Goal: Task Accomplishment & Management: Use online tool/utility

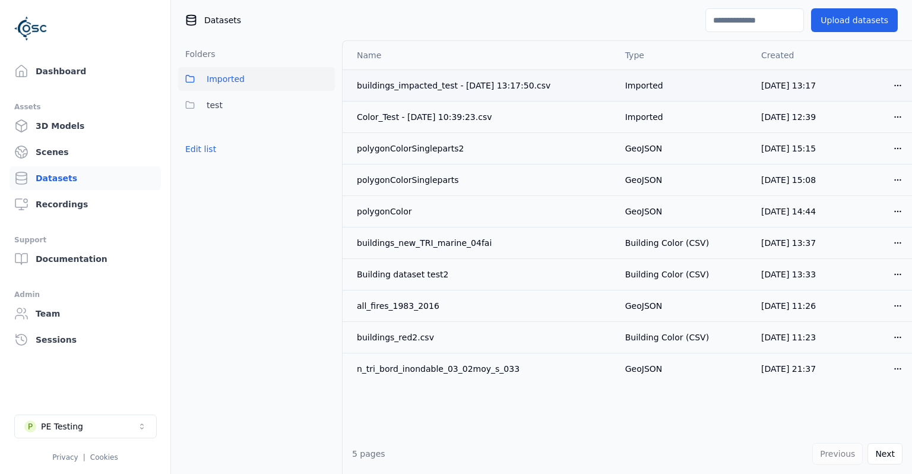
click at [890, 85] on html "Support Dashboard Assets 3D Models Scenes Datasets Recordings Support Documenta…" at bounding box center [456, 237] width 912 height 474
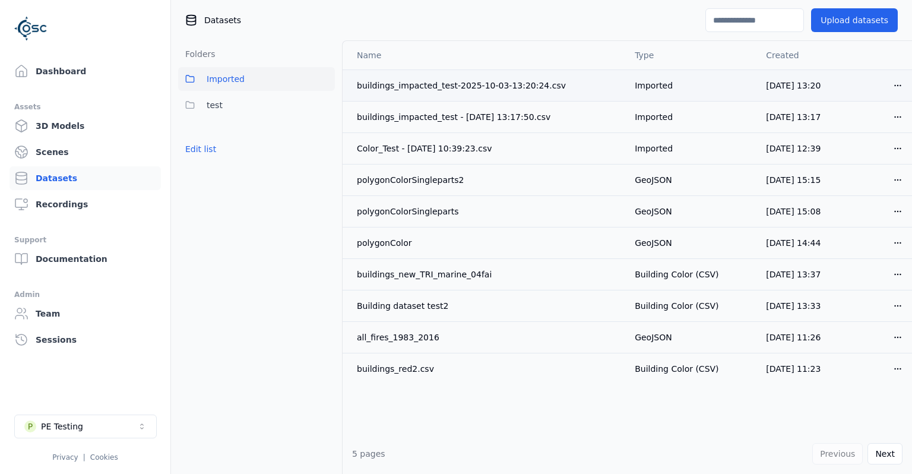
click at [893, 82] on html "Support Dashboard Assets 3D Models Scenes Datasets Recordings Support Documenta…" at bounding box center [456, 237] width 912 height 474
click at [868, 167] on div "Download" at bounding box center [872, 168] width 70 height 19
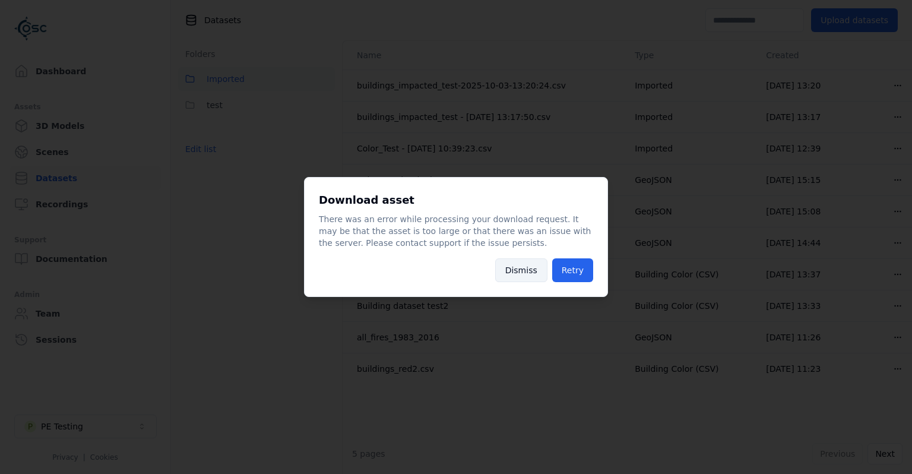
click at [536, 277] on button "Dismiss" at bounding box center [521, 270] width 52 height 24
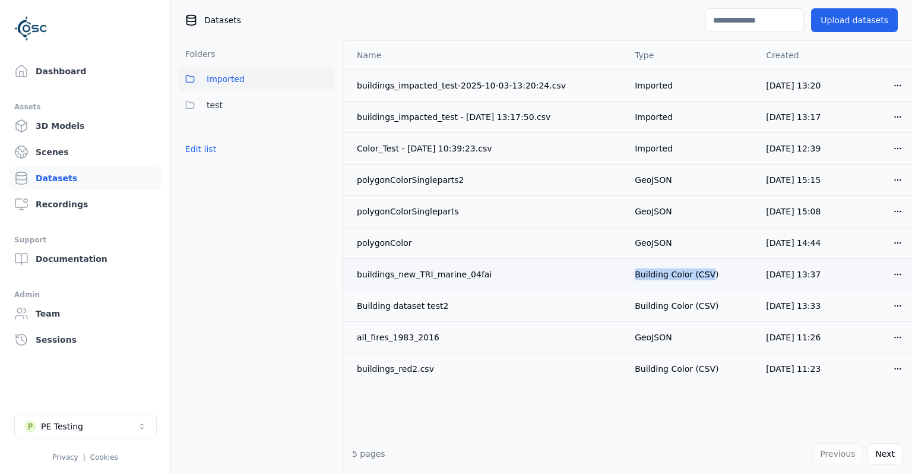
drag, startPoint x: 616, startPoint y: 280, endPoint x: 690, endPoint y: 276, distance: 73.7
click at [690, 276] on td "Building Color (CSV)" at bounding box center [690, 273] width 131 height 31
drag, startPoint x: 659, startPoint y: 88, endPoint x: 612, endPoint y: 91, distance: 47.0
click at [625, 91] on td "Imported" at bounding box center [690, 84] width 131 height 31
click at [633, 90] on td "Imported" at bounding box center [690, 84] width 131 height 31
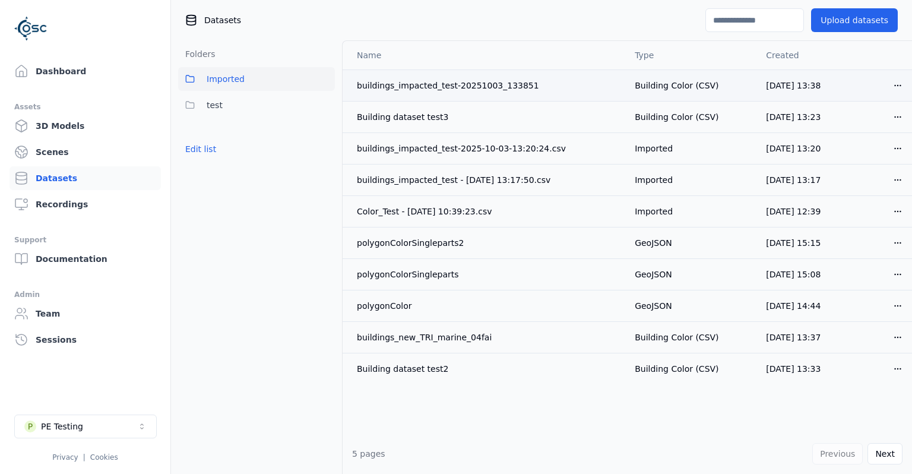
click at [897, 89] on html "Support Dashboard Assets 3D Models Scenes Datasets Recordings Support Documenta…" at bounding box center [456, 237] width 912 height 474
click at [863, 168] on div "Download" at bounding box center [872, 168] width 70 height 19
click at [73, 74] on link "Dashboard" at bounding box center [85, 71] width 151 height 24
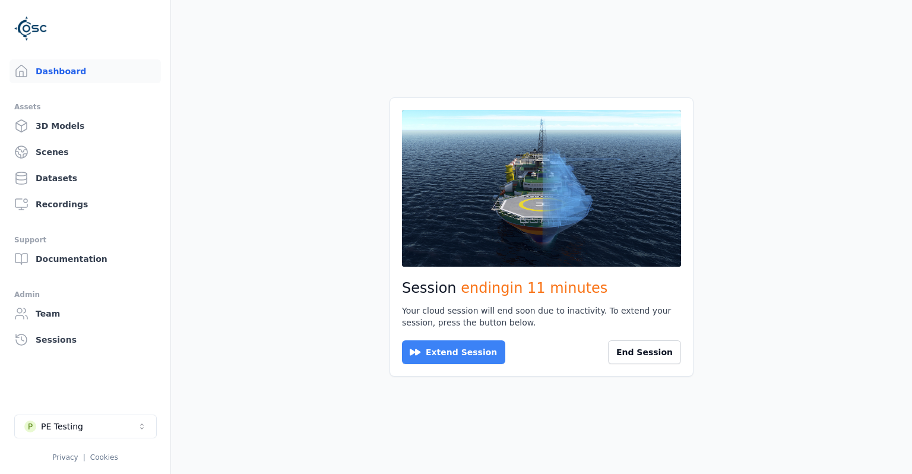
click at [467, 350] on button "Extend Session" at bounding box center [453, 352] width 103 height 24
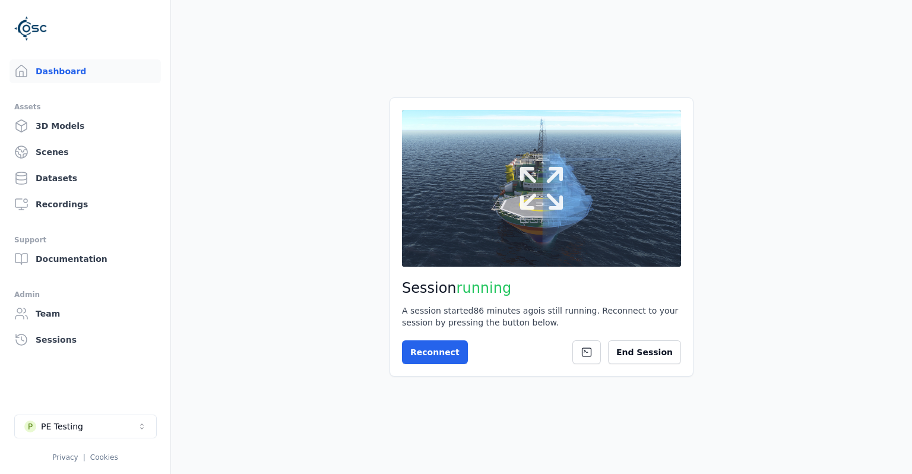
click at [492, 236] on button at bounding box center [541, 188] width 279 height 157
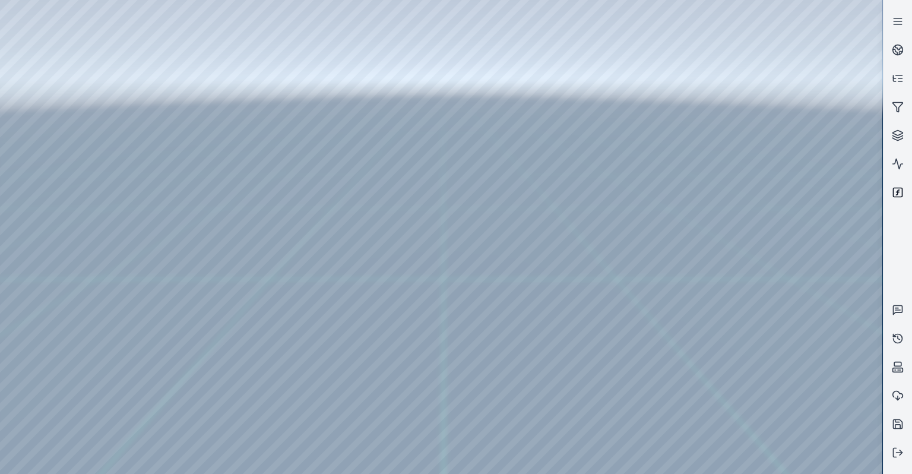
click at [909, 194] on link at bounding box center [898, 192] width 29 height 29
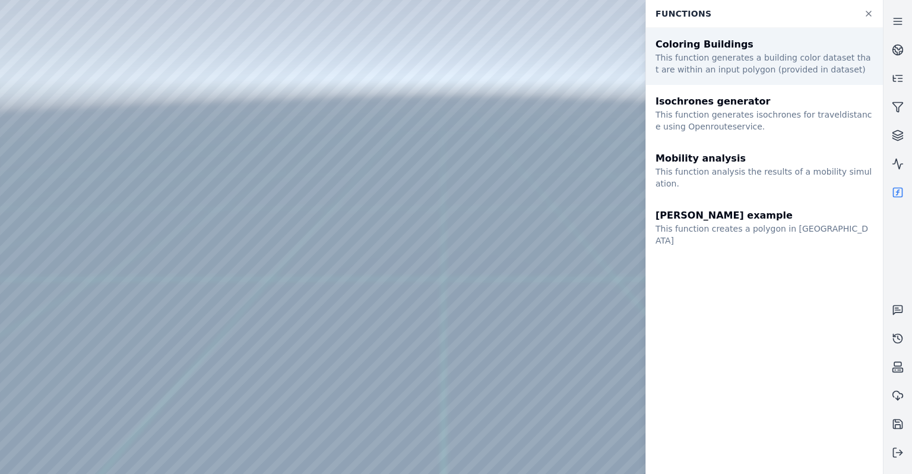
click at [751, 69] on div "This function generates a building color dataset that are within an input polyg…" at bounding box center [765, 64] width 218 height 24
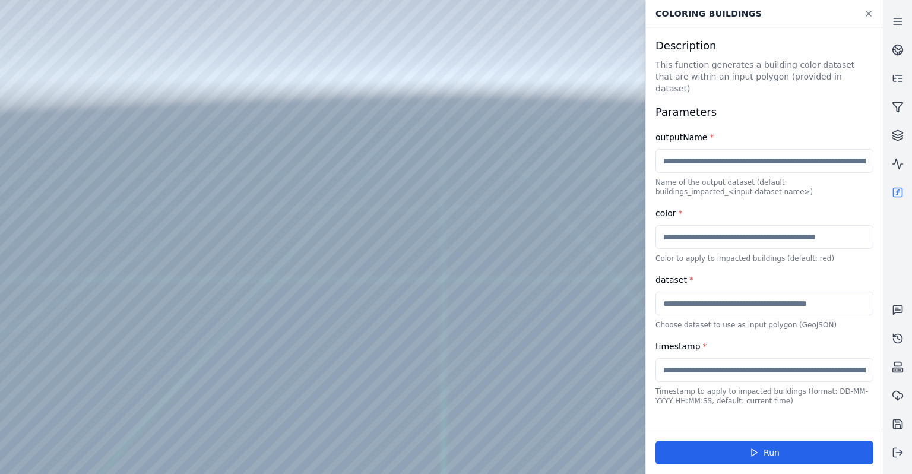
click at [727, 149] on input "text" at bounding box center [765, 161] width 218 height 24
type input "**********"
click at [742, 236] on input "text" at bounding box center [765, 237] width 218 height 24
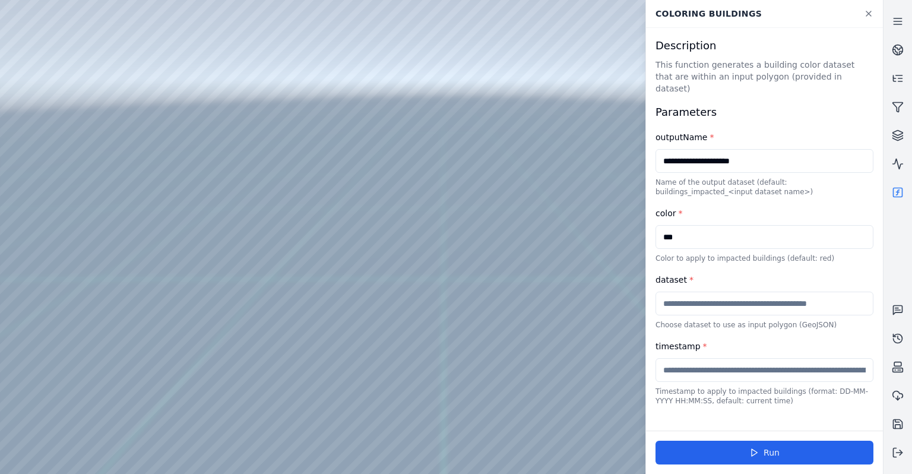
type input "***"
click at [727, 292] on input "text" at bounding box center [765, 304] width 218 height 24
paste input "**********"
type input "**********"
paste input "**********"
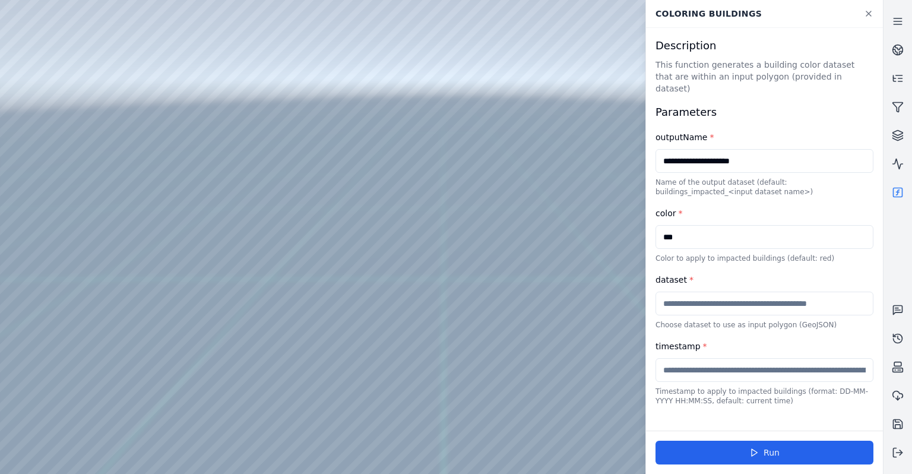
type input "**********"
click at [685, 360] on input "text" at bounding box center [765, 370] width 218 height 24
type input "*"
click at [709, 293] on input "text" at bounding box center [765, 304] width 218 height 24
click at [714, 297] on input "text" at bounding box center [765, 304] width 218 height 24
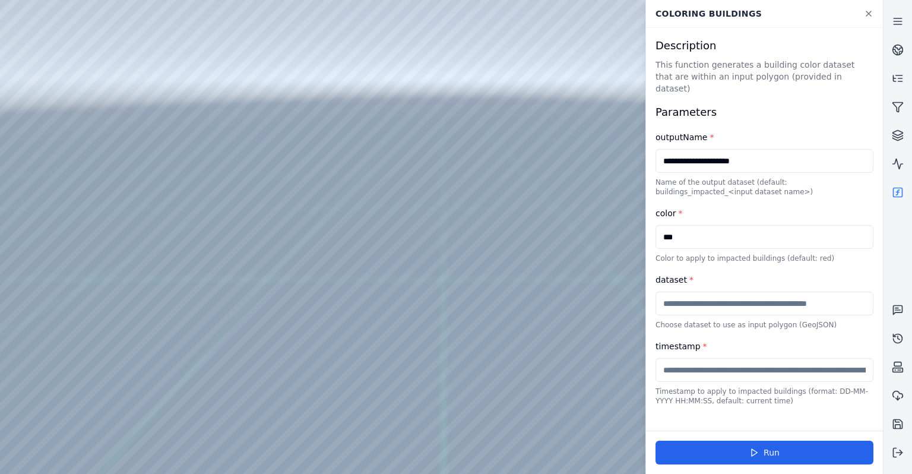
paste input "**********"
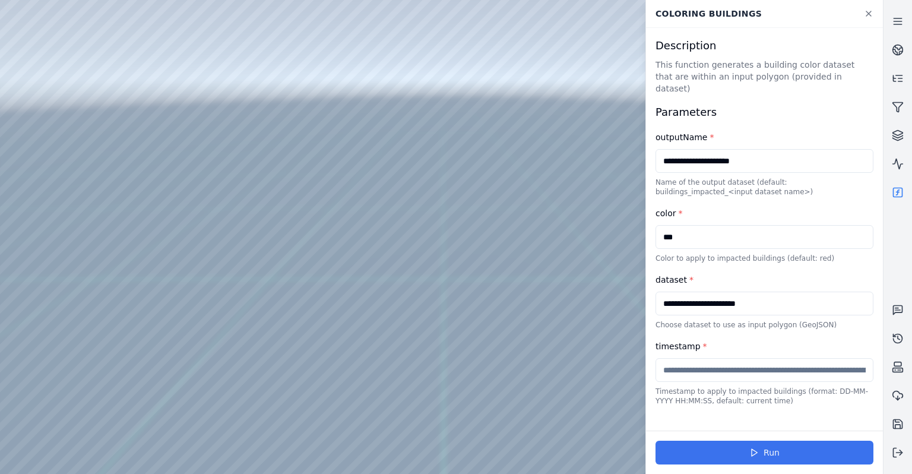
type input "**********"
click at [784, 451] on button "Run" at bounding box center [765, 453] width 218 height 24
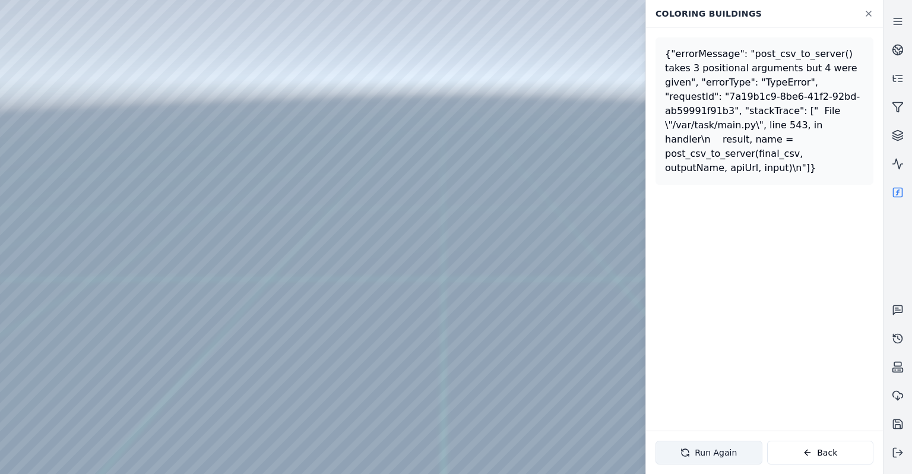
click at [741, 460] on button "Run Again" at bounding box center [709, 453] width 107 height 24
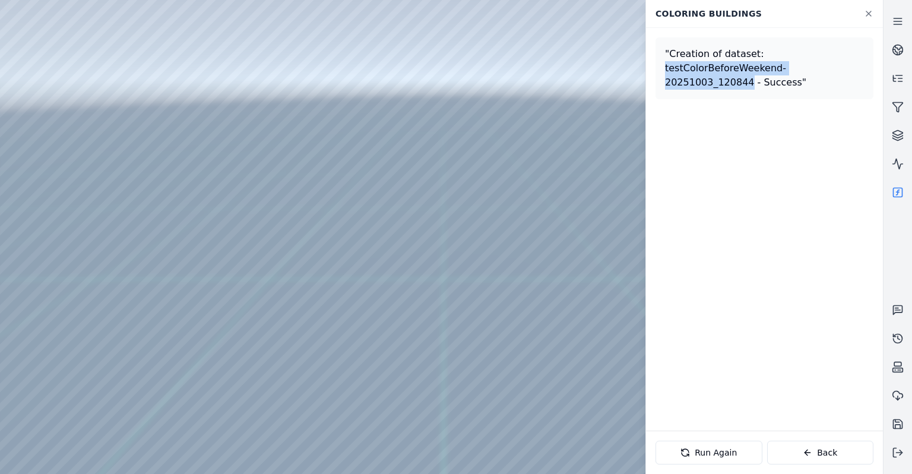
drag, startPoint x: 664, startPoint y: 70, endPoint x: 847, endPoint y: 74, distance: 182.3
click at [847, 74] on div ""Creation of dataset: testColorBeforeWeekend-20251003_120844 - Success"" at bounding box center [765, 68] width 218 height 62
click at [40, 154] on div at bounding box center [441, 237] width 882 height 474
click at [198, 57] on div at bounding box center [441, 237] width 882 height 474
click at [37, 153] on div at bounding box center [441, 237] width 882 height 474
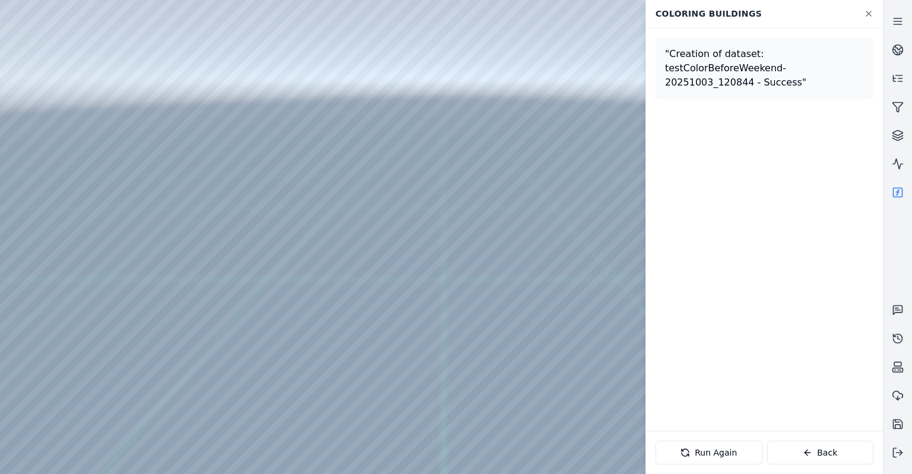
click at [40, 140] on div at bounding box center [441, 237] width 882 height 474
click at [40, 151] on div at bounding box center [441, 237] width 882 height 474
click at [132, 80] on div at bounding box center [441, 237] width 882 height 474
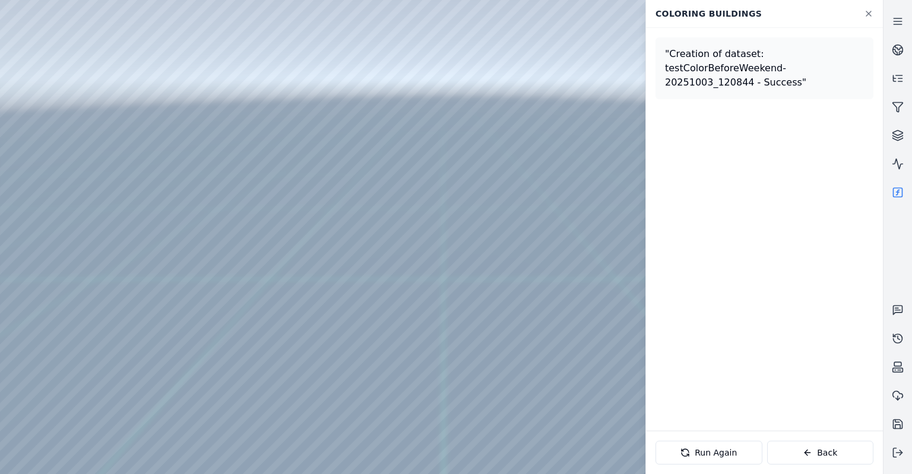
click at [146, 163] on div at bounding box center [441, 237] width 882 height 474
click at [122, 77] on div at bounding box center [441, 237] width 882 height 474
click at [118, 89] on div at bounding box center [441, 237] width 882 height 474
drag, startPoint x: 483, startPoint y: 318, endPoint x: 474, endPoint y: 283, distance: 36.3
click at [868, 11] on icon at bounding box center [869, 14] width 10 height 10
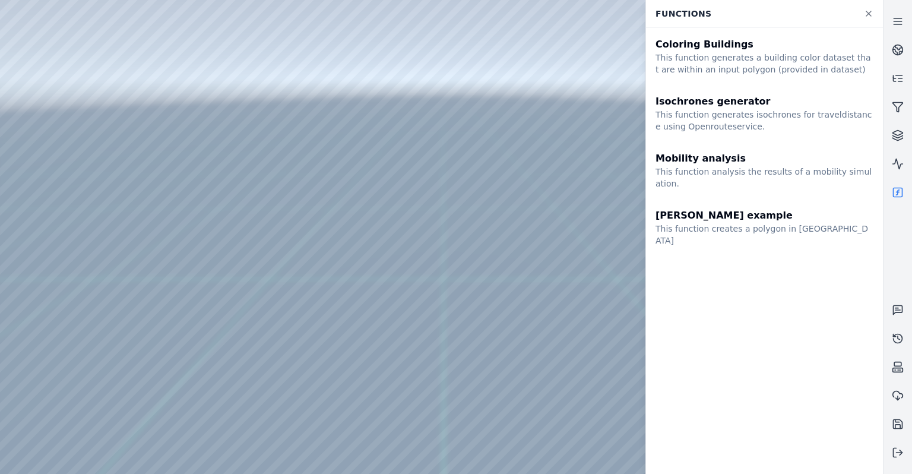
click at [36, 137] on div at bounding box center [441, 237] width 882 height 474
click at [210, 239] on div at bounding box center [441, 237] width 882 height 474
click at [871, 15] on icon at bounding box center [868, 13] width 5 height 5
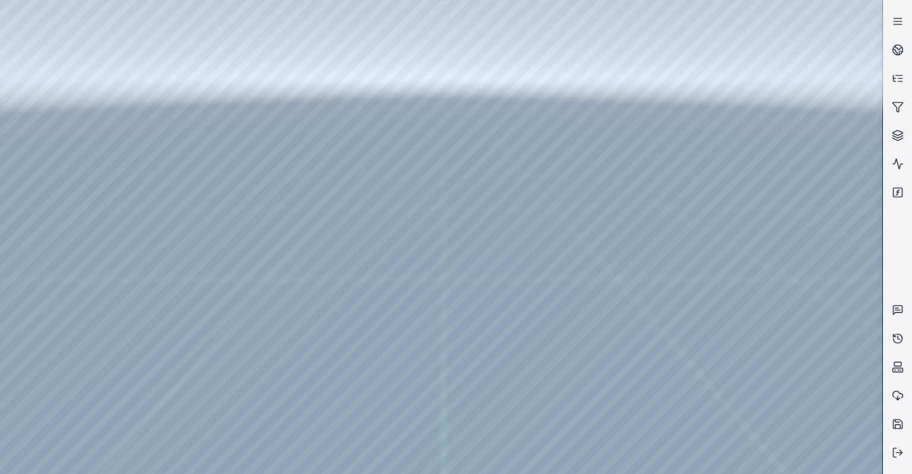
click at [87, 27] on div at bounding box center [441, 237] width 882 height 474
drag, startPoint x: 555, startPoint y: 362, endPoint x: 588, endPoint y: 364, distance: 33.3
click at [704, 469] on div at bounding box center [441, 237] width 882 height 474
click at [683, 396] on div at bounding box center [441, 237] width 882 height 474
click at [900, 452] on line at bounding box center [900, 452] width 6 height 0
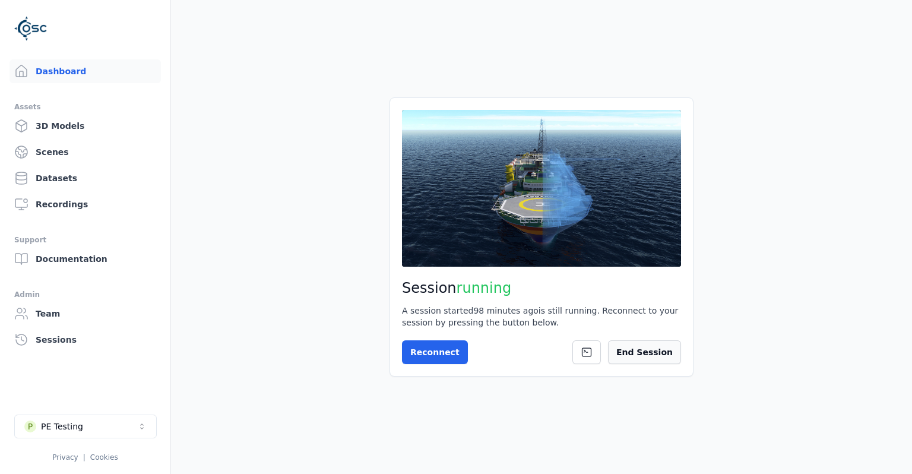
click at [664, 351] on button "End Session" at bounding box center [644, 352] width 73 height 24
click at [128, 424] on button "P PE Testing" at bounding box center [85, 426] width 143 height 24
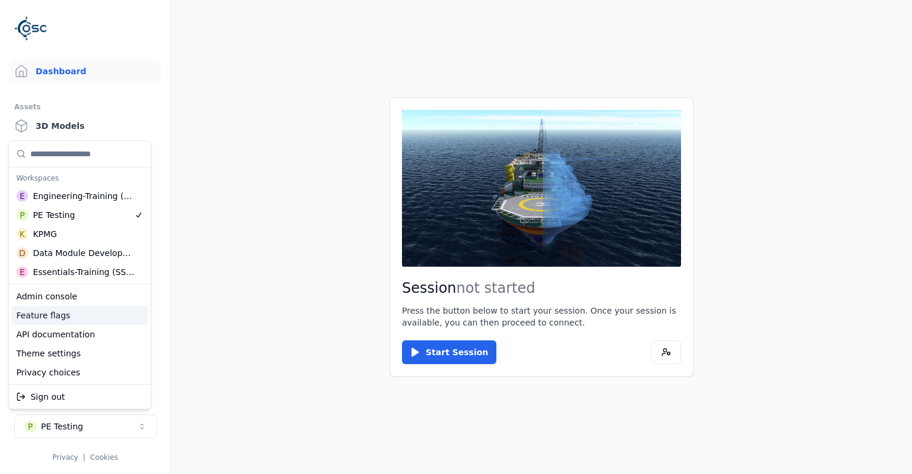
click at [65, 315] on div "Feature flags" at bounding box center [79, 315] width 137 height 19
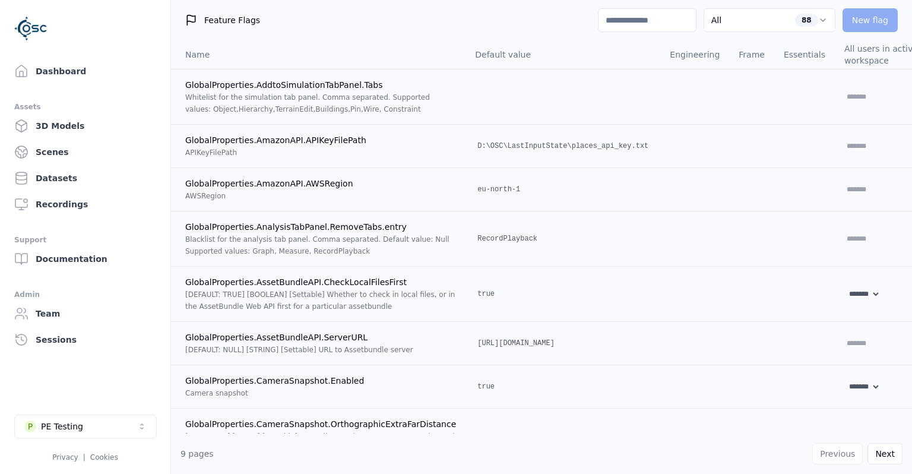
click at [678, 23] on input at bounding box center [647, 20] width 99 height 24
type input "***"
select select "*****"
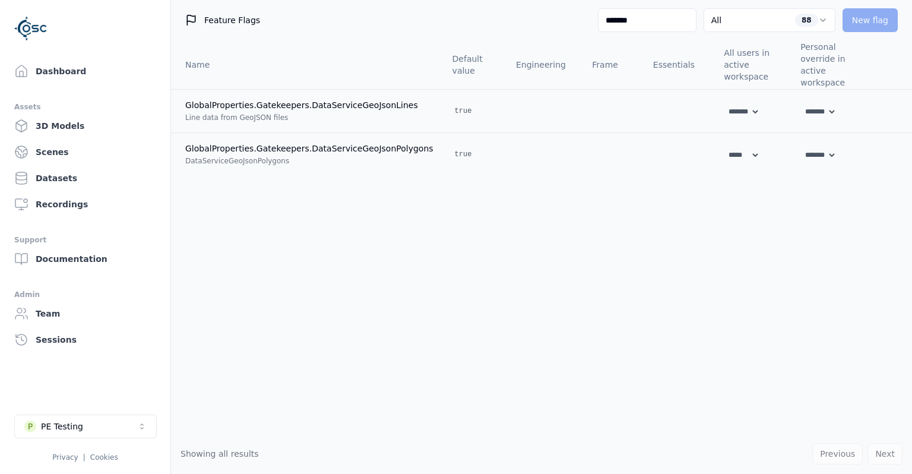
type input "*******"
drag, startPoint x: 726, startPoint y: 208, endPoint x: 701, endPoint y: 210, distance: 25.0
click at [725, 208] on div "Name Default value Engineering Frame Essentials All users in active workspace P…" at bounding box center [541, 236] width 741 height 393
click at [60, 56] on div "Dashboard Assets 3D Models Scenes Datasets Recordings Support Documentation Adm…" at bounding box center [85, 237] width 171 height 474
click at [60, 72] on link "Dashboard" at bounding box center [85, 71] width 151 height 24
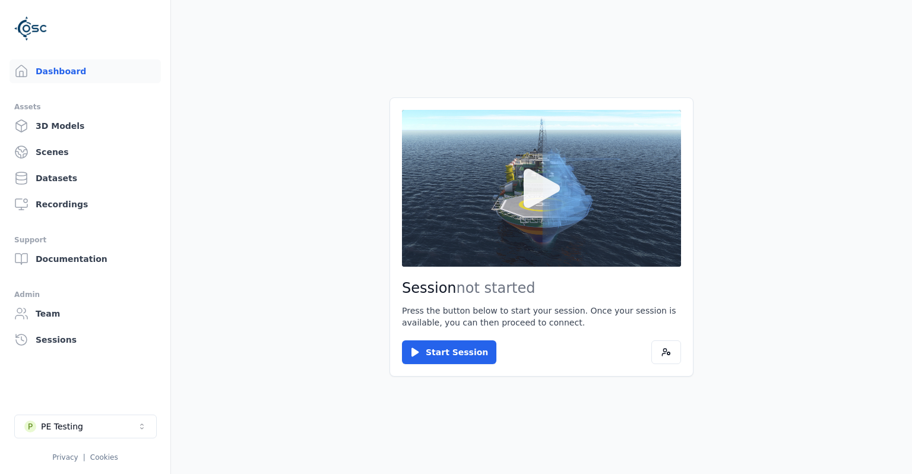
click at [524, 196] on icon at bounding box center [541, 188] width 57 height 57
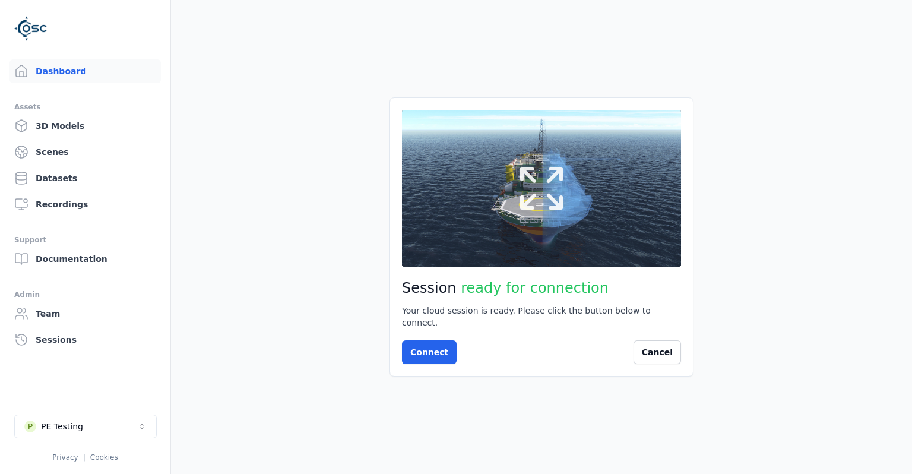
click at [576, 224] on button at bounding box center [541, 188] width 279 height 157
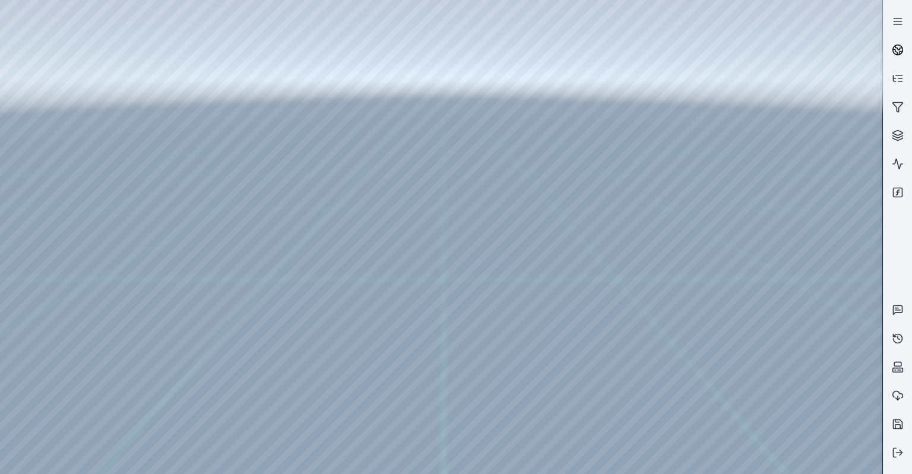
click at [899, 60] on link at bounding box center [898, 50] width 29 height 29
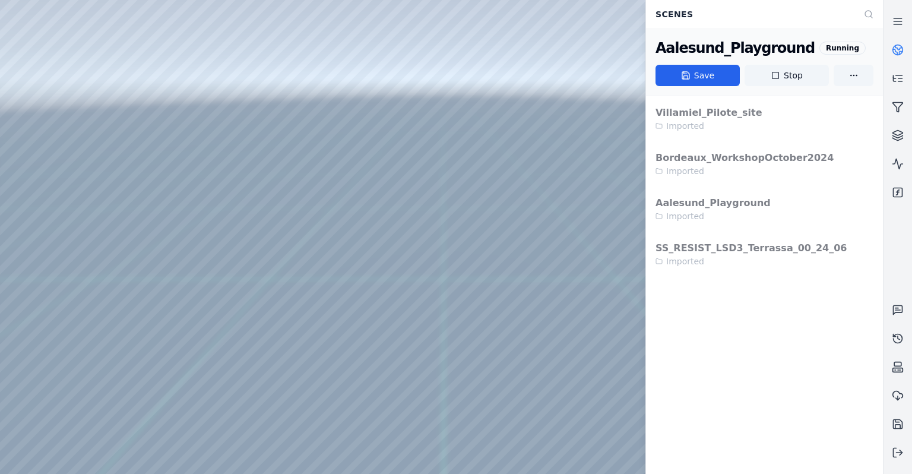
drag, startPoint x: 543, startPoint y: 156, endPoint x: 505, endPoint y: 166, distance: 39.9
drag, startPoint x: 505, startPoint y: 166, endPoint x: 552, endPoint y: 172, distance: 47.2
click at [795, 77] on button "Stop" at bounding box center [787, 75] width 84 height 21
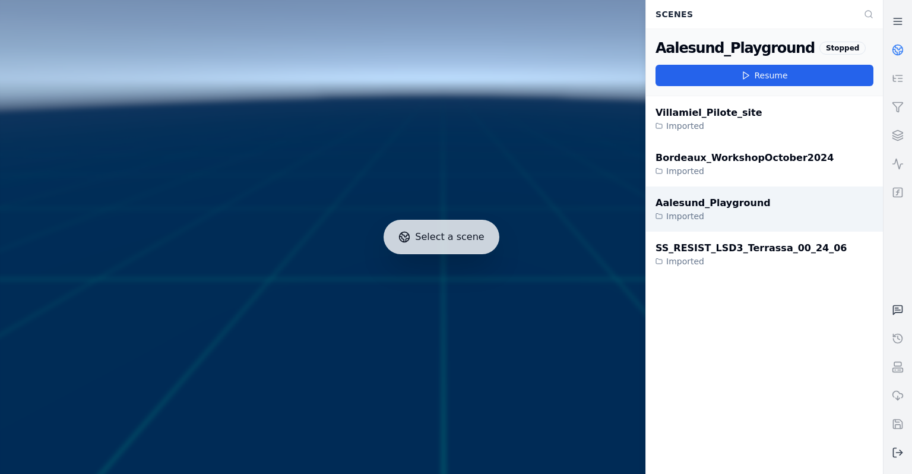
click at [739, 198] on div "Aalesund_Playground" at bounding box center [713, 203] width 115 height 14
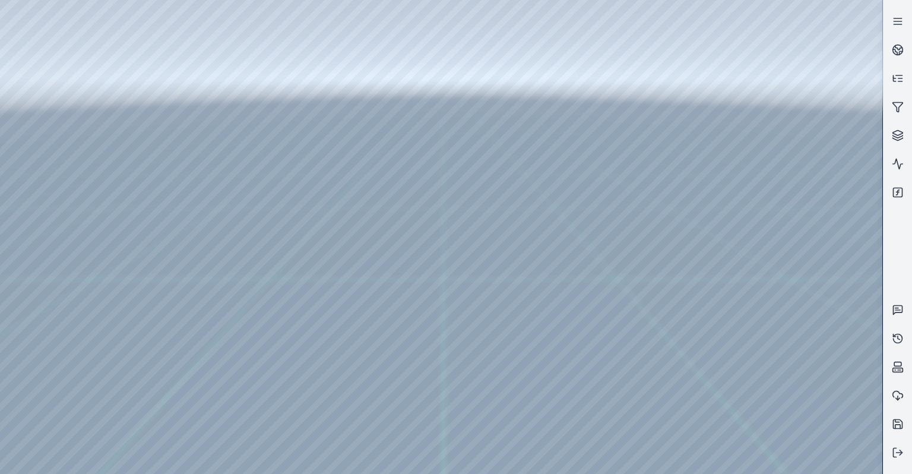
drag, startPoint x: 650, startPoint y: 244, endPoint x: 613, endPoint y: 260, distance: 39.9
drag, startPoint x: 613, startPoint y: 260, endPoint x: 605, endPoint y: 267, distance: 11.4
click at [606, 265] on div at bounding box center [441, 237] width 882 height 474
drag, startPoint x: 587, startPoint y: 270, endPoint x: 526, endPoint y: 287, distance: 63.5
click at [526, 287] on div at bounding box center [441, 237] width 882 height 474
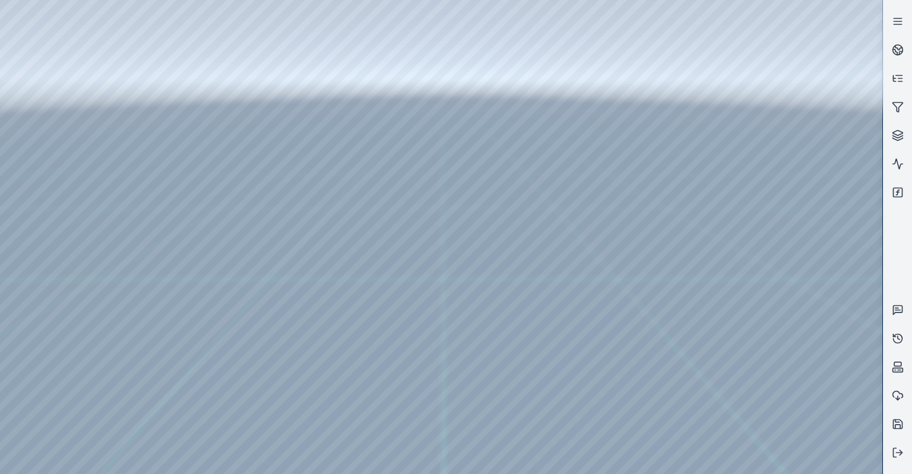
drag, startPoint x: 503, startPoint y: 294, endPoint x: 476, endPoint y: 304, distance: 28.6
drag, startPoint x: 476, startPoint y: 306, endPoint x: 485, endPoint y: 297, distance: 12.6
drag, startPoint x: 381, startPoint y: 228, endPoint x: 338, endPoint y: 262, distance: 54.9
click at [39, 106] on div at bounding box center [441, 237] width 882 height 474
click at [40, 133] on div at bounding box center [441, 237] width 882 height 474
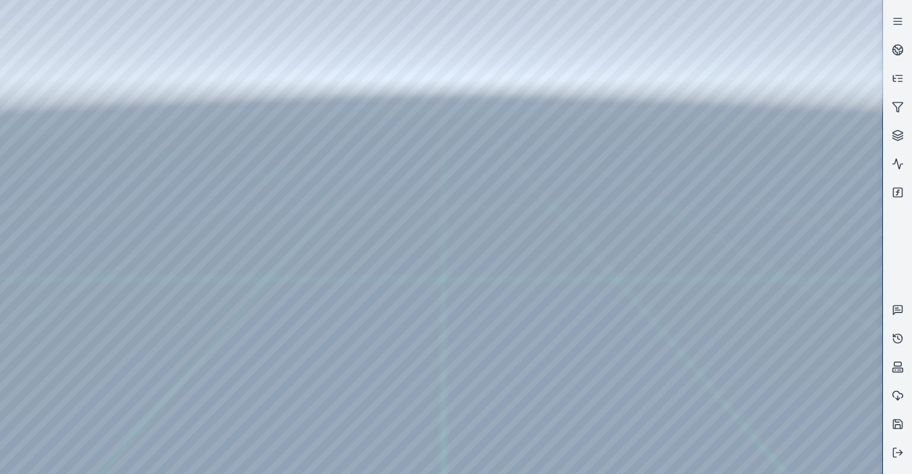
click at [99, 210] on div at bounding box center [441, 237] width 882 height 474
click at [903, 447] on icon at bounding box center [898, 453] width 12 height 12
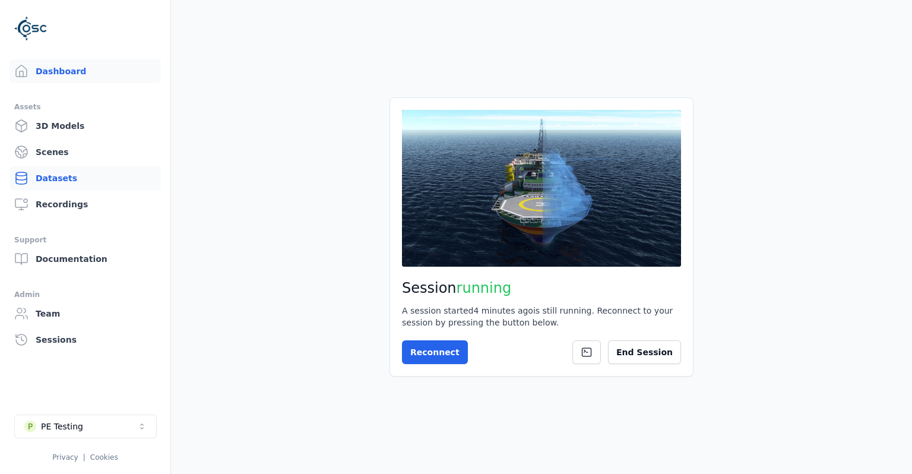
click at [64, 173] on link "Datasets" at bounding box center [85, 178] width 151 height 24
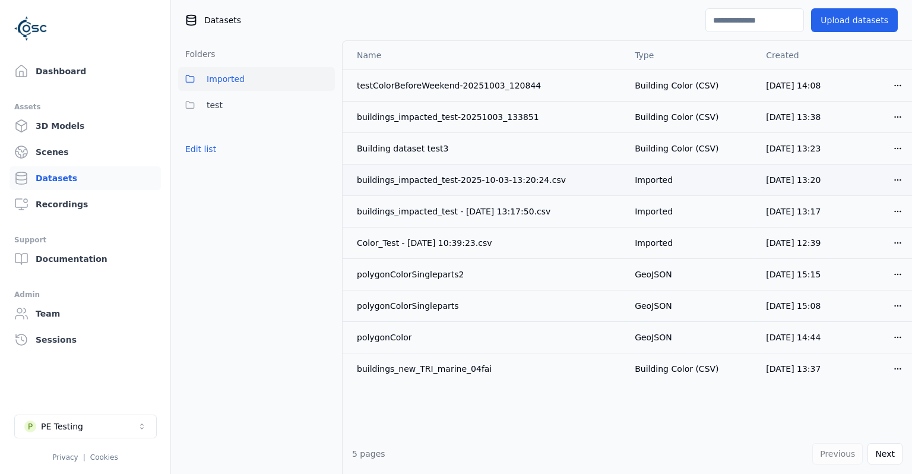
click at [897, 177] on html "Support Dashboard Assets 3D Models Scenes Datasets Recordings Support Documenta…" at bounding box center [456, 237] width 912 height 474
click at [862, 224] on div "Delete" at bounding box center [872, 225] width 70 height 19
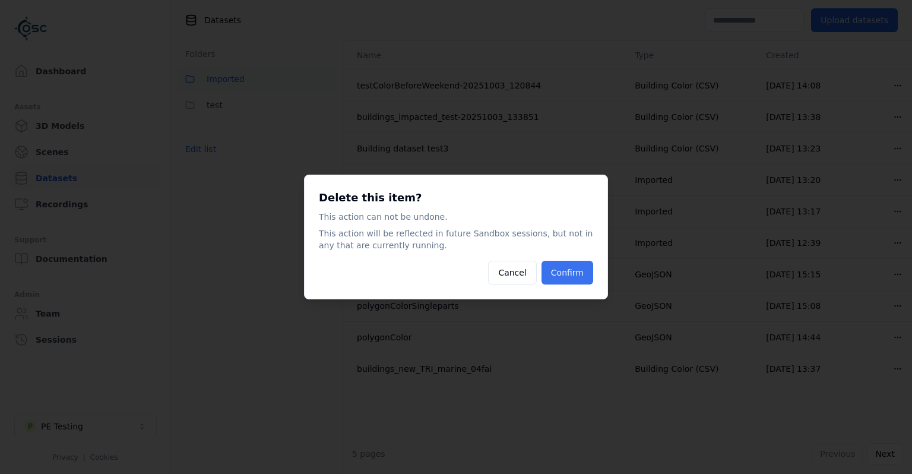
click at [582, 274] on button "Confirm" at bounding box center [568, 273] width 52 height 24
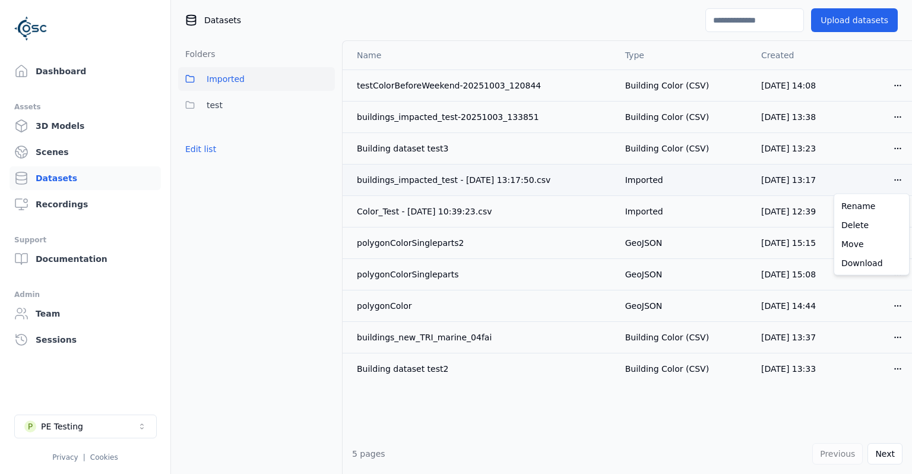
click at [890, 181] on html "Support Dashboard Assets 3D Models Scenes Datasets Recordings Support Documenta…" at bounding box center [456, 237] width 912 height 474
click at [852, 224] on div "Delete" at bounding box center [872, 225] width 70 height 19
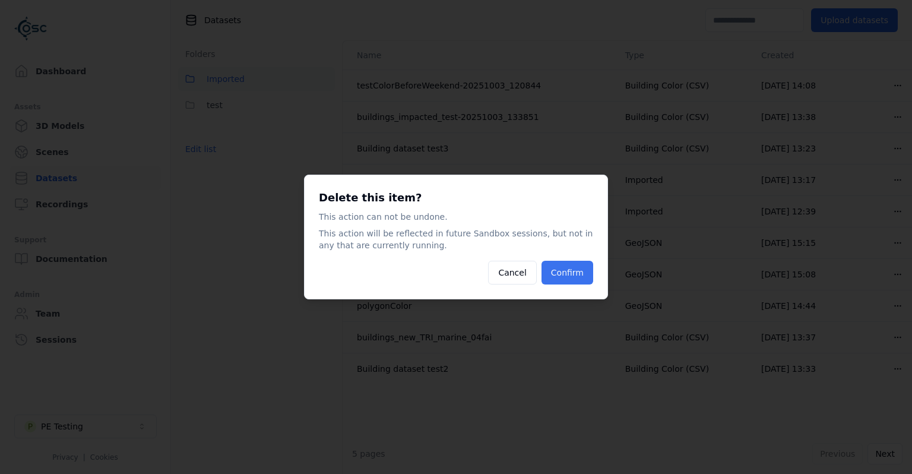
click at [577, 277] on button "Confirm" at bounding box center [568, 273] width 52 height 24
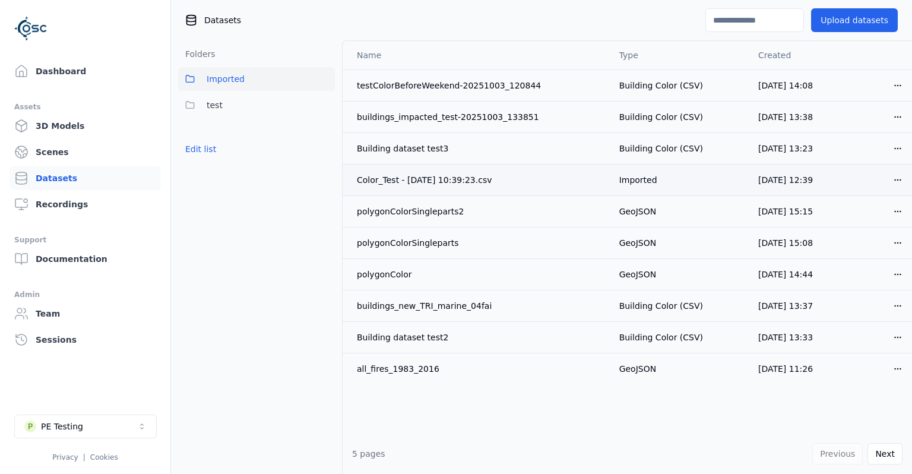
click at [894, 178] on html "Support Dashboard Assets 3D Models Scenes Datasets Recordings Support Documenta…" at bounding box center [456, 237] width 912 height 474
click at [866, 227] on div "Delete" at bounding box center [872, 225] width 70 height 19
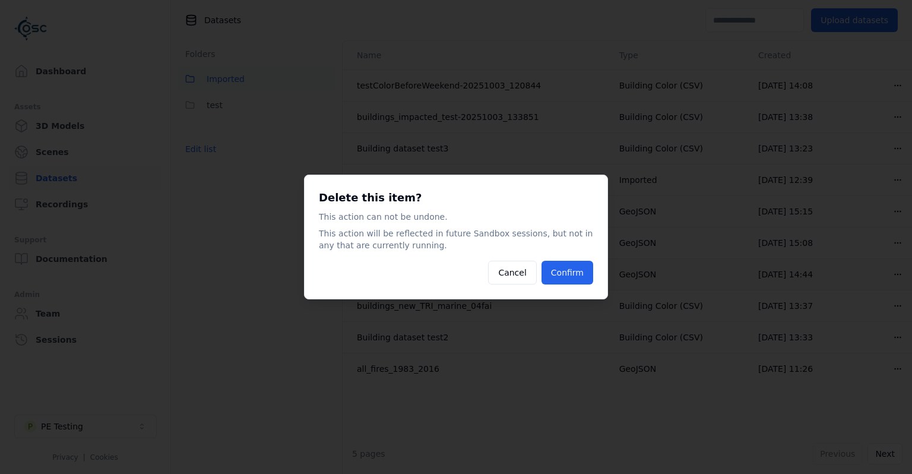
click at [590, 265] on button "Confirm" at bounding box center [568, 273] width 52 height 24
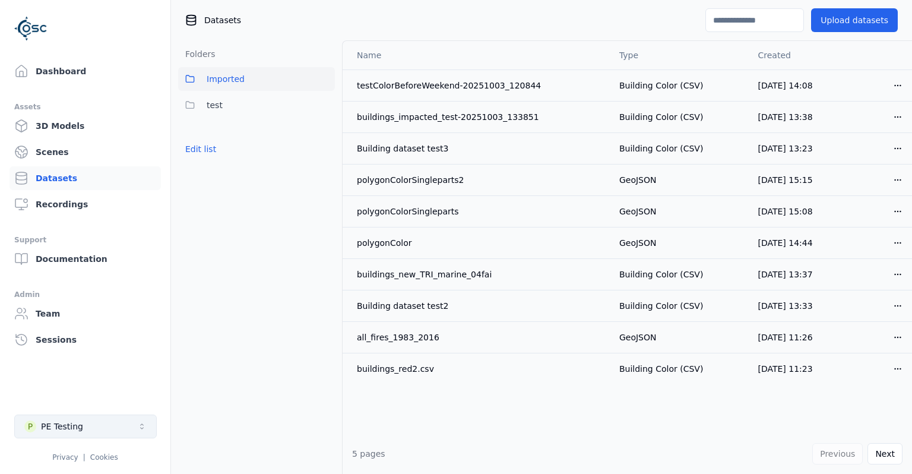
click at [127, 436] on button "P PE Testing" at bounding box center [85, 426] width 143 height 24
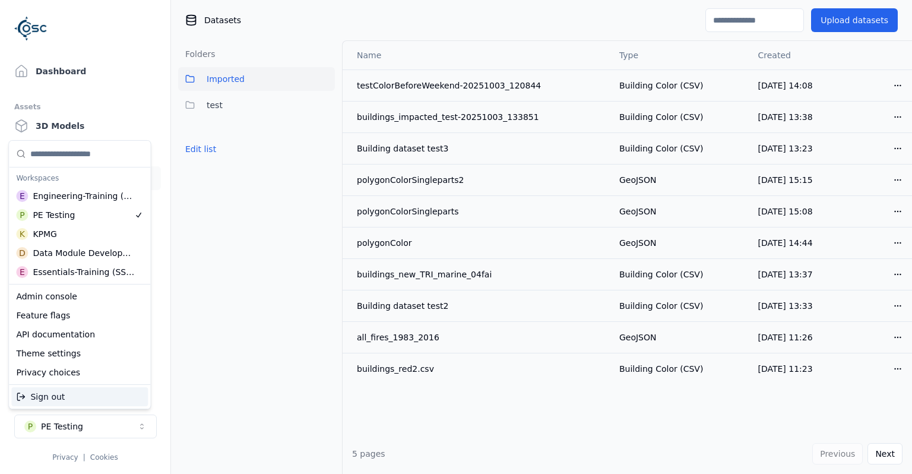
click at [234, 402] on html "Support Dashboard Assets 3D Models Scenes Datasets Recordings Support Documenta…" at bounding box center [456, 237] width 912 height 474
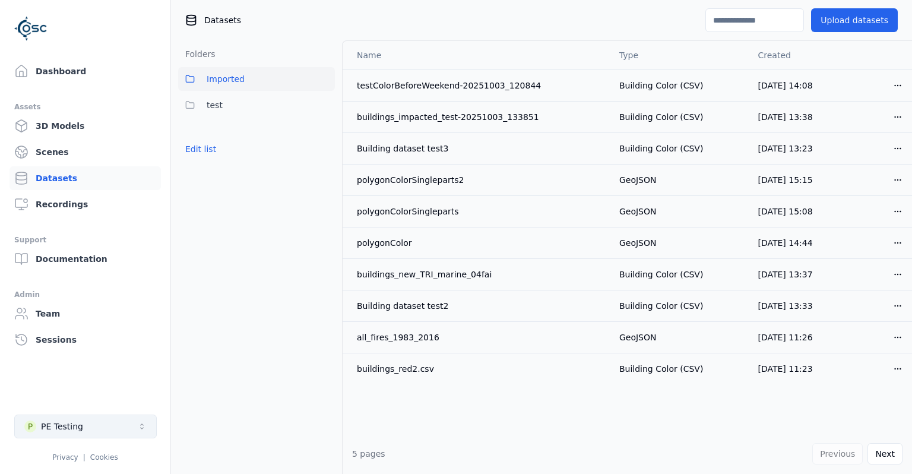
click at [94, 421] on button "P PE Testing" at bounding box center [85, 426] width 143 height 24
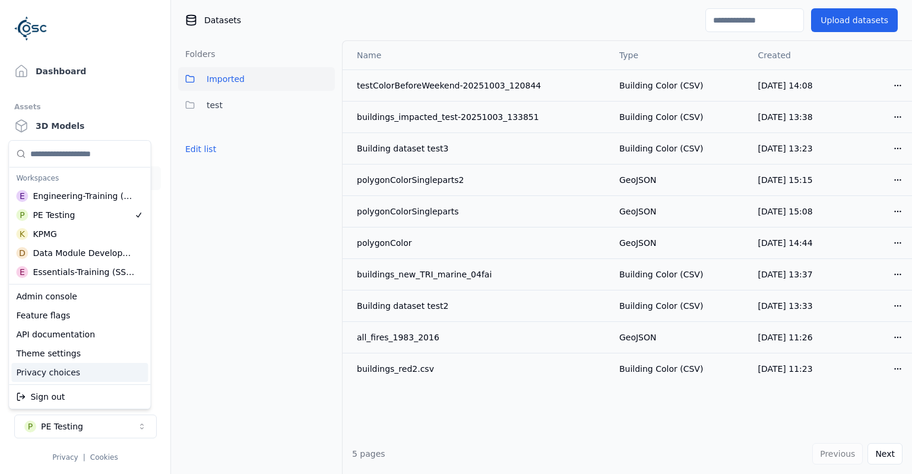
click at [207, 227] on html "Support Dashboard Assets 3D Models Scenes Datasets Recordings Support Documenta…" at bounding box center [456, 237] width 912 height 474
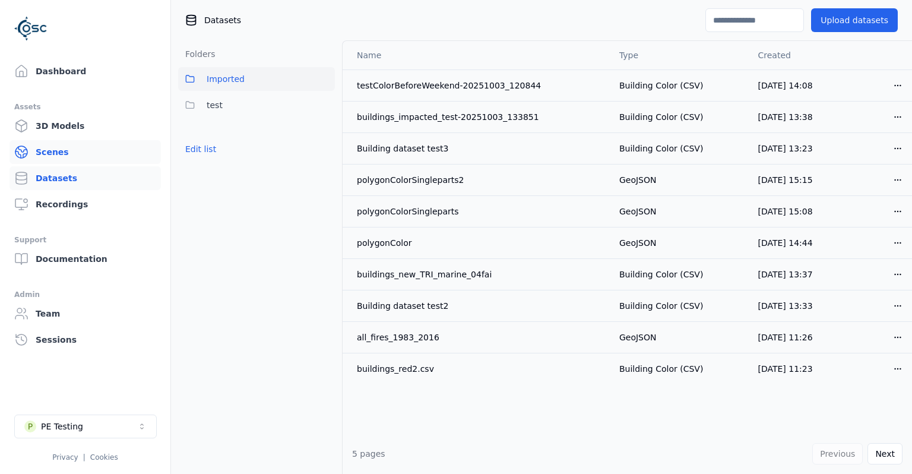
click at [63, 156] on link "Scenes" at bounding box center [85, 152] width 151 height 24
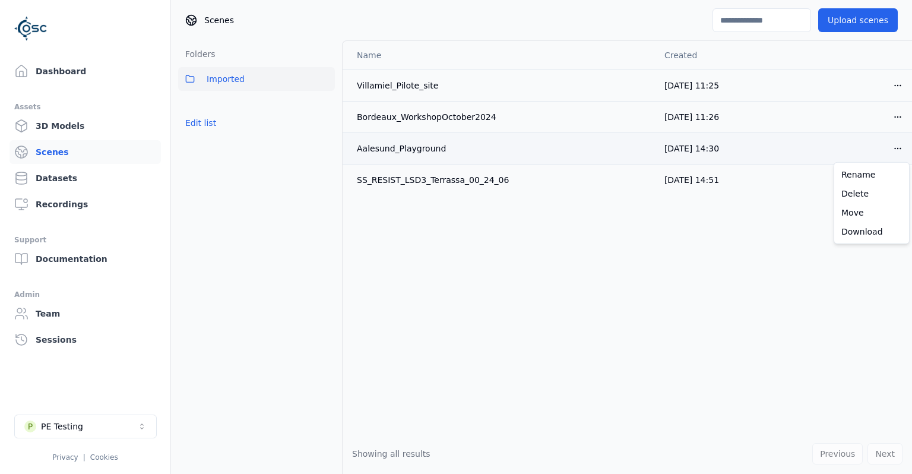
click at [901, 145] on html "Support Dashboard Assets 3D Models Scenes Datasets Recordings Support Documenta…" at bounding box center [456, 237] width 912 height 474
click at [872, 229] on div "Download" at bounding box center [872, 231] width 70 height 19
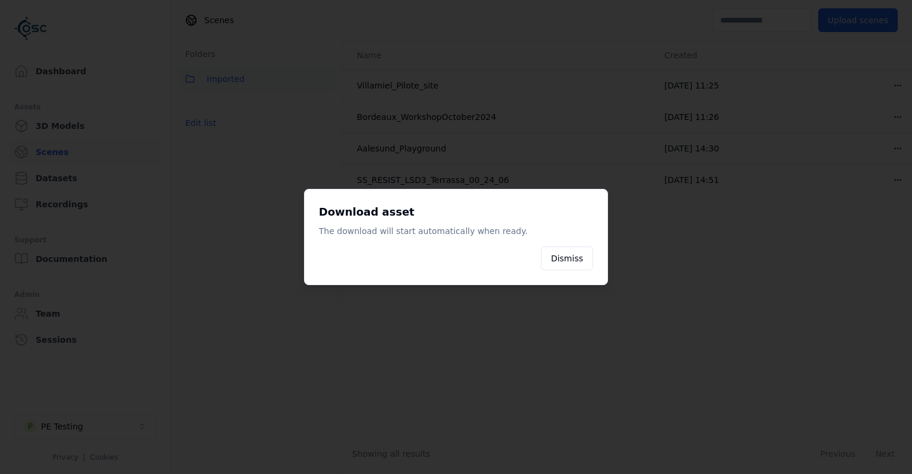
click at [649, 319] on div at bounding box center [456, 237] width 912 height 474
click at [242, 335] on div at bounding box center [456, 237] width 912 height 474
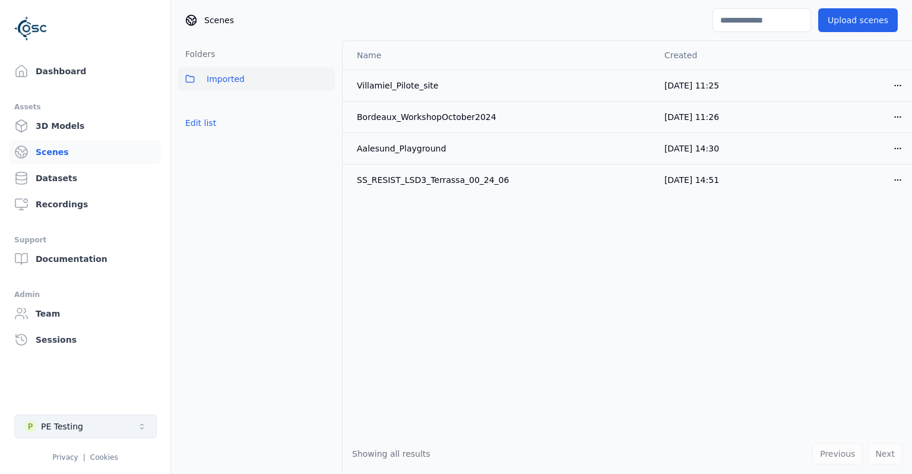
click at [93, 422] on button "P PE Testing" at bounding box center [85, 426] width 143 height 24
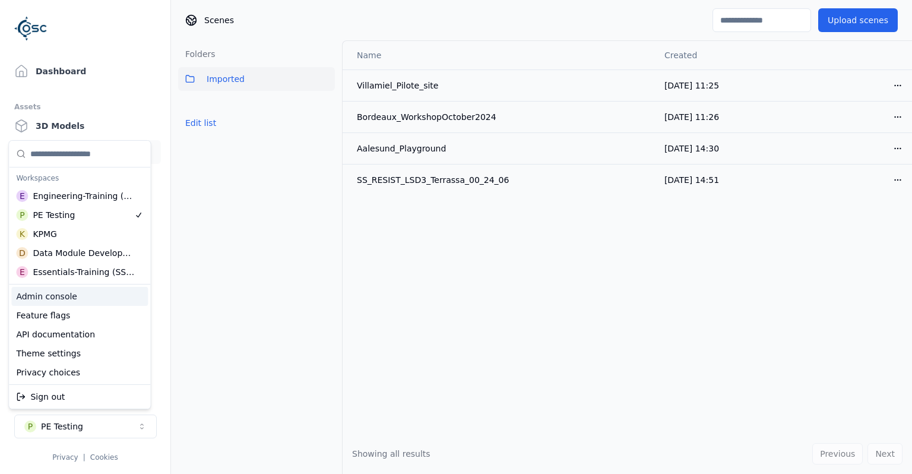
click at [69, 300] on div "Admin console" at bounding box center [79, 296] width 137 height 19
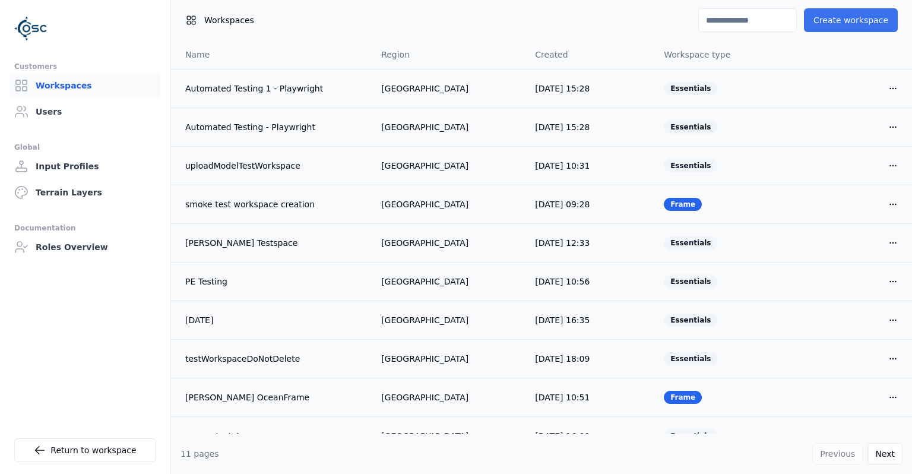
click at [856, 21] on button "Create workspace" at bounding box center [851, 20] width 94 height 24
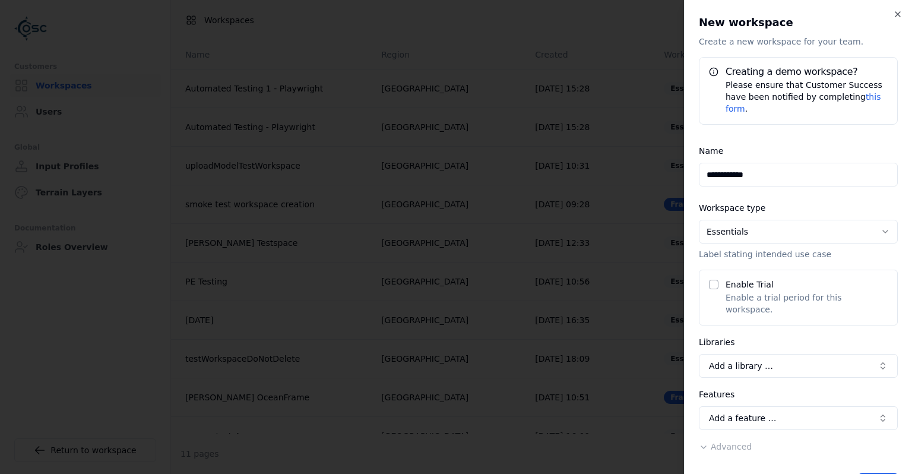
scroll to position [12, 0]
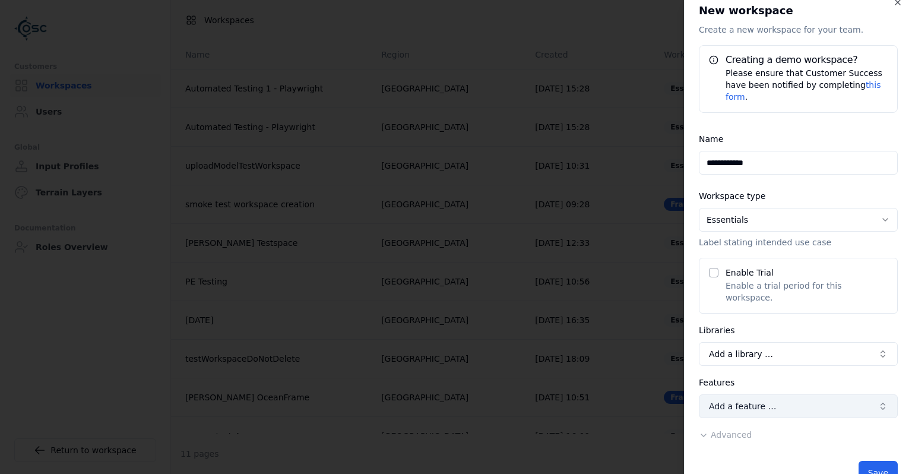
type input "**********"
click at [798, 394] on button "Add a feature …" at bounding box center [798, 406] width 199 height 24
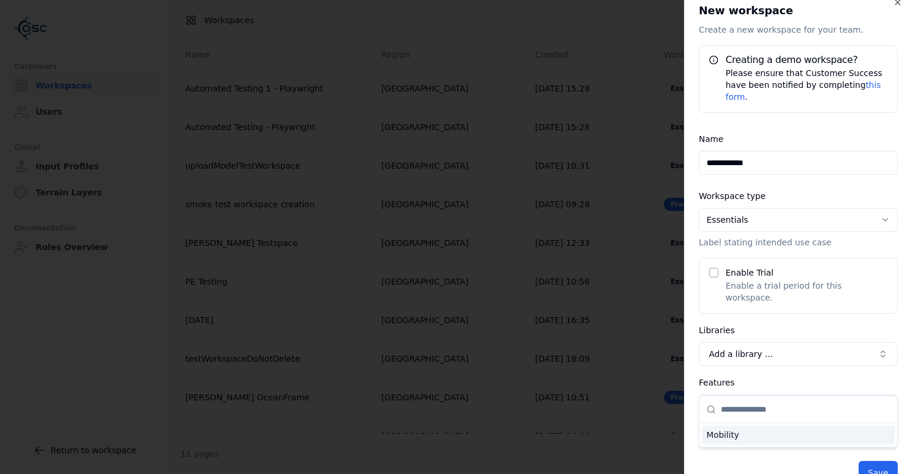
click at [798, 382] on div at bounding box center [456, 237] width 912 height 474
click at [733, 429] on button "Advanced" at bounding box center [725, 435] width 53 height 12
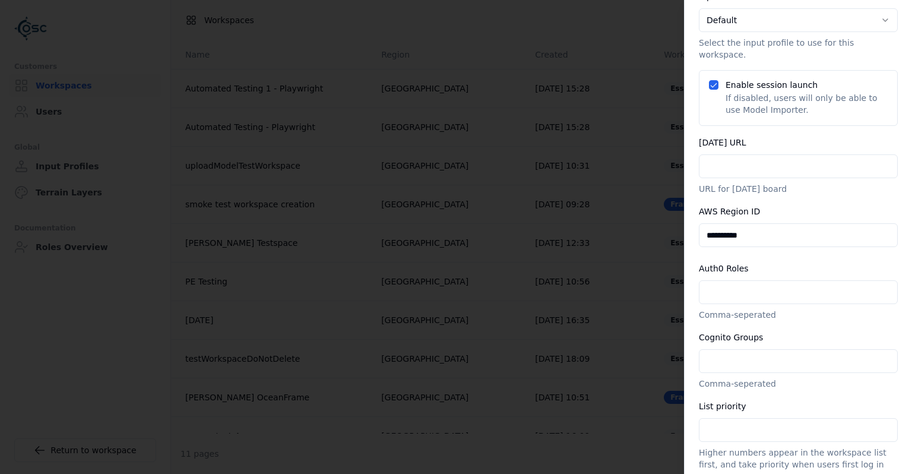
scroll to position [491, 0]
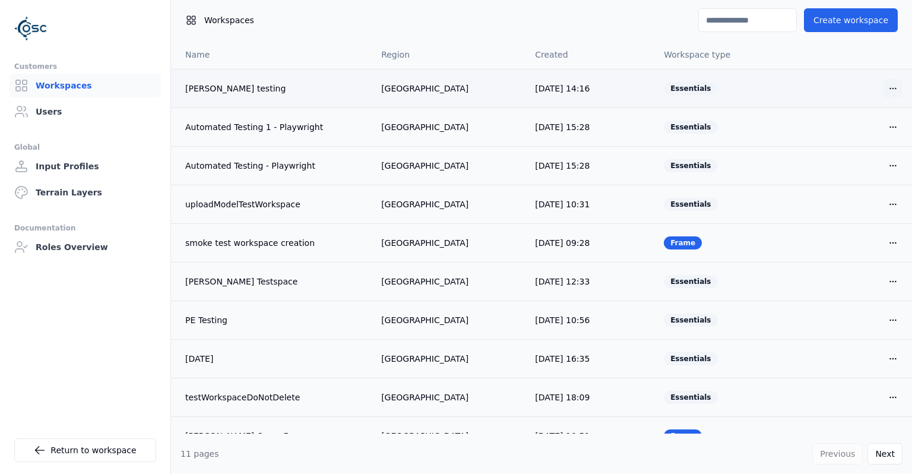
click at [892, 91] on html "Customers Workspaces Users Global Input Profiles Terrain Layers Documentation R…" at bounding box center [456, 237] width 912 height 474
click at [862, 110] on div "Edit" at bounding box center [865, 112] width 70 height 19
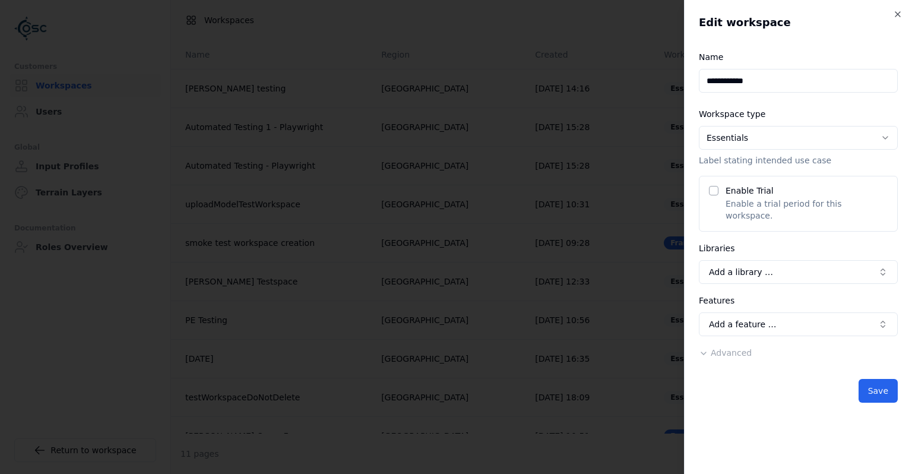
click at [594, 40] on body "**********" at bounding box center [456, 237] width 912 height 474
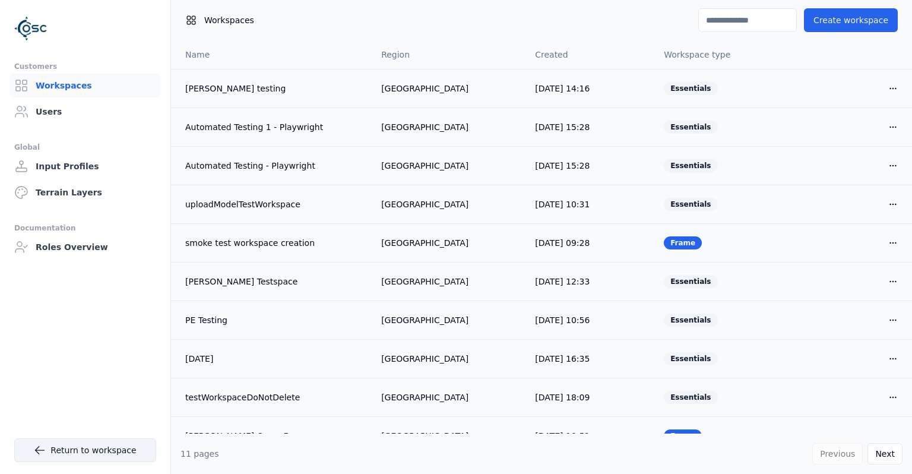
click at [101, 443] on link "Return to workspace" at bounding box center [85, 450] width 142 height 24
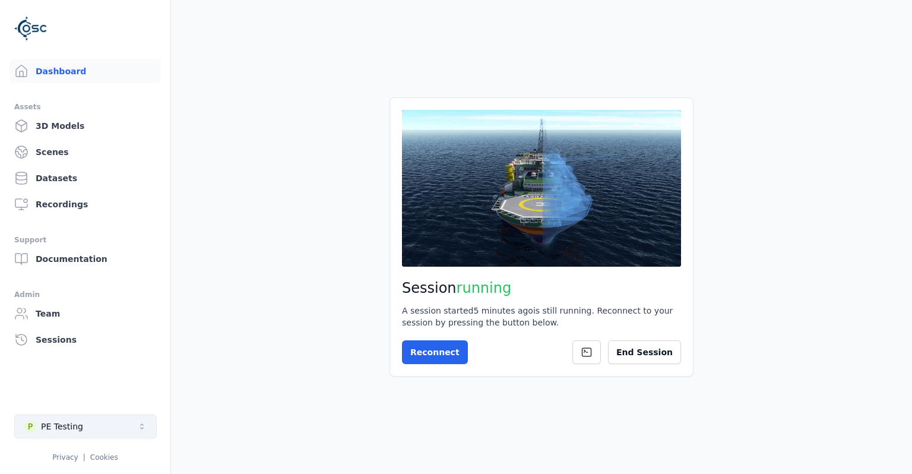
click at [99, 429] on button "P PE Testing" at bounding box center [85, 426] width 143 height 24
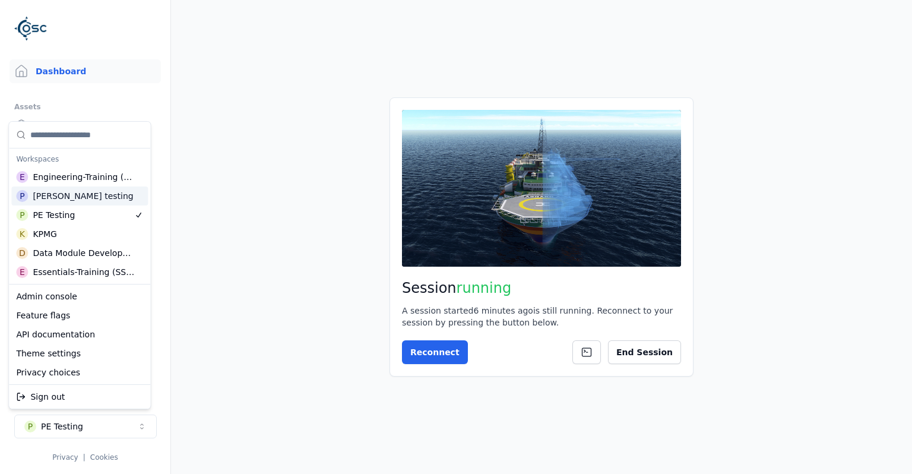
click at [72, 200] on div "[PERSON_NAME] testing" at bounding box center [83, 196] width 100 height 12
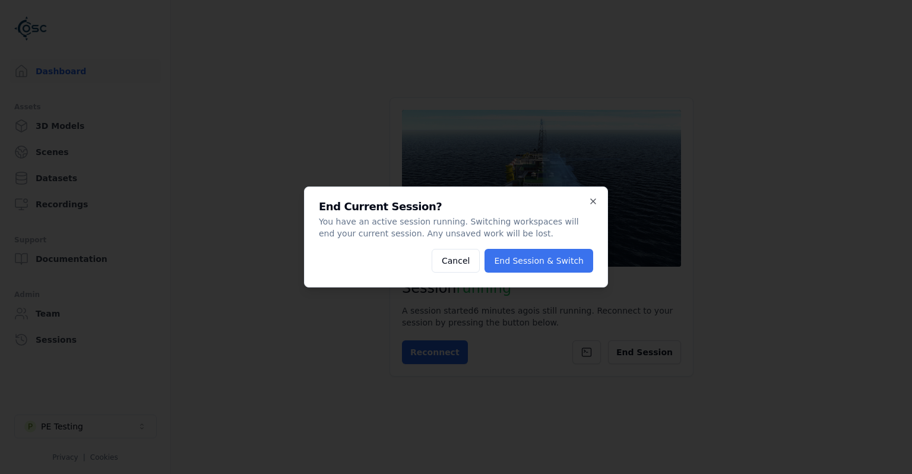
click at [543, 265] on button "End Session & Switch" at bounding box center [539, 261] width 109 height 24
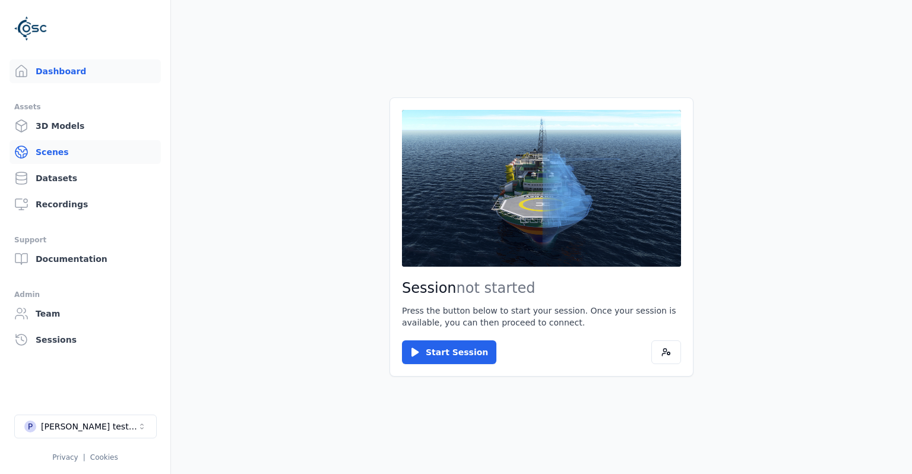
click at [75, 153] on link "Scenes" at bounding box center [85, 152] width 151 height 24
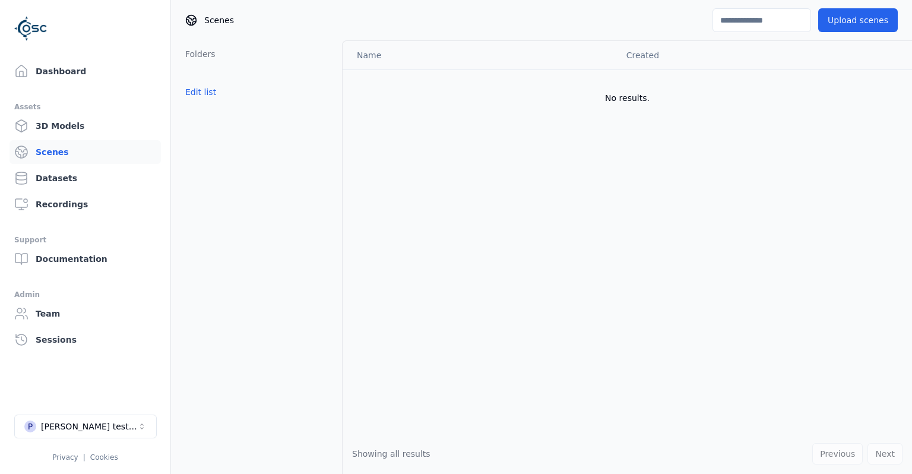
click at [901, 30] on div "Upload scenes" at bounding box center [813, 20] width 200 height 24
click at [886, 25] on button "Upload scenes" at bounding box center [858, 20] width 80 height 24
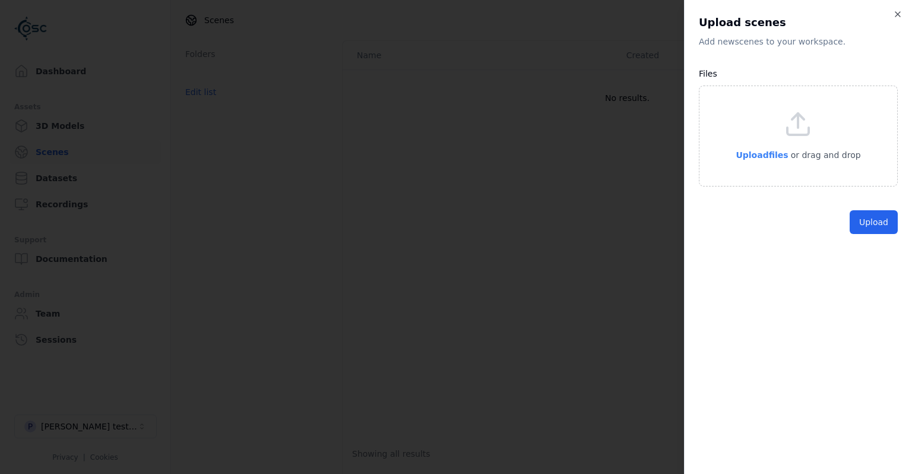
click at [774, 153] on span "Upload files" at bounding box center [762, 155] width 52 height 10
click at [878, 252] on button "Upload" at bounding box center [874, 250] width 48 height 24
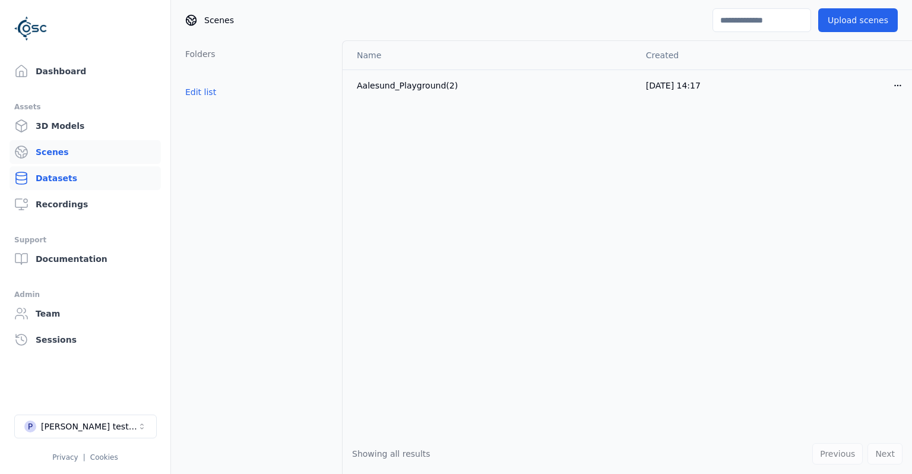
click at [99, 180] on link "Datasets" at bounding box center [85, 178] width 151 height 24
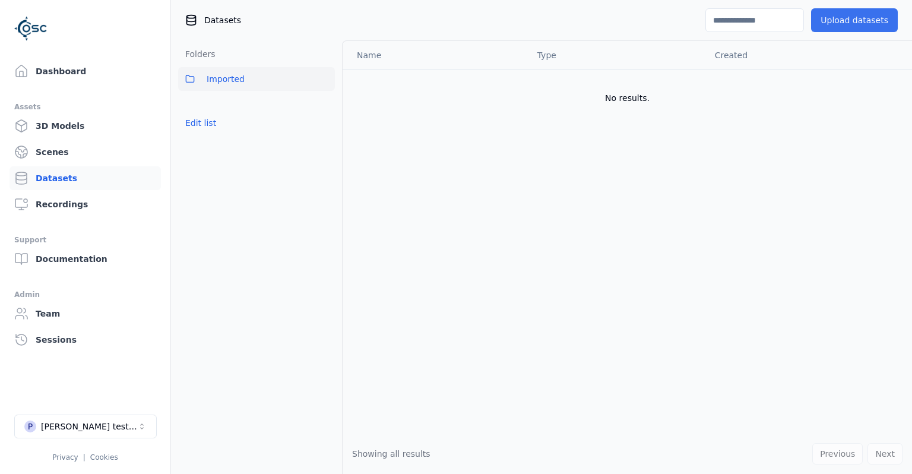
click at [847, 24] on button "Upload datasets" at bounding box center [854, 20] width 87 height 24
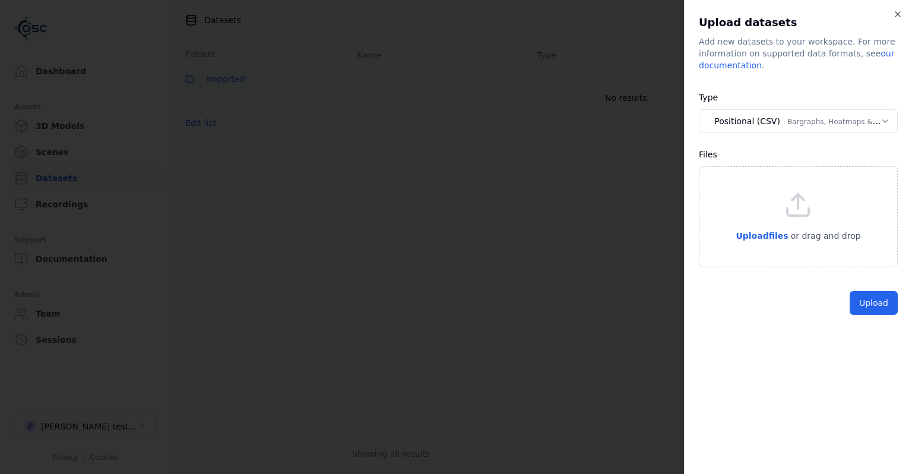
click at [805, 129] on body "**********" at bounding box center [456, 237] width 912 height 474
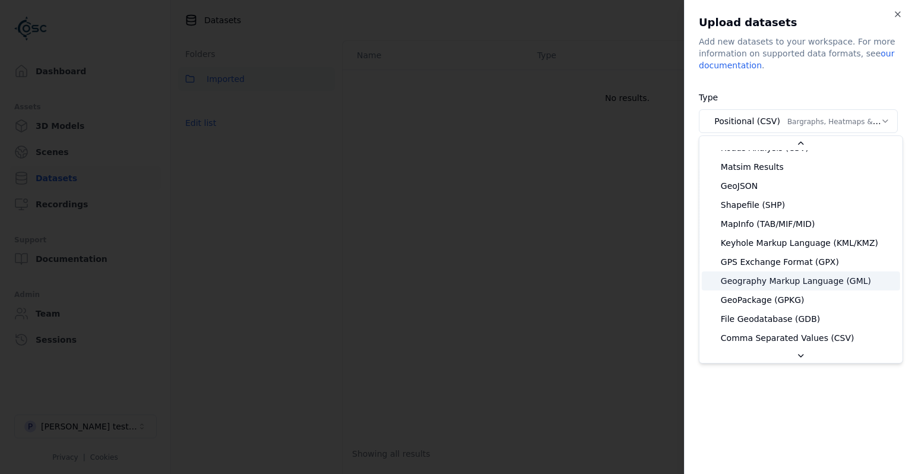
scroll to position [230, 0]
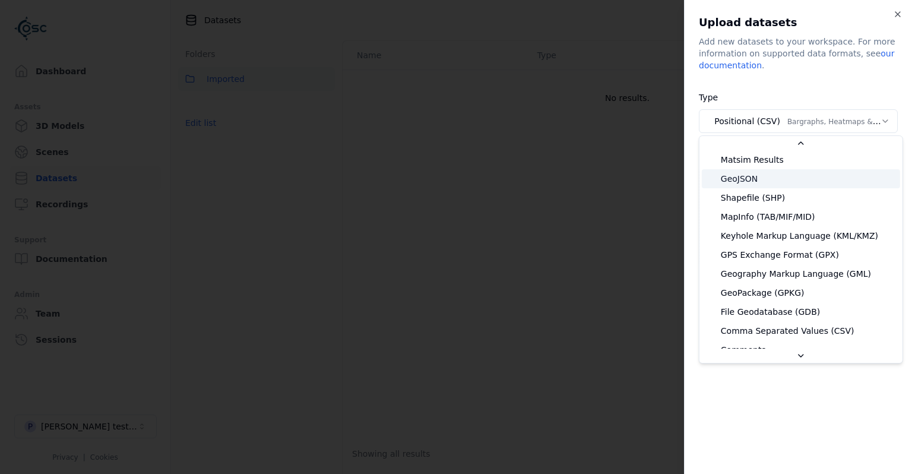
select select "*******"
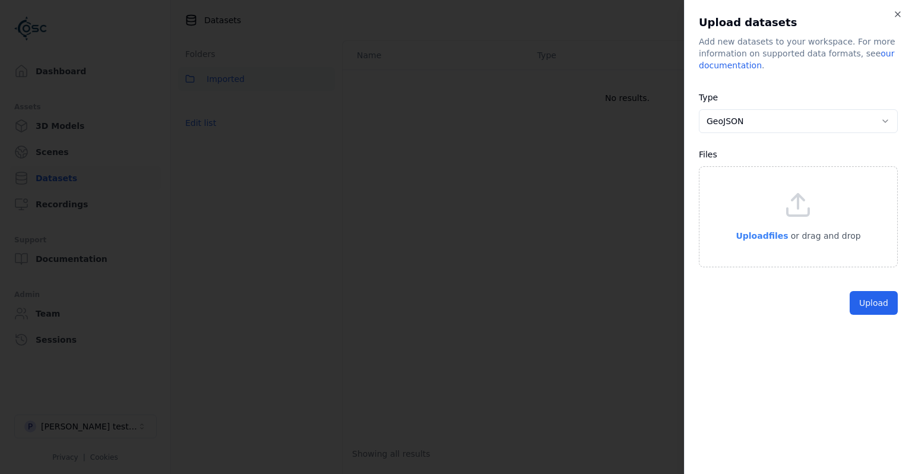
click at [764, 234] on span "Upload files" at bounding box center [762, 236] width 52 height 10
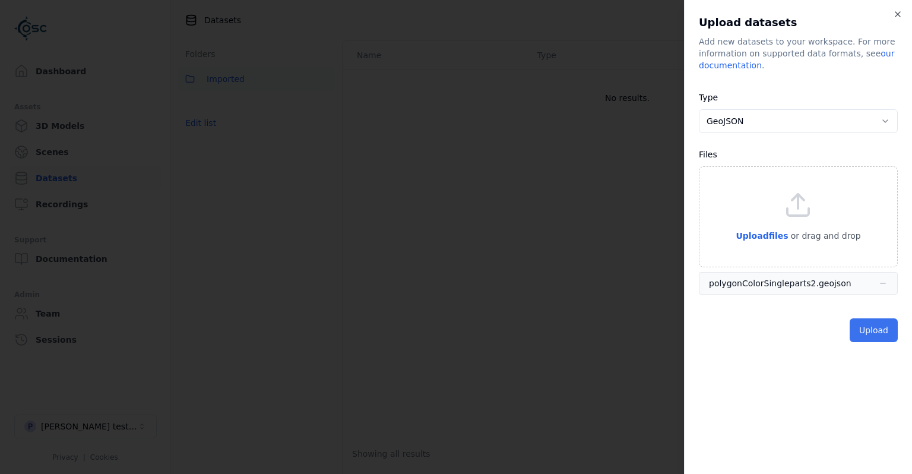
click at [892, 329] on button "Upload" at bounding box center [874, 330] width 48 height 24
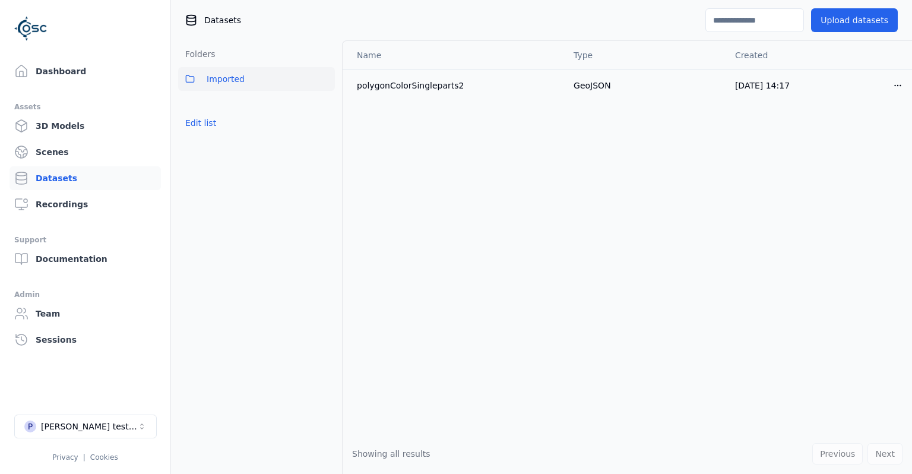
click at [435, 291] on div "Name Type Created polygonColorSingleparts2 GeoJSON [DATE] 14:17 Open menu" at bounding box center [627, 237] width 569 height 393
click at [110, 420] on button "P [PERSON_NAME] testing" at bounding box center [85, 426] width 143 height 24
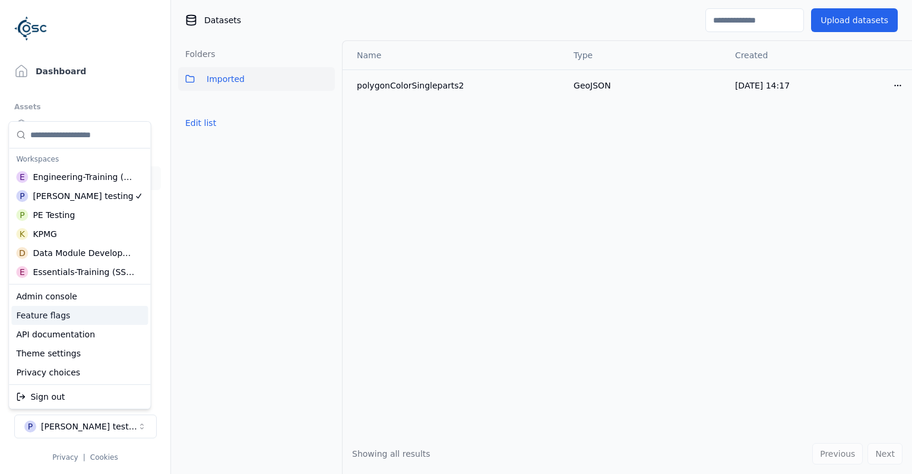
click at [65, 315] on div "Feature flags" at bounding box center [79, 315] width 137 height 19
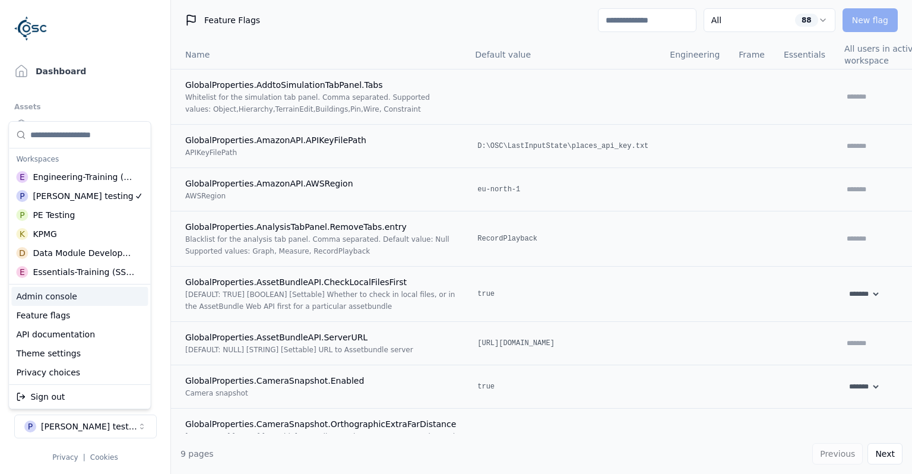
click at [669, 14] on html "Support Dashboard Assets 3D Models Scenes Datasets Recordings Support Documenta…" at bounding box center [456, 237] width 912 height 474
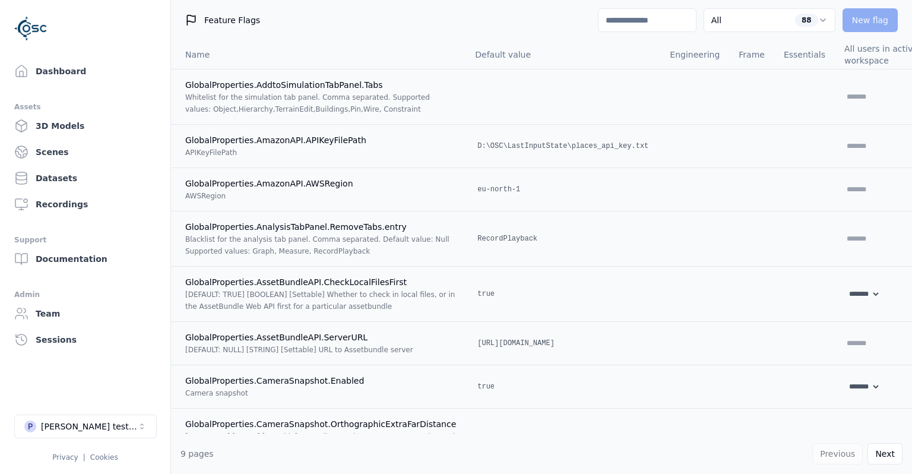
click at [669, 14] on input at bounding box center [647, 20] width 99 height 24
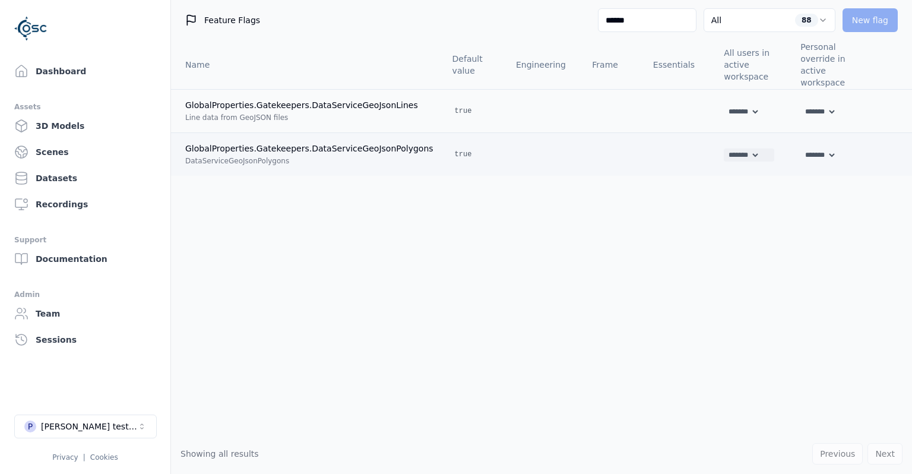
type input "******"
click at [724, 148] on select "******* **** *****" at bounding box center [742, 154] width 36 height 13
select select "*****"
click option "*****" at bounding box center [0, 0] width 0 height 0
click at [724, 105] on select "******* **** *****" at bounding box center [742, 111] width 36 height 13
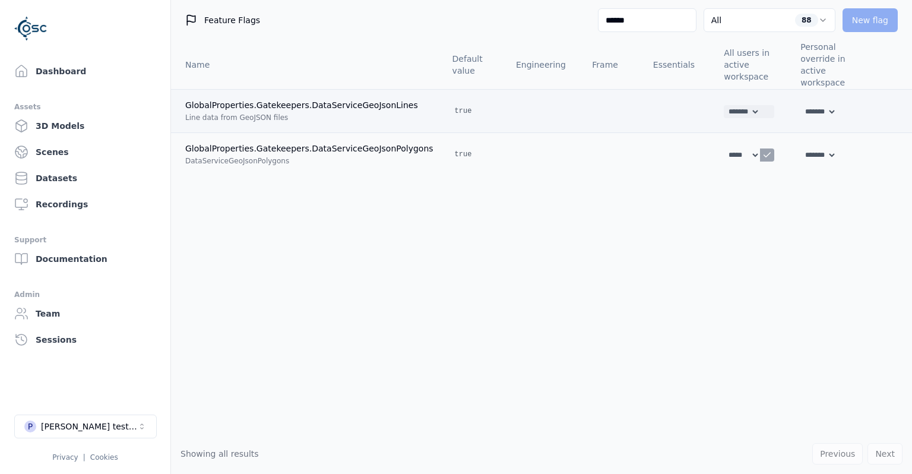
select select "*****"
click option "*****" at bounding box center [0, 0] width 0 height 0
click at [617, 227] on div "Name Default value Engineering Frame Essentials All users in active workspace P…" at bounding box center [541, 236] width 741 height 393
click at [762, 107] on icon at bounding box center [767, 112] width 10 height 10
click at [762, 150] on icon at bounding box center [767, 155] width 10 height 10
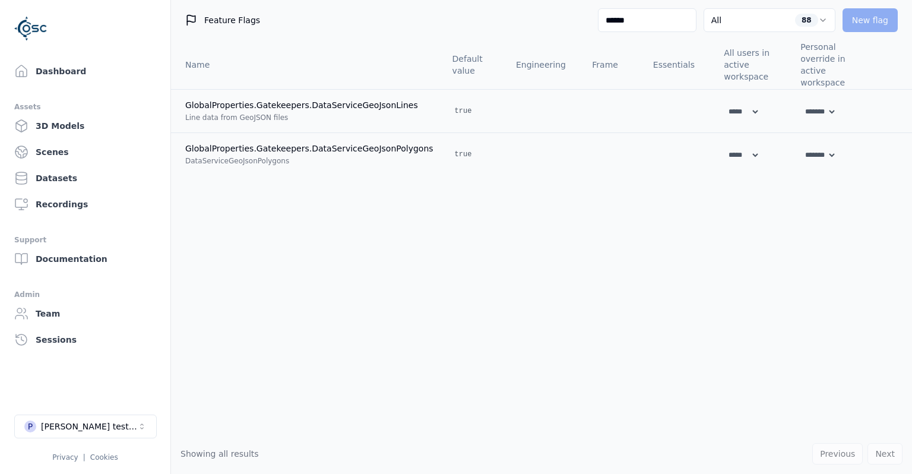
click at [688, 223] on div "Name Default value Engineering Frame Essentials All users in active workspace P…" at bounding box center [541, 236] width 741 height 393
click at [75, 76] on link "Dashboard" at bounding box center [85, 71] width 151 height 24
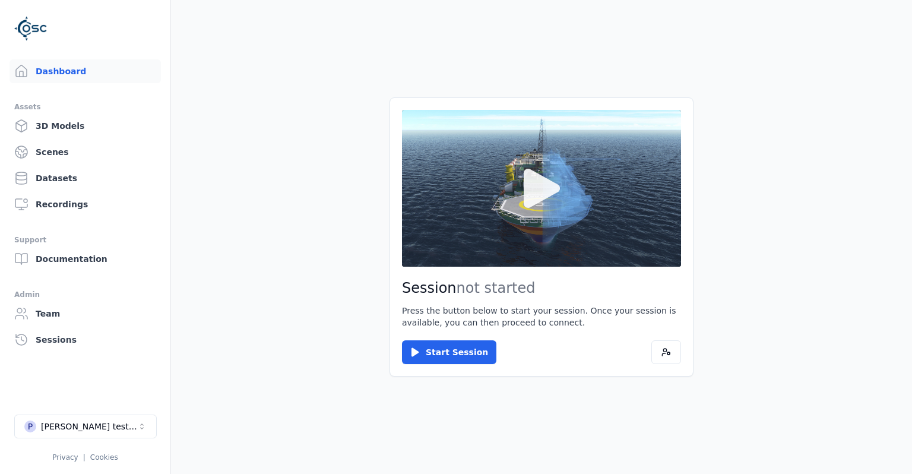
click at [479, 218] on button at bounding box center [541, 188] width 279 height 157
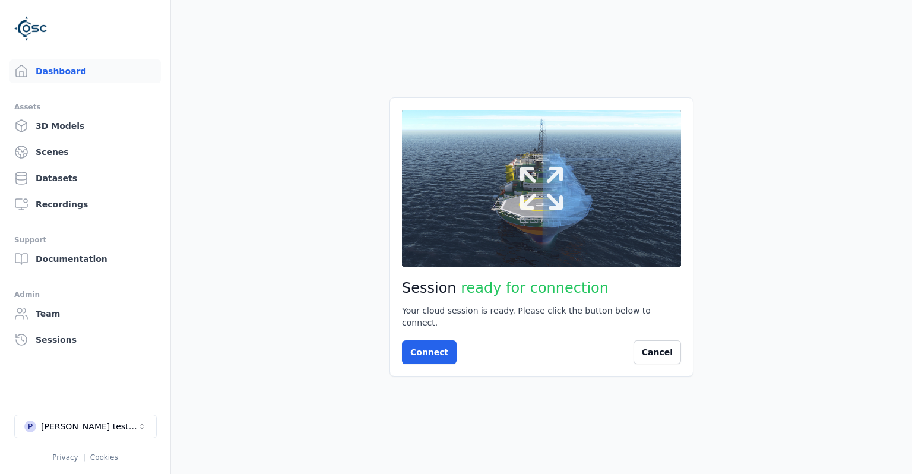
click at [480, 218] on button at bounding box center [541, 188] width 279 height 157
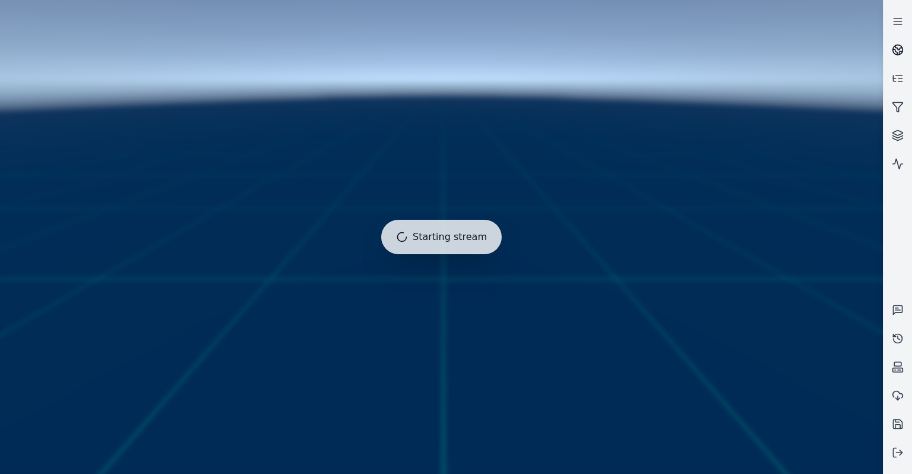
click at [898, 50] on icon at bounding box center [898, 50] width 12 height 12
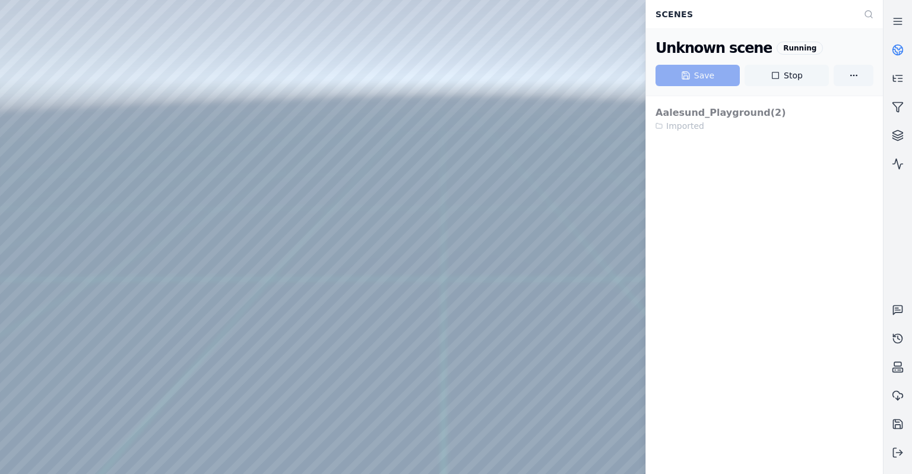
click at [771, 76] on button "Stop" at bounding box center [787, 75] width 84 height 21
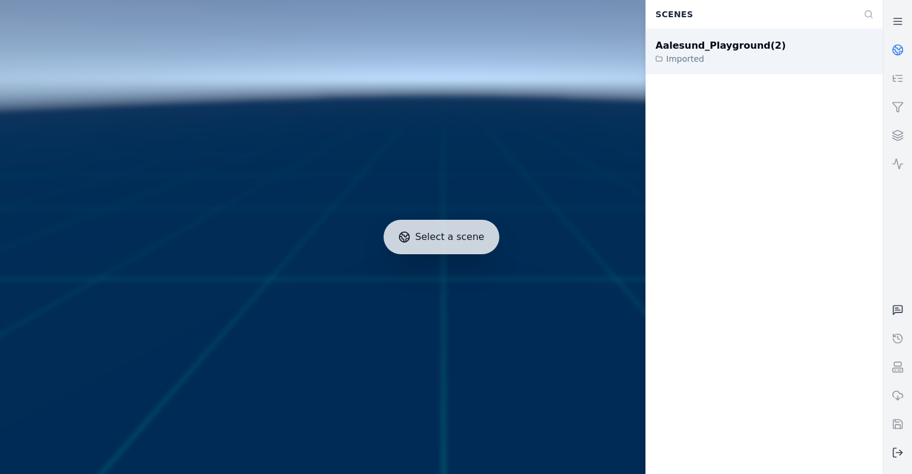
click at [714, 52] on div "Aalesund_Playground(2)" at bounding box center [721, 46] width 131 height 14
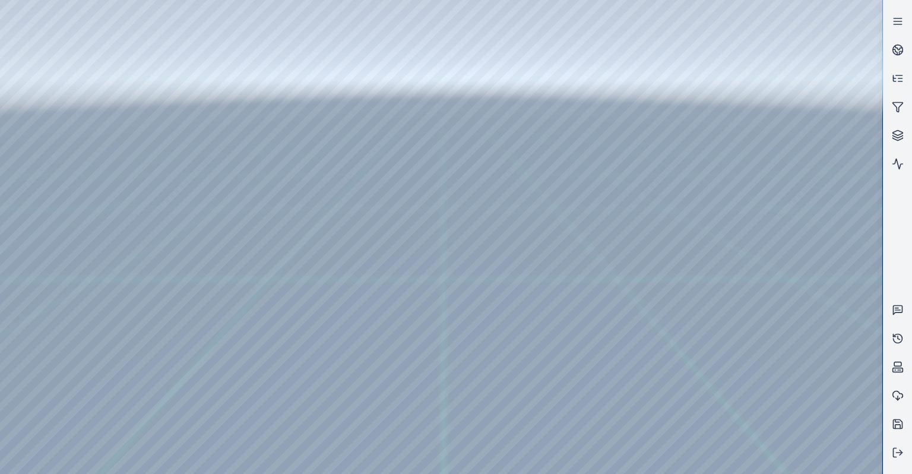
click at [386, 331] on div at bounding box center [441, 237] width 882 height 474
drag, startPoint x: 386, startPoint y: 331, endPoint x: 397, endPoint y: 395, distance: 65.6
click at [540, 314] on div at bounding box center [441, 237] width 882 height 474
click at [25, 103] on div at bounding box center [441, 237] width 882 height 474
click at [48, 138] on div at bounding box center [441, 237] width 882 height 474
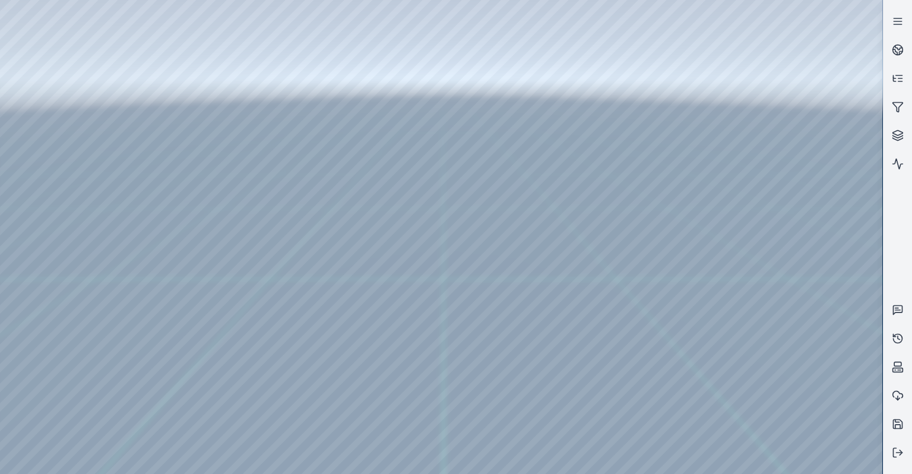
click at [305, 141] on div at bounding box center [441, 237] width 882 height 474
click at [260, 131] on div at bounding box center [441, 237] width 882 height 474
click at [8, 27] on div at bounding box center [441, 237] width 882 height 474
click at [542, 287] on div at bounding box center [441, 237] width 882 height 474
drag, startPoint x: 542, startPoint y: 287, endPoint x: 531, endPoint y: 287, distance: 10.7
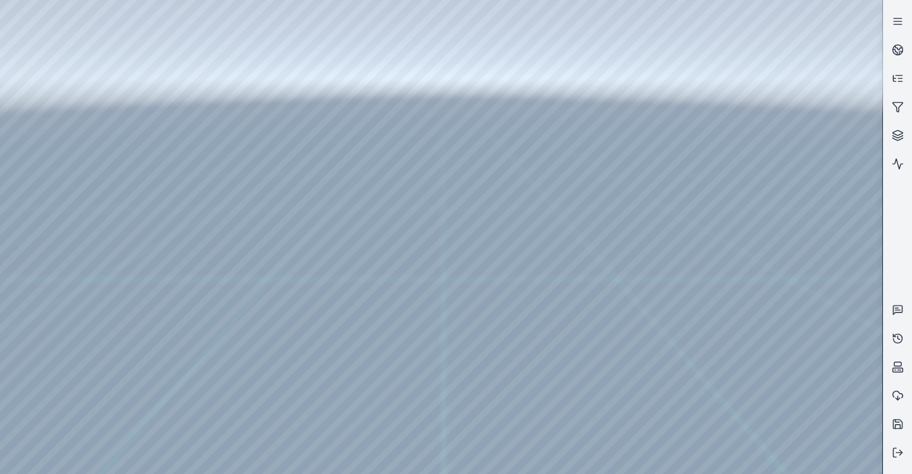
click at [531, 287] on div at bounding box center [441, 237] width 882 height 474
drag, startPoint x: 531, startPoint y: 287, endPoint x: 477, endPoint y: 293, distance: 55.0
click at [8, 27] on div at bounding box center [441, 237] width 882 height 474
click at [899, 473] on div at bounding box center [897, 237] width 29 height 474
click at [899, 462] on button at bounding box center [898, 452] width 29 height 29
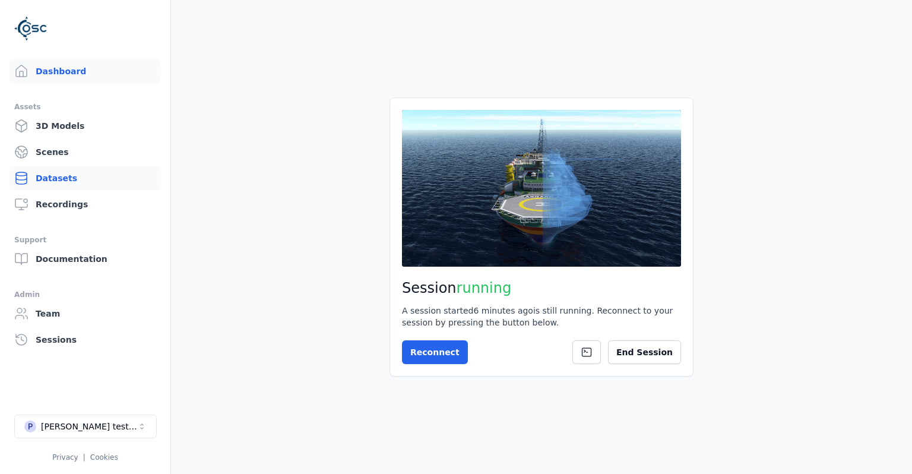
click at [70, 182] on link "Datasets" at bounding box center [85, 178] width 151 height 24
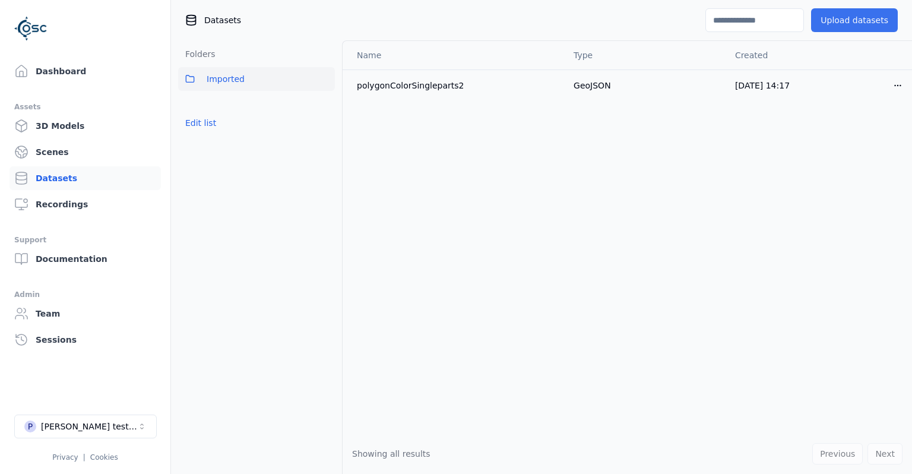
click at [874, 17] on button "Upload datasets" at bounding box center [854, 20] width 87 height 24
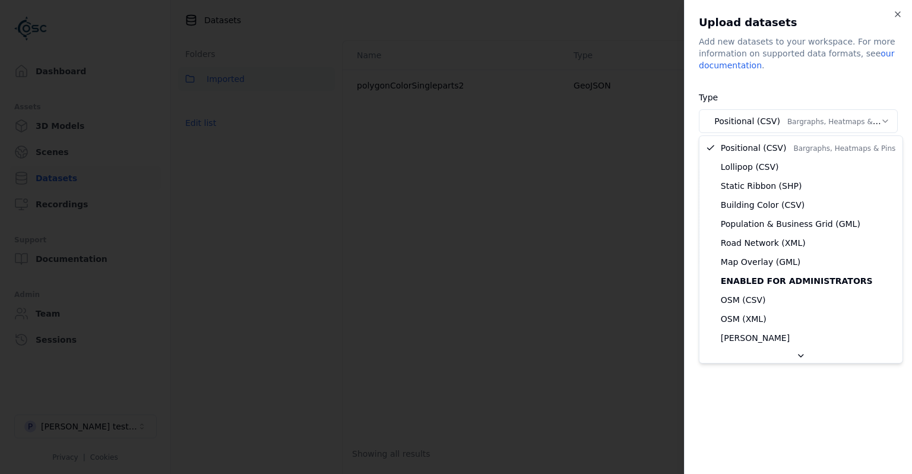
click at [803, 121] on body "**********" at bounding box center [456, 237] width 912 height 474
select select "**********"
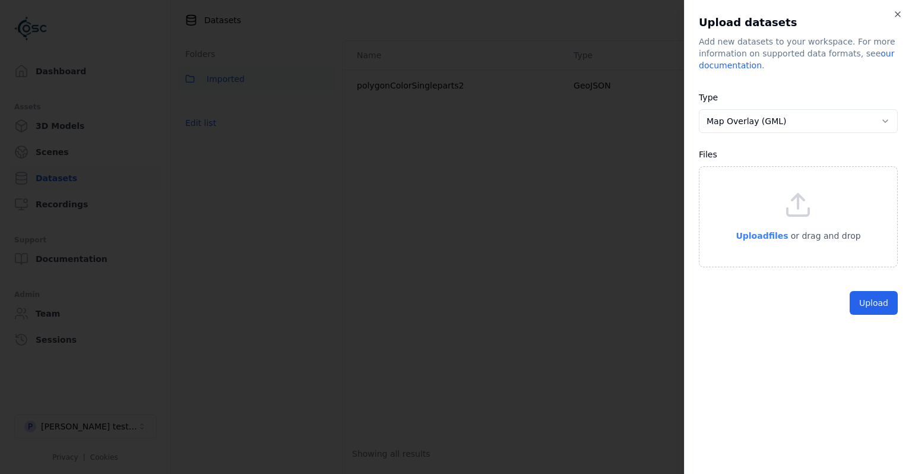
click at [773, 230] on p "Upload files" at bounding box center [762, 236] width 52 height 14
click at [873, 338] on button "Upload" at bounding box center [874, 330] width 48 height 24
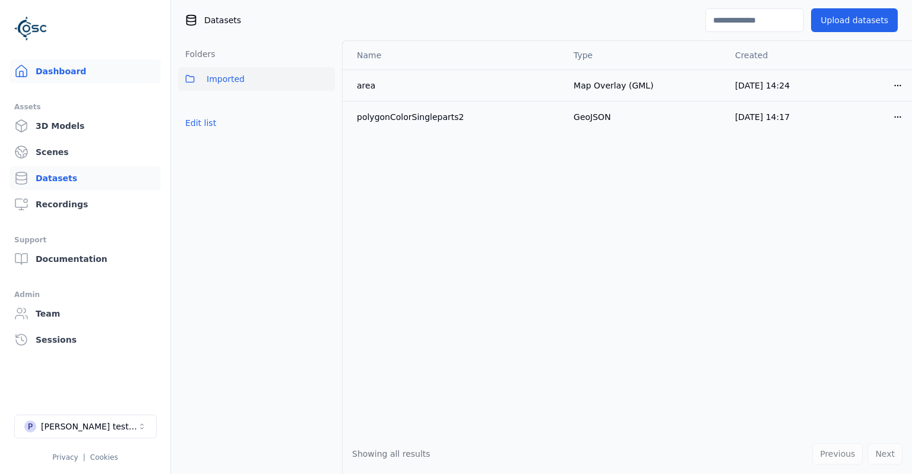
click at [63, 68] on link "Dashboard" at bounding box center [85, 71] width 151 height 24
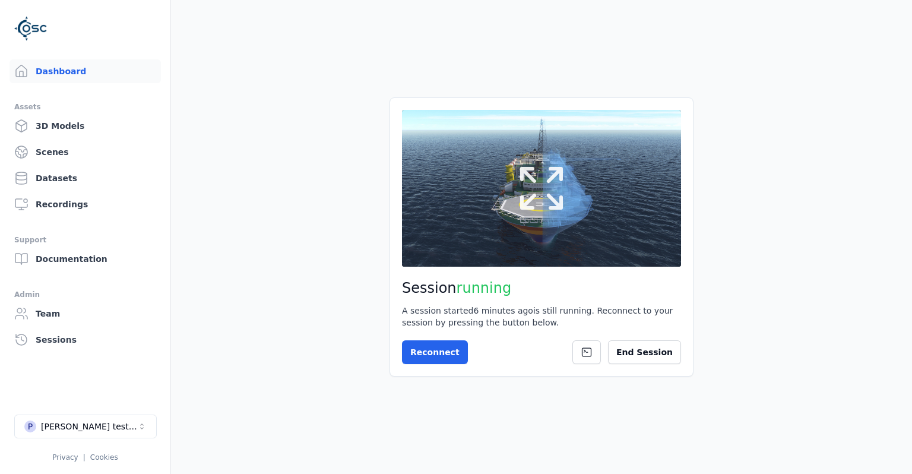
click at [483, 213] on button at bounding box center [541, 188] width 279 height 157
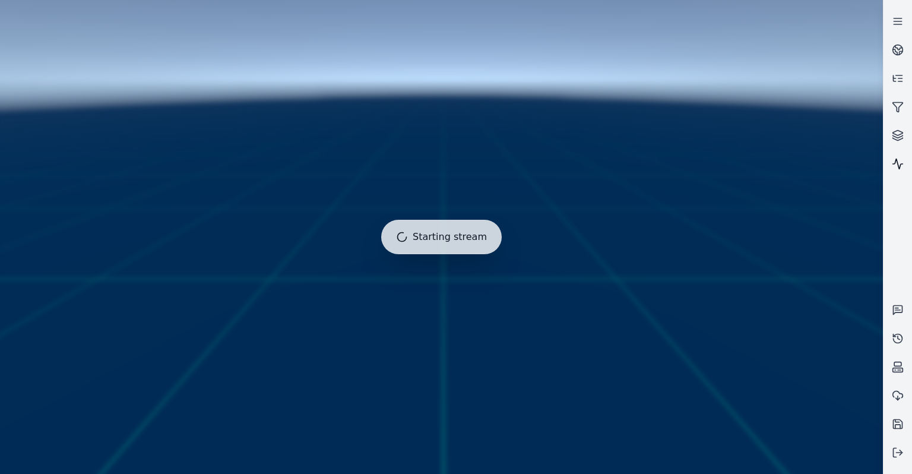
click at [897, 163] on icon at bounding box center [898, 164] width 12 height 12
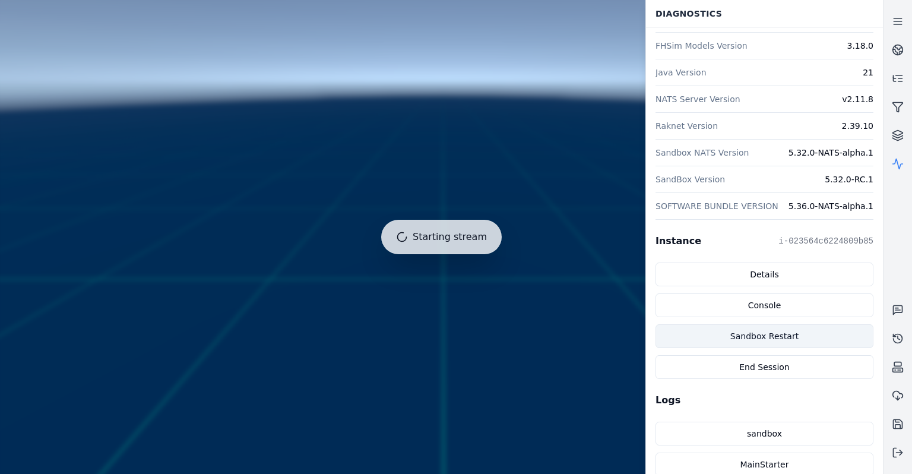
scroll to position [230, 0]
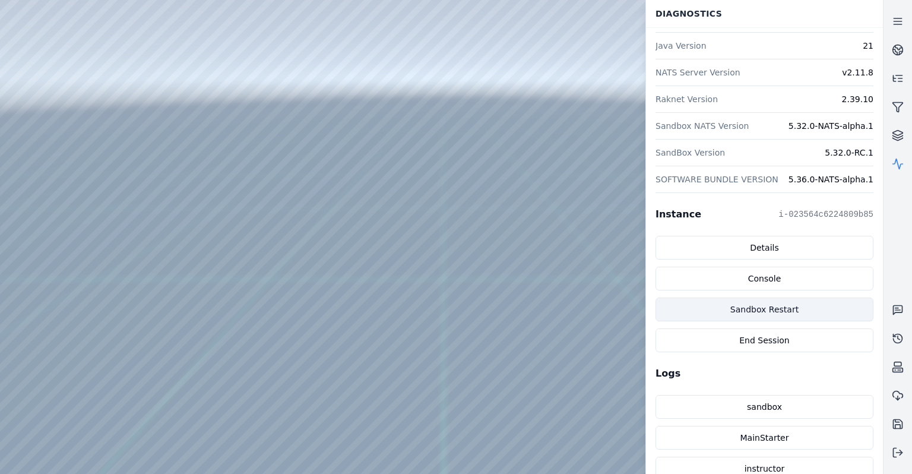
click at [776, 311] on button "Sandbox Restart" at bounding box center [765, 310] width 218 height 24
click at [908, 167] on link at bounding box center [898, 164] width 29 height 29
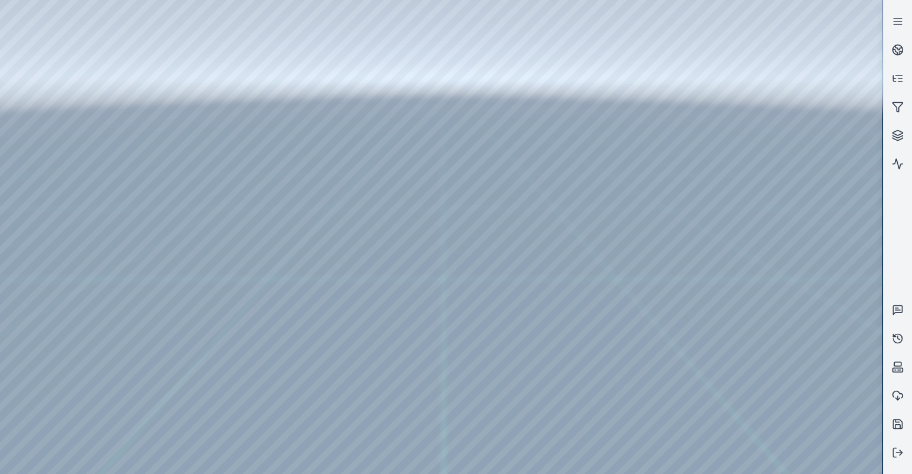
click at [599, 301] on div at bounding box center [441, 237] width 882 height 474
drag, startPoint x: 592, startPoint y: 308, endPoint x: 558, endPoint y: 398, distance: 97.2
click at [37, 120] on div at bounding box center [441, 237] width 882 height 474
click at [37, 105] on div at bounding box center [441, 237] width 882 height 474
click at [39, 134] on div at bounding box center [441, 237] width 882 height 474
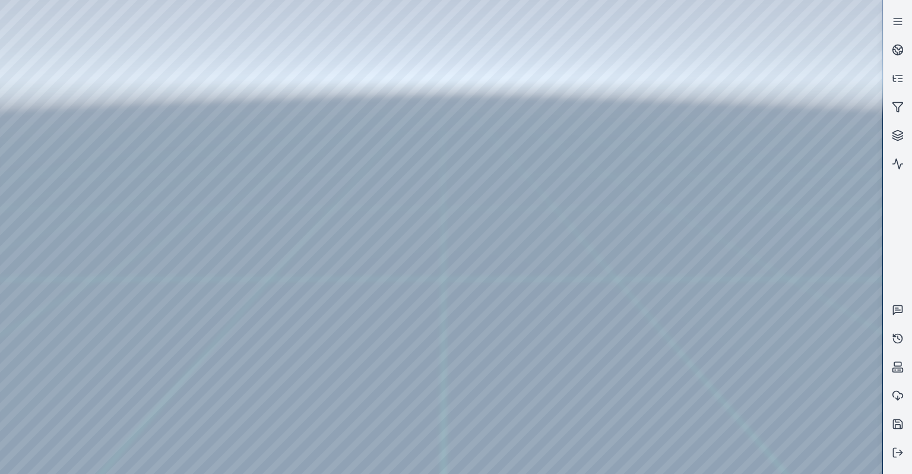
click at [210, 226] on div at bounding box center [441, 237] width 882 height 474
drag, startPoint x: 336, startPoint y: 340, endPoint x: 251, endPoint y: 330, distance: 85.5
drag, startPoint x: 329, startPoint y: 293, endPoint x: 343, endPoint y: 221, distance: 73.1
drag, startPoint x: 400, startPoint y: 241, endPoint x: 388, endPoint y: 296, distance: 56.4
click at [206, 223] on div at bounding box center [441, 237] width 882 height 474
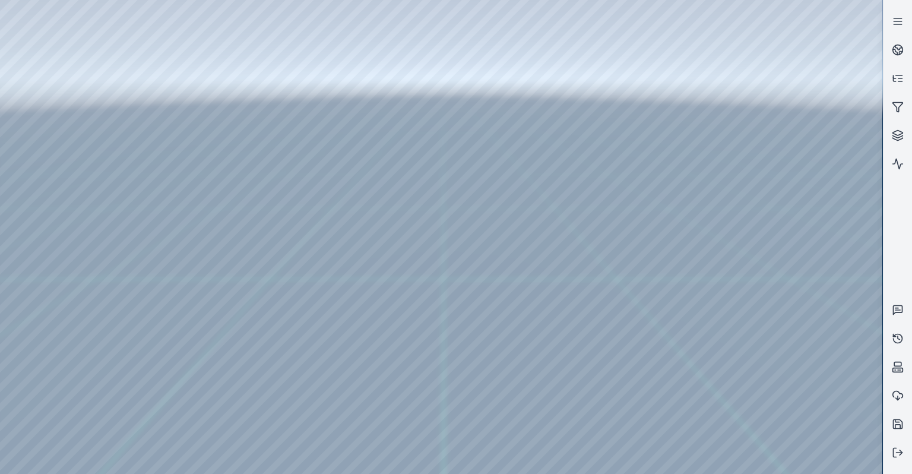
click at [44, 137] on div at bounding box center [441, 237] width 882 height 474
drag, startPoint x: 638, startPoint y: 365, endPoint x: 691, endPoint y: 323, distance: 67.2
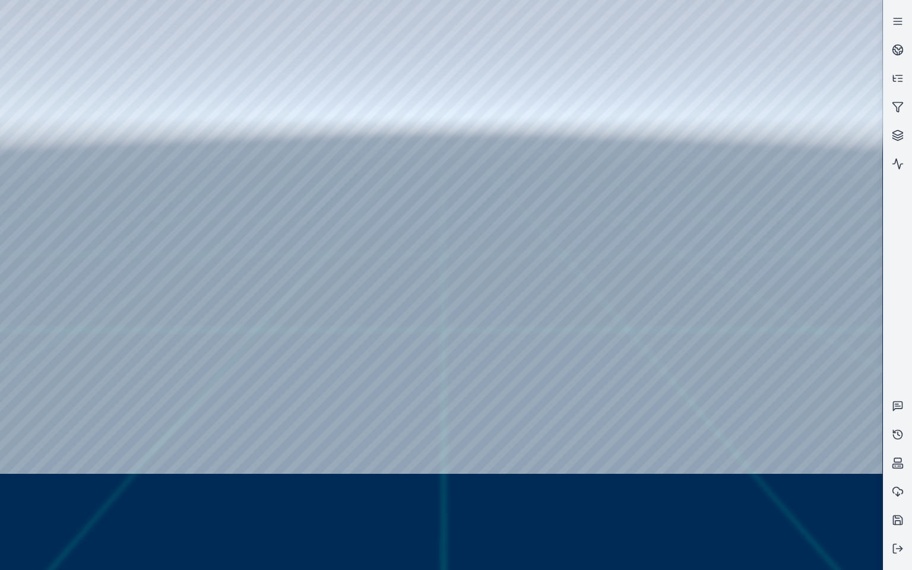
drag, startPoint x: 681, startPoint y: 374, endPoint x: 656, endPoint y: 368, distance: 24.9
click at [643, 368] on div at bounding box center [441, 285] width 882 height 570
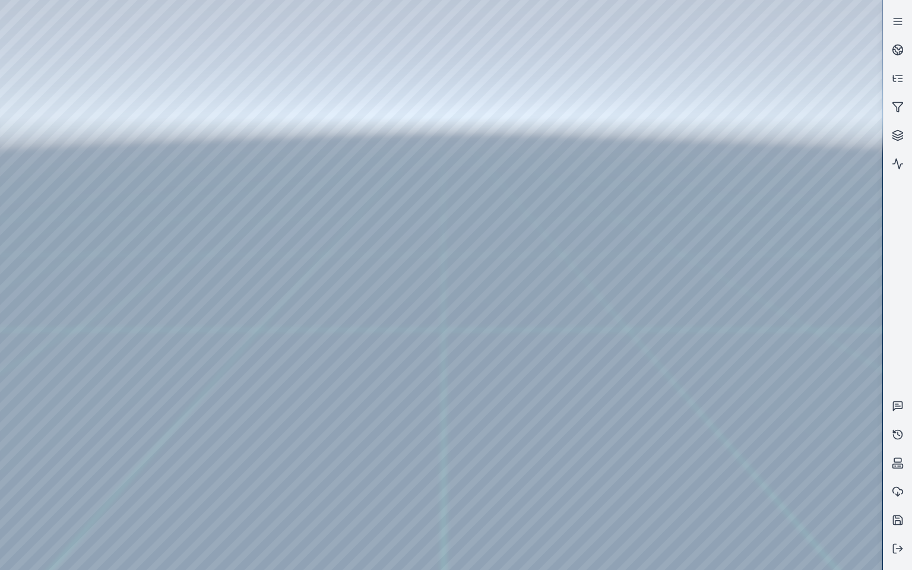
drag, startPoint x: 626, startPoint y: 382, endPoint x: 659, endPoint y: 403, distance: 39.2
click at [58, 163] on div at bounding box center [441, 285] width 882 height 570
click at [115, 331] on div at bounding box center [441, 285] width 882 height 570
click at [113, 365] on div at bounding box center [441, 285] width 882 height 570
click at [236, 393] on div at bounding box center [441, 285] width 882 height 570
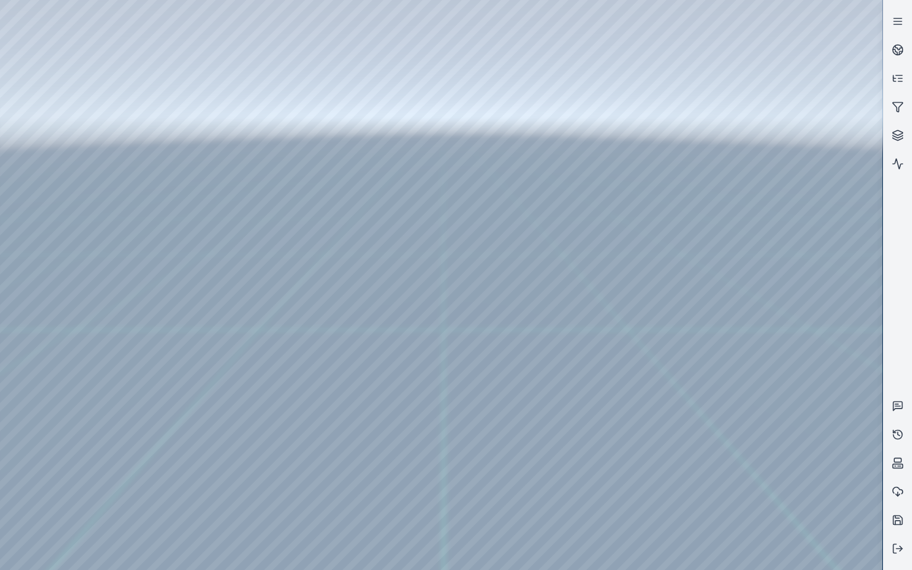
click at [226, 426] on div at bounding box center [441, 285] width 882 height 570
click at [502, 312] on div at bounding box center [441, 285] width 882 height 570
click at [230, 393] on div at bounding box center [441, 285] width 882 height 570
click at [227, 431] on div at bounding box center [441, 285] width 882 height 570
click at [502, 308] on div at bounding box center [441, 285] width 882 height 570
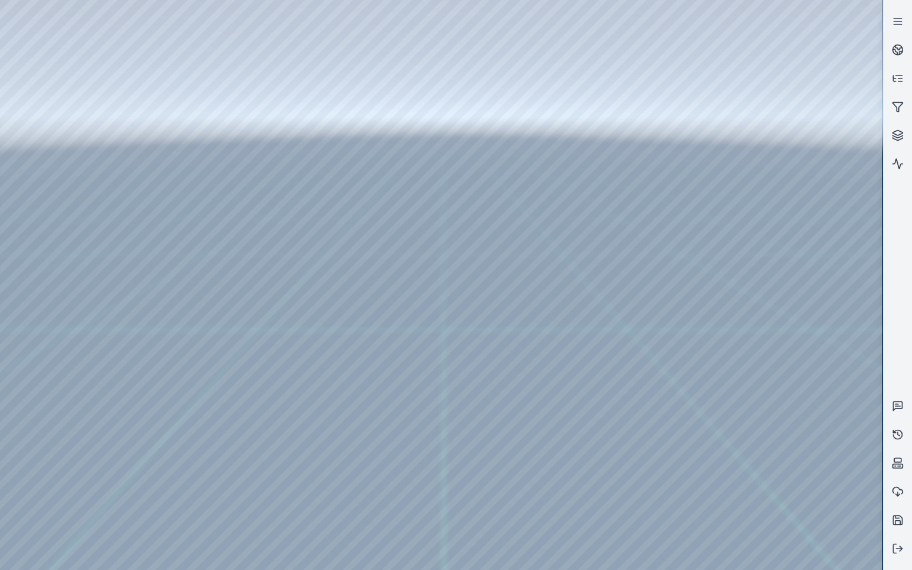
click at [232, 416] on div at bounding box center [441, 285] width 882 height 570
click at [224, 450] on div at bounding box center [441, 285] width 882 height 570
click at [491, 308] on div at bounding box center [441, 285] width 882 height 570
click at [230, 416] on div at bounding box center [441, 285] width 882 height 570
click at [219, 447] on div at bounding box center [441, 285] width 882 height 570
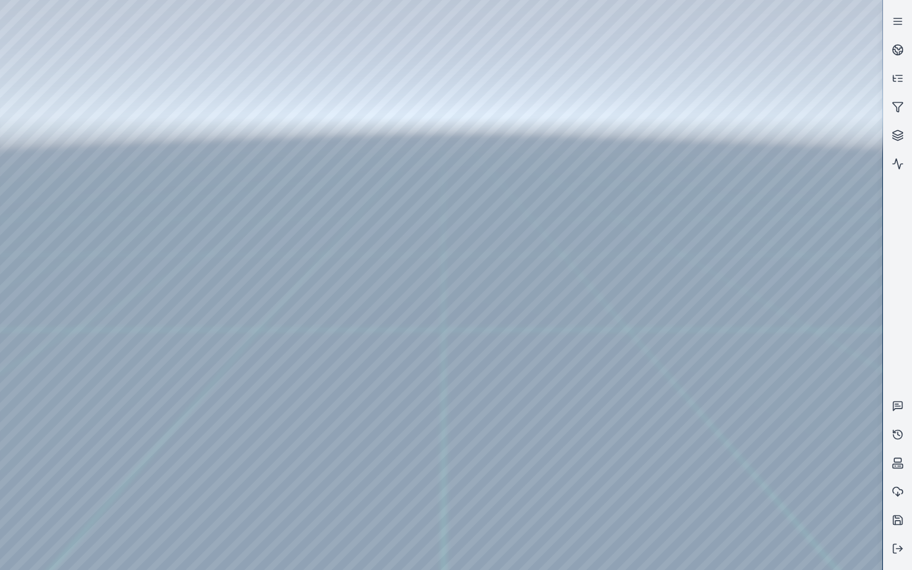
click at [502, 311] on div at bounding box center [441, 285] width 882 height 570
click at [229, 350] on div at bounding box center [441, 285] width 882 height 570
click at [217, 381] on div at bounding box center [441, 285] width 882 height 570
click at [486, 300] on div at bounding box center [441, 285] width 882 height 570
click at [237, 373] on div at bounding box center [441, 285] width 882 height 570
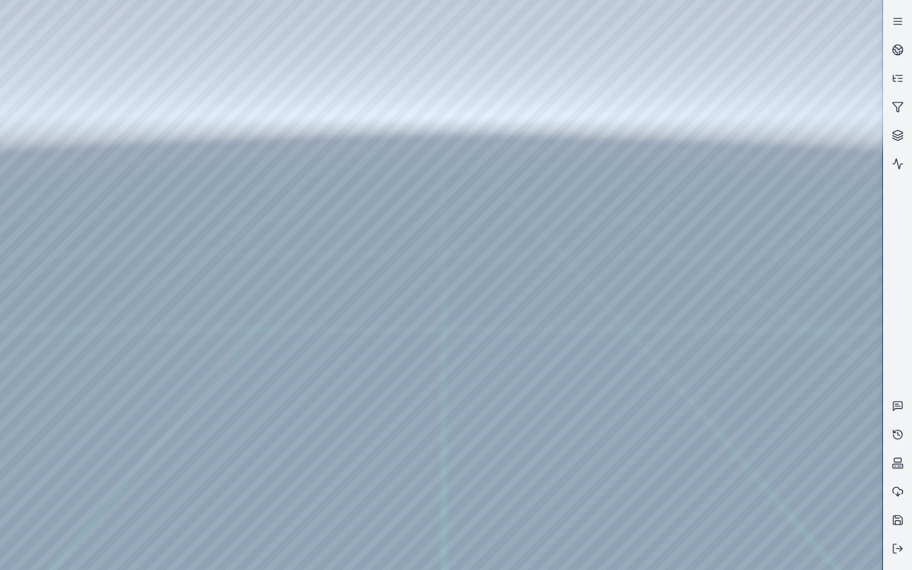
click at [215, 406] on div at bounding box center [441, 285] width 882 height 570
click at [485, 308] on div at bounding box center [441, 285] width 882 height 570
click at [232, 336] on div at bounding box center [441, 285] width 882 height 570
click at [220, 365] on div at bounding box center [441, 285] width 882 height 570
click at [481, 306] on div at bounding box center [441, 285] width 882 height 570
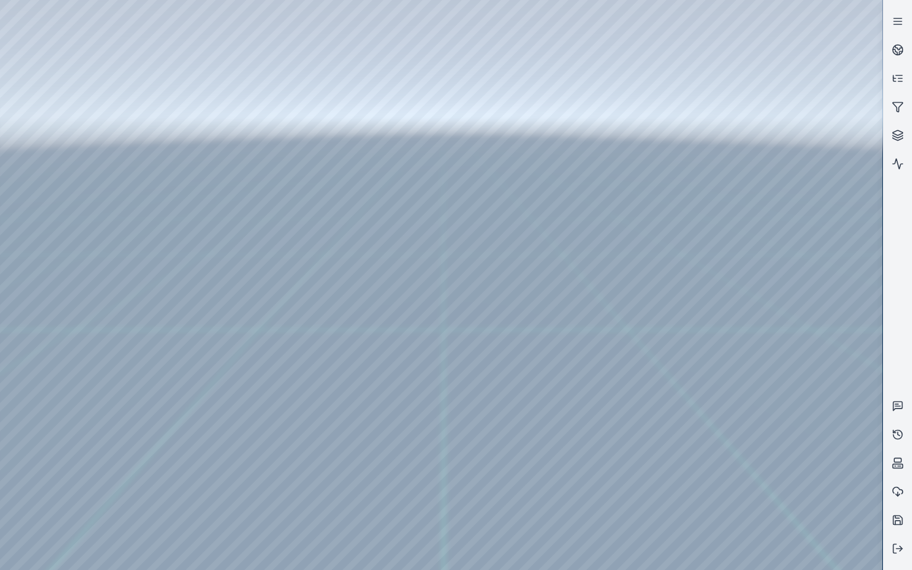
click at [231, 327] on div at bounding box center [441, 285] width 882 height 570
click at [224, 360] on div at bounding box center [441, 285] width 882 height 570
click at [495, 302] on div at bounding box center [441, 285] width 882 height 570
click at [235, 321] on div at bounding box center [441, 285] width 882 height 570
click at [235, 329] on div at bounding box center [441, 285] width 882 height 570
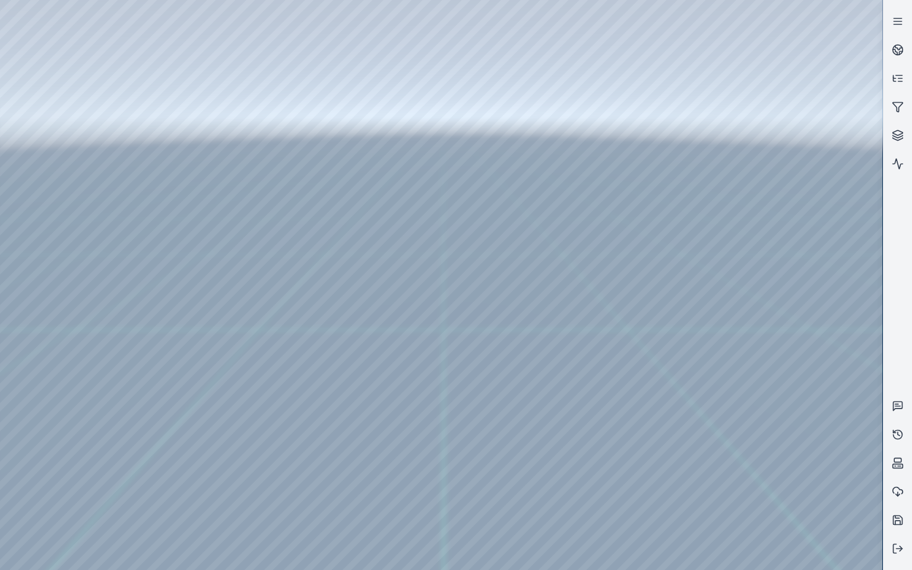
click at [224, 361] on div at bounding box center [441, 285] width 882 height 570
click at [507, 306] on div at bounding box center [441, 285] width 882 height 570
click at [235, 328] on div at bounding box center [441, 285] width 882 height 570
click at [226, 361] on div at bounding box center [441, 285] width 882 height 570
click at [491, 298] on div at bounding box center [441, 285] width 882 height 570
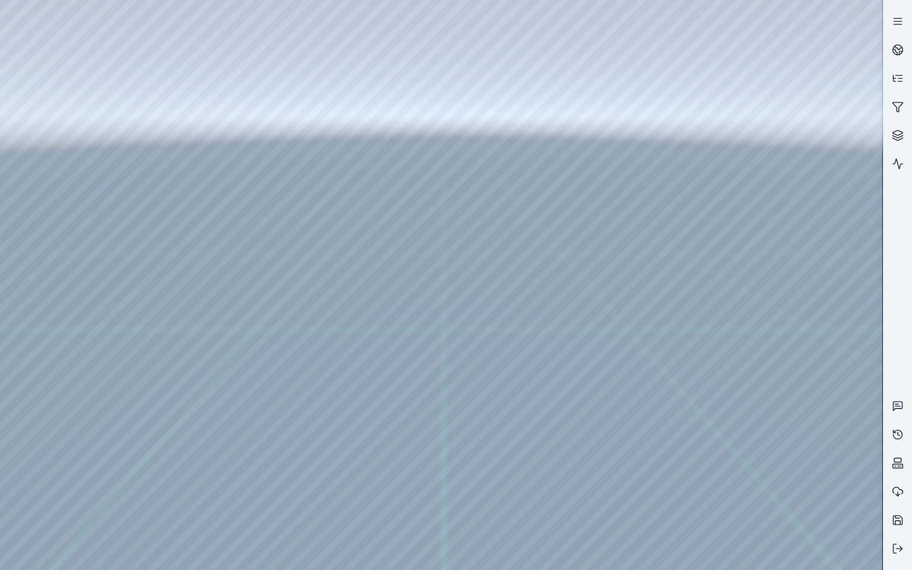
click at [491, 303] on div at bounding box center [441, 285] width 882 height 570
click at [232, 333] on div at bounding box center [441, 285] width 882 height 570
click at [222, 358] on div at bounding box center [441, 285] width 882 height 570
click at [505, 300] on div at bounding box center [441, 285] width 882 height 570
click at [233, 336] on div at bounding box center [441, 285] width 882 height 570
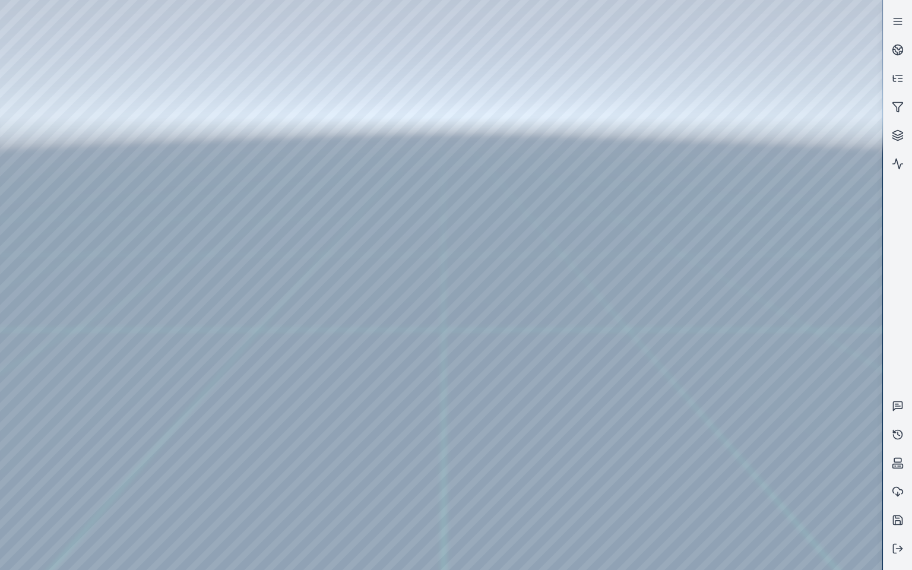
click at [220, 364] on div at bounding box center [441, 285] width 882 height 570
click at [508, 304] on div at bounding box center [441, 285] width 882 height 570
click at [233, 349] on div at bounding box center [441, 285] width 882 height 570
click at [226, 384] on div at bounding box center [441, 285] width 882 height 570
click at [492, 308] on div at bounding box center [441, 285] width 882 height 570
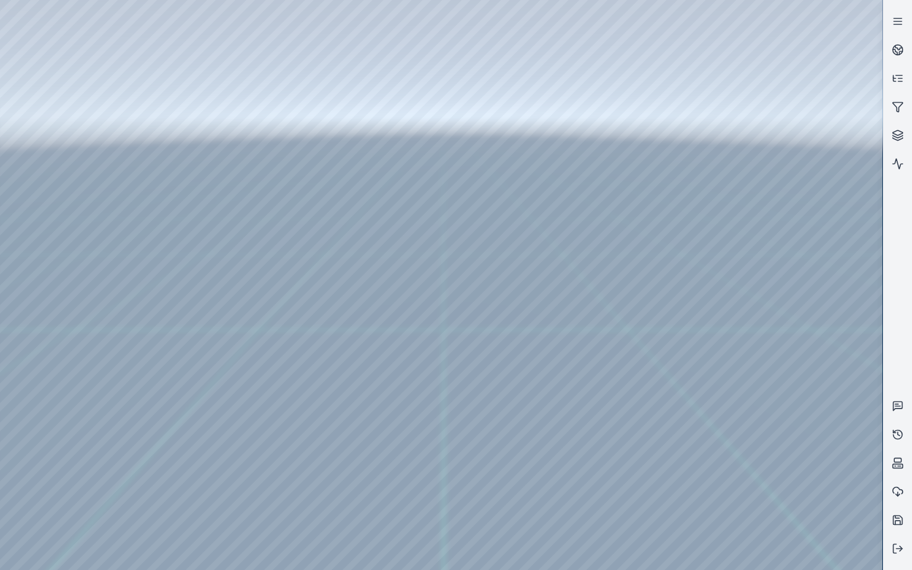
click at [227, 374] on div at bounding box center [441, 285] width 882 height 570
click at [227, 403] on div at bounding box center [441, 285] width 882 height 570
click at [499, 309] on div at bounding box center [441, 285] width 882 height 570
click at [233, 457] on div at bounding box center [441, 285] width 882 height 570
click at [221, 473] on div at bounding box center [441, 285] width 882 height 570
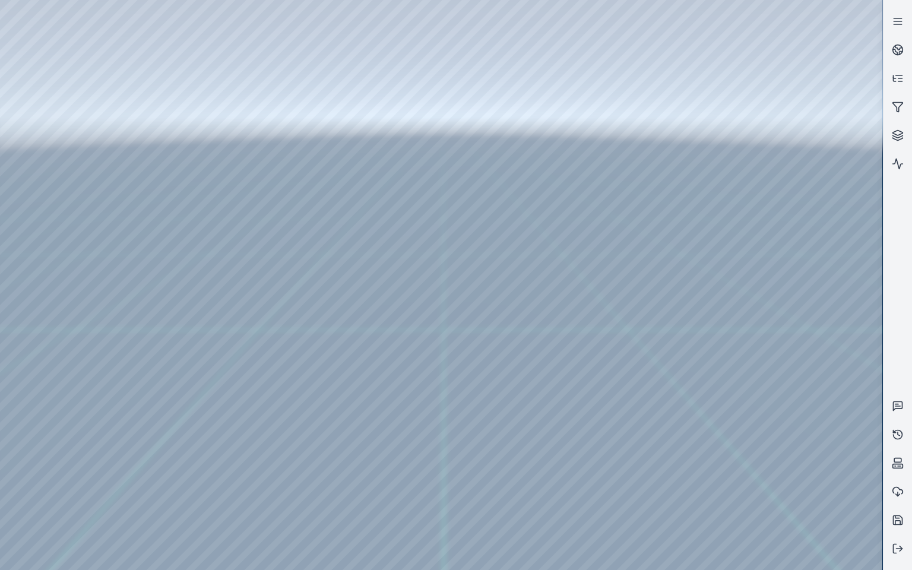
click at [511, 312] on div at bounding box center [441, 285] width 882 height 570
click at [226, 458] on div at bounding box center [441, 285] width 882 height 570
click at [224, 473] on div at bounding box center [441, 285] width 882 height 570
click at [486, 306] on div at bounding box center [441, 285] width 882 height 570
click at [112, 309] on div at bounding box center [441, 285] width 882 height 570
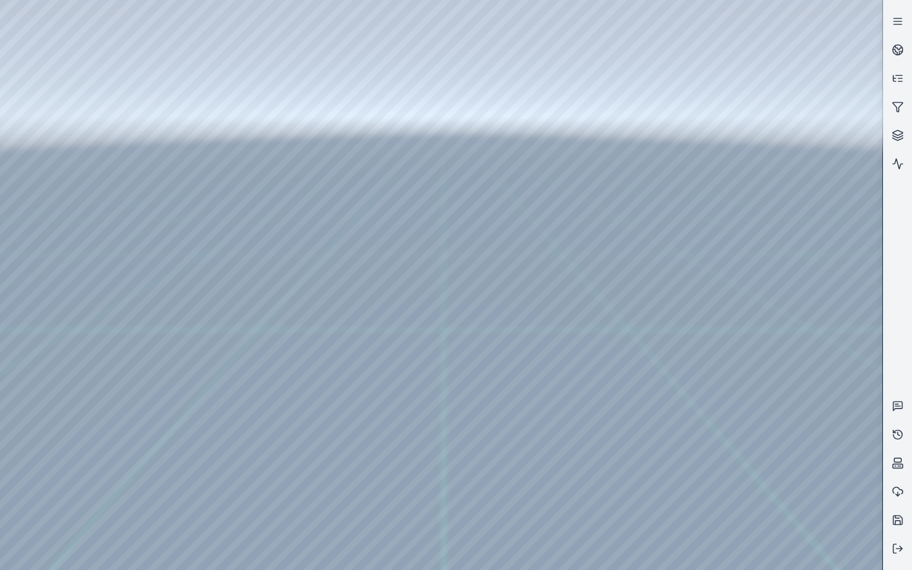
click at [115, 222] on div at bounding box center [441, 285] width 882 height 570
click at [113, 183] on div at bounding box center [441, 285] width 882 height 570
click at [115, 141] on div at bounding box center [441, 285] width 882 height 570
click at [901, 43] on link at bounding box center [898, 50] width 29 height 29
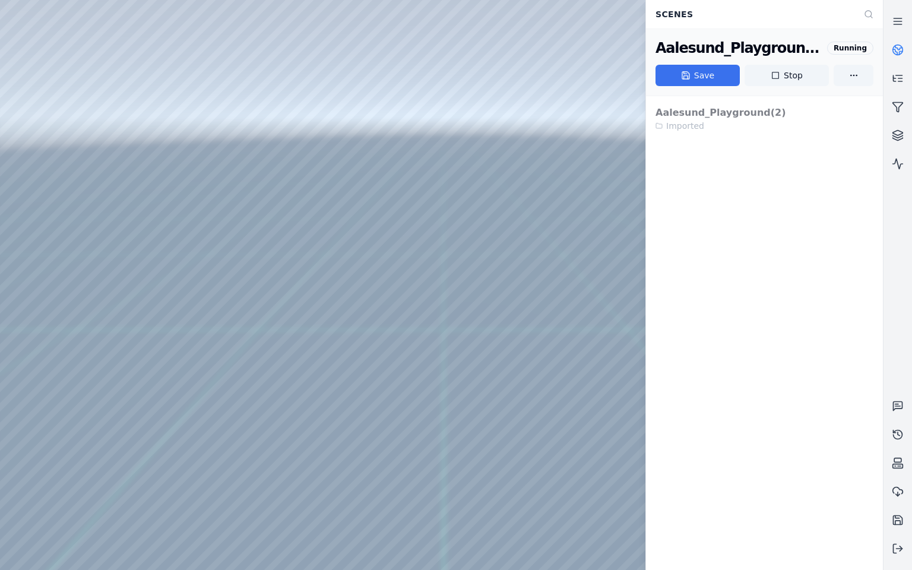
click at [711, 77] on button "Save" at bounding box center [698, 75] width 84 height 21
click at [897, 52] on icon at bounding box center [895, 51] width 4 height 5
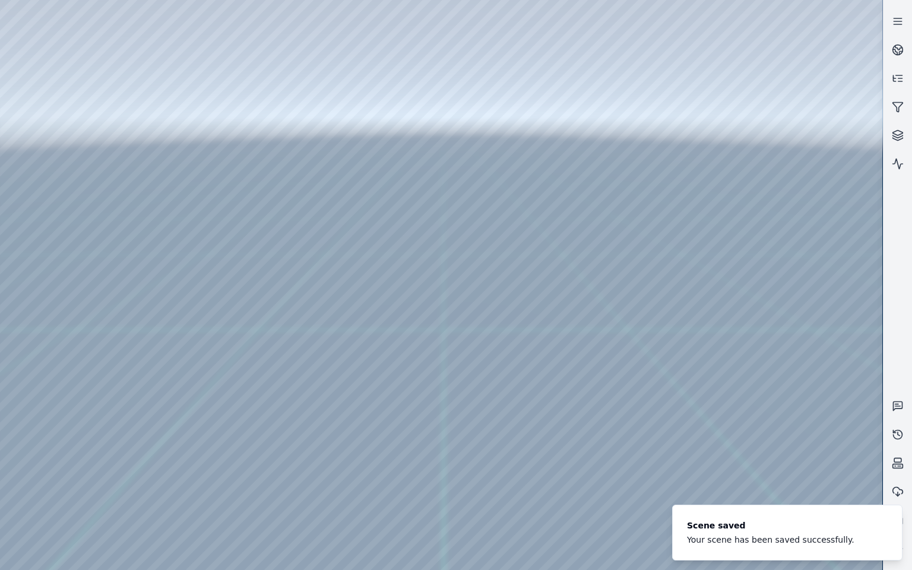
click at [619, 473] on div at bounding box center [441, 285] width 882 height 570
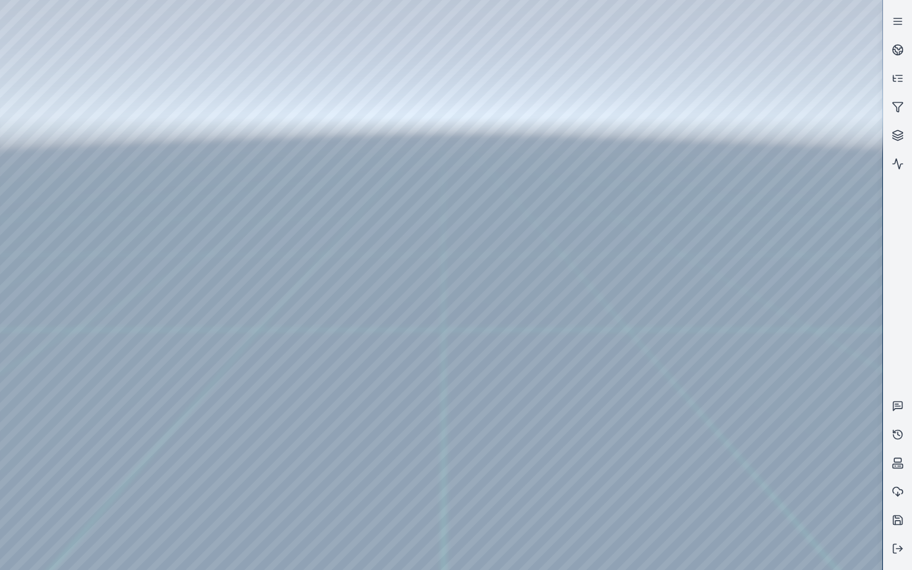
click at [439, 473] on div at bounding box center [441, 285] width 882 height 570
click at [668, 429] on div at bounding box center [441, 285] width 882 height 570
drag, startPoint x: 588, startPoint y: 388, endPoint x: 543, endPoint y: 373, distance: 47.1
click at [49, 119] on div at bounding box center [441, 285] width 882 height 570
click at [47, 122] on div at bounding box center [441, 285] width 882 height 570
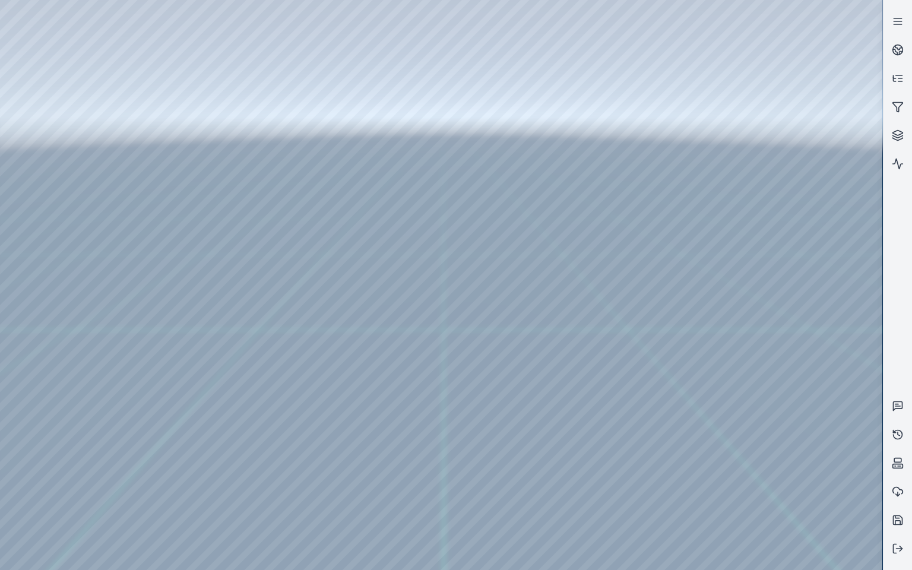
click at [111, 39] on div at bounding box center [441, 285] width 882 height 570
click at [44, 143] on div at bounding box center [441, 285] width 882 height 570
click at [48, 160] on div at bounding box center [441, 285] width 882 height 570
click at [48, 161] on div at bounding box center [441, 285] width 882 height 570
drag, startPoint x: 436, startPoint y: 455, endPoint x: 455, endPoint y: 455, distance: 19.0
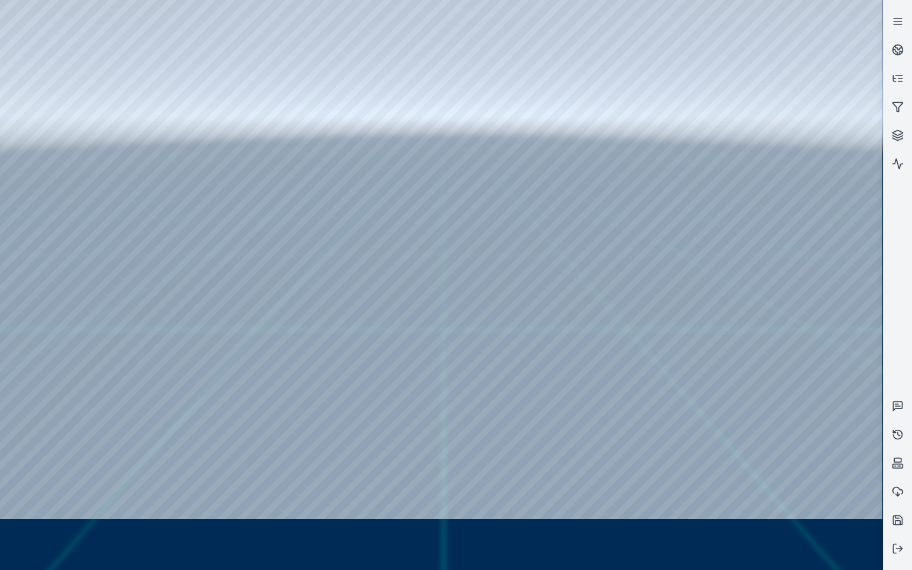
click at [574, 352] on div at bounding box center [441, 259] width 882 height 519
drag, startPoint x: 574, startPoint y: 358, endPoint x: 576, endPoint y: 379, distance: 21.5
click at [26, 148] on div at bounding box center [441, 259] width 882 height 519
click at [235, 225] on div at bounding box center [441, 259] width 882 height 519
click at [52, 151] on div at bounding box center [441, 259] width 882 height 519
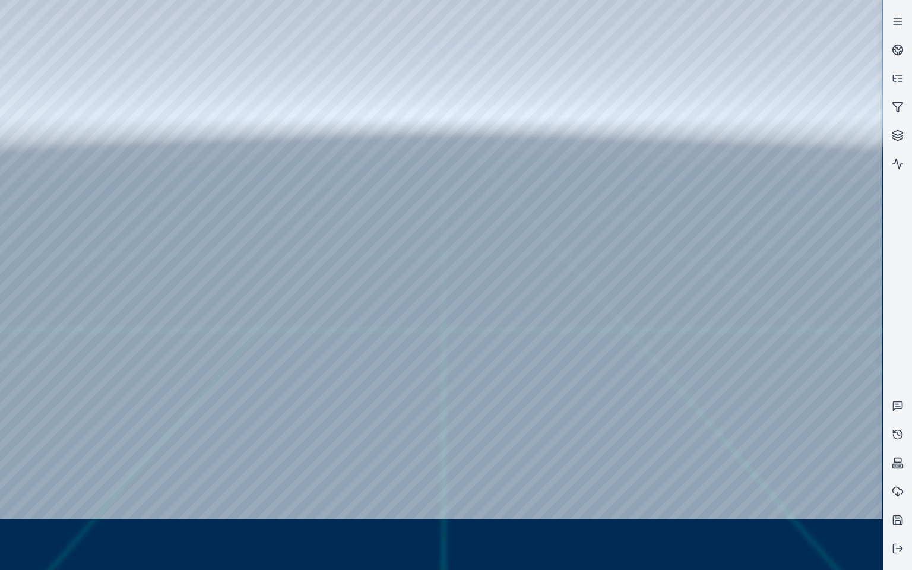
drag, startPoint x: 421, startPoint y: 325, endPoint x: 438, endPoint y: 317, distance: 19.4
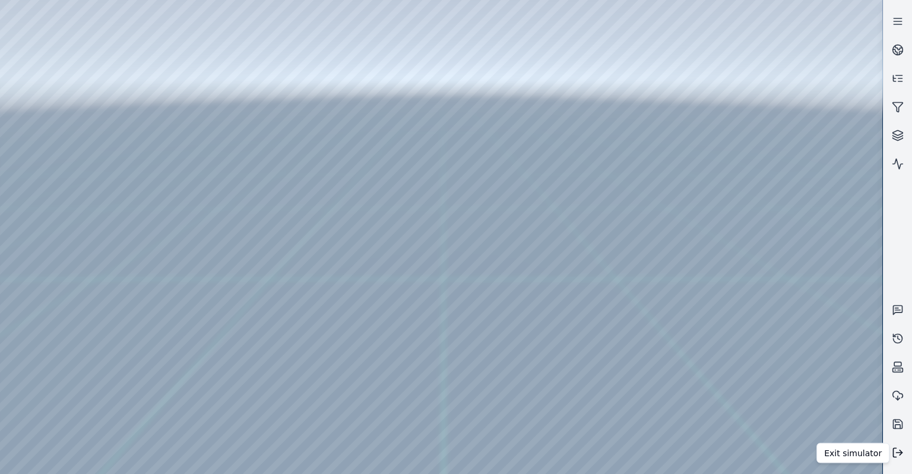
click at [900, 458] on icon at bounding box center [898, 453] width 12 height 12
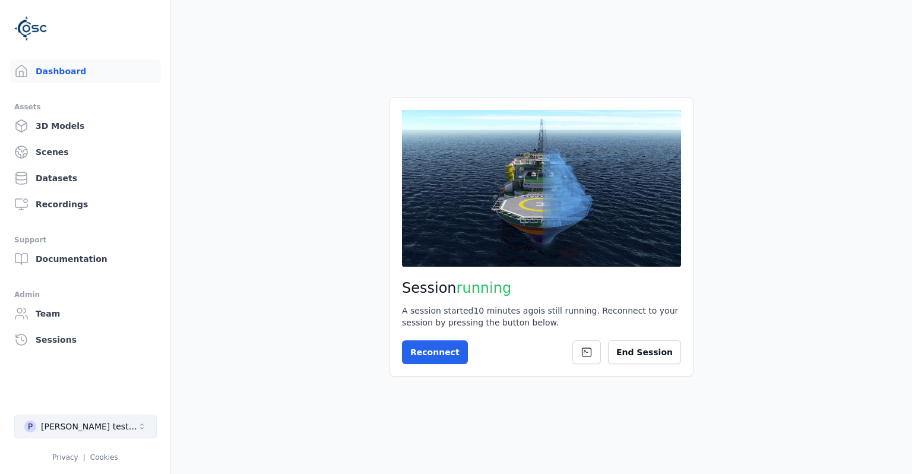
click at [94, 426] on button "P [PERSON_NAME] testing" at bounding box center [85, 426] width 143 height 24
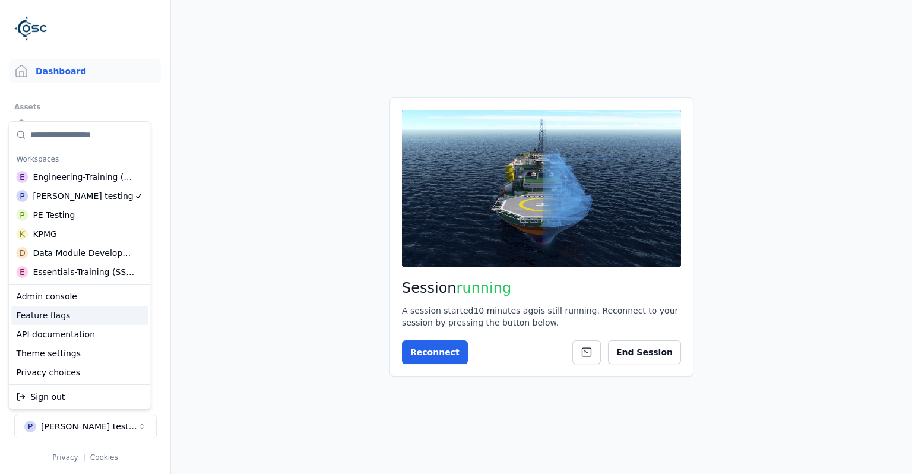
drag, startPoint x: 87, startPoint y: 300, endPoint x: 86, endPoint y: 312, distance: 11.9
click at [86, 312] on div "Admin console Feature flags API documentation Theme settings Privacy choices" at bounding box center [79, 334] width 137 height 95
click at [86, 314] on div "Feature flags" at bounding box center [79, 315] width 137 height 19
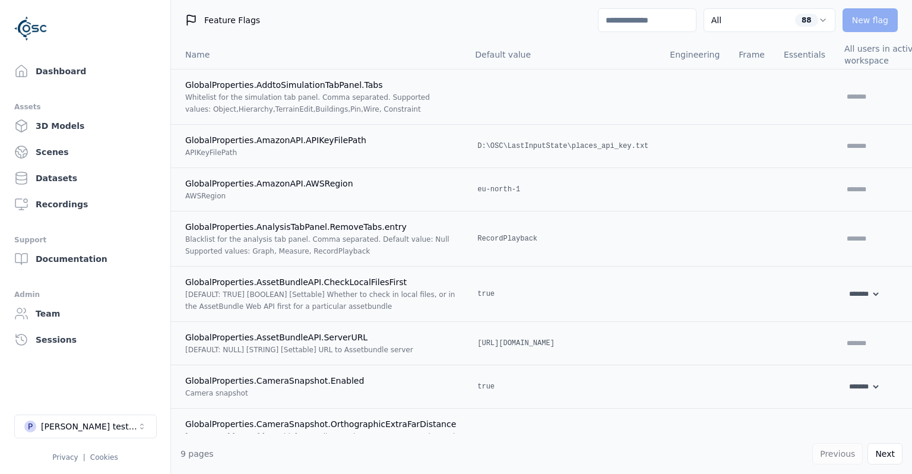
click at [655, 25] on input at bounding box center [647, 20] width 99 height 24
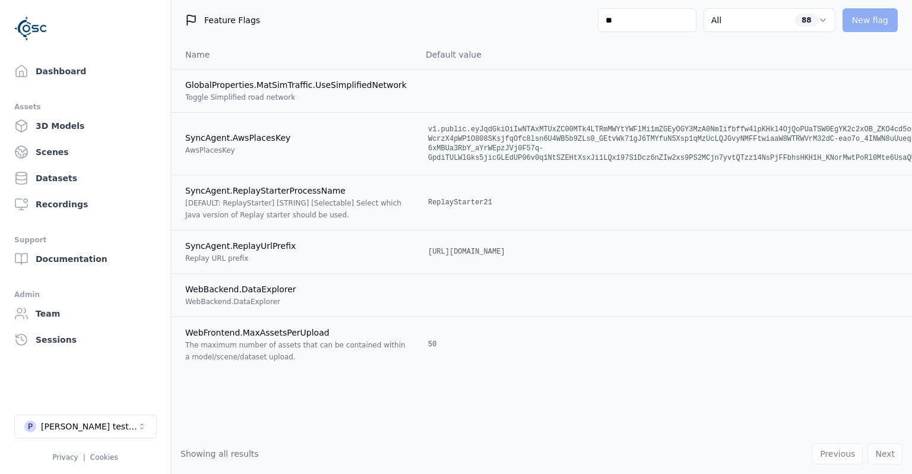
type input "*"
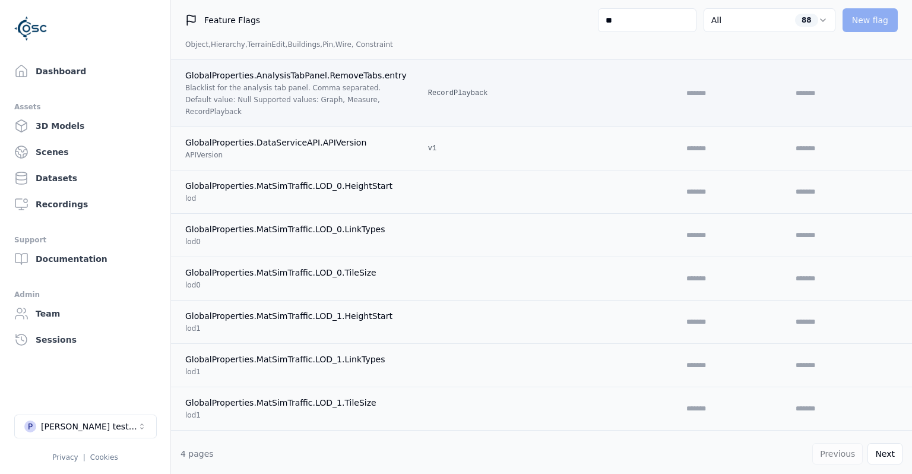
scroll to position [115, 0]
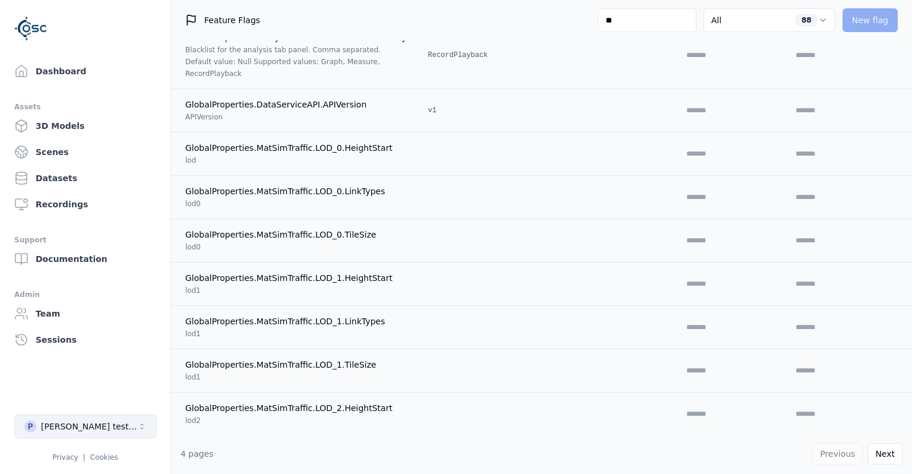
type input "**"
click at [103, 431] on button "P [PERSON_NAME] testing" at bounding box center [85, 426] width 143 height 24
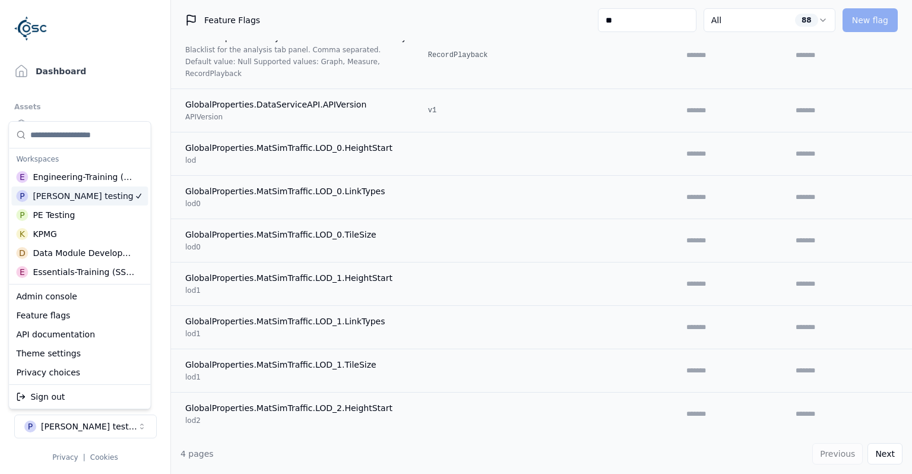
click at [118, 96] on html "Support Dashboard Assets 3D Models Scenes Datasets Recordings Support Documenta…" at bounding box center [456, 237] width 912 height 474
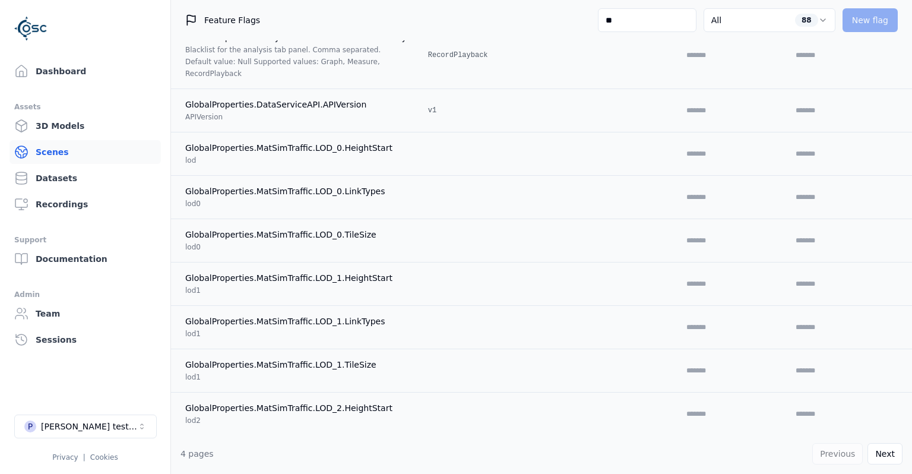
click at [63, 159] on link "Scenes" at bounding box center [85, 152] width 151 height 24
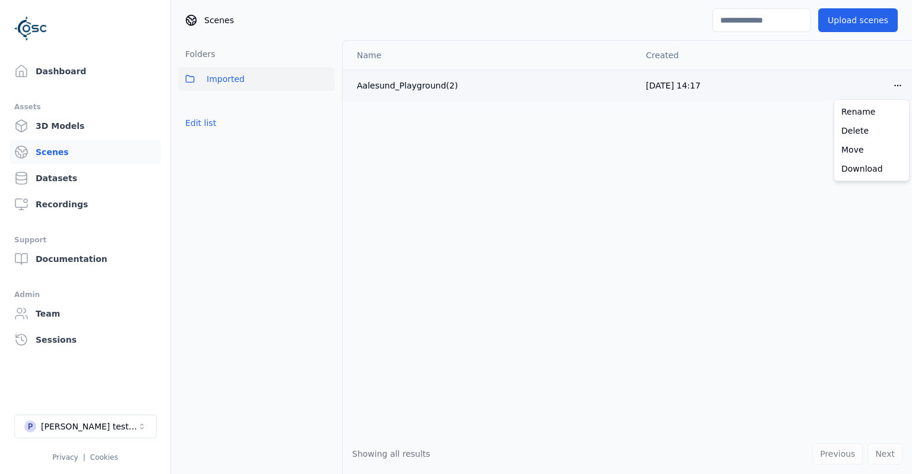
click at [898, 83] on html "Support Dashboard Assets 3D Models Scenes Datasets Recordings Support Documenta…" at bounding box center [456, 237] width 912 height 474
click at [863, 167] on div "Download" at bounding box center [872, 168] width 70 height 19
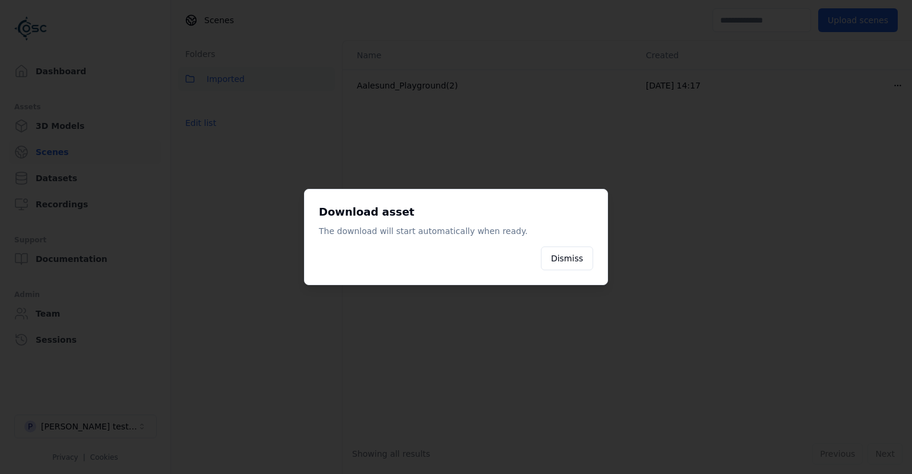
click at [729, 253] on div at bounding box center [456, 237] width 912 height 474
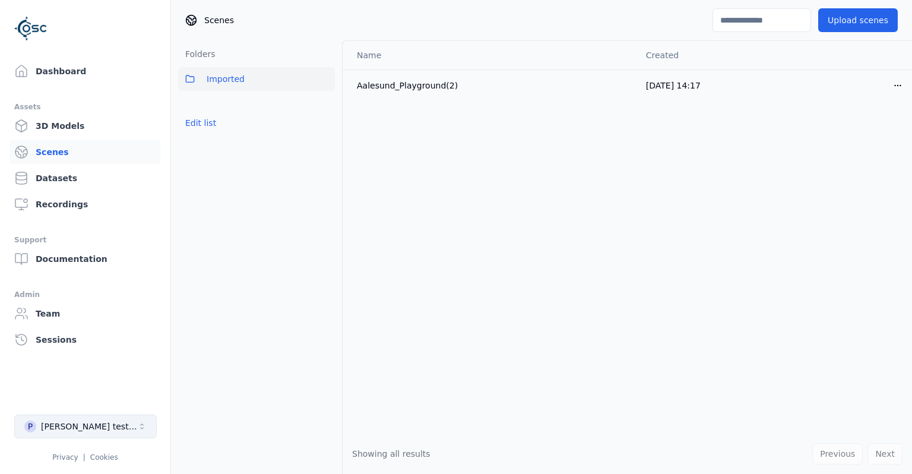
click at [80, 421] on div "[PERSON_NAME] testing" at bounding box center [89, 426] width 96 height 12
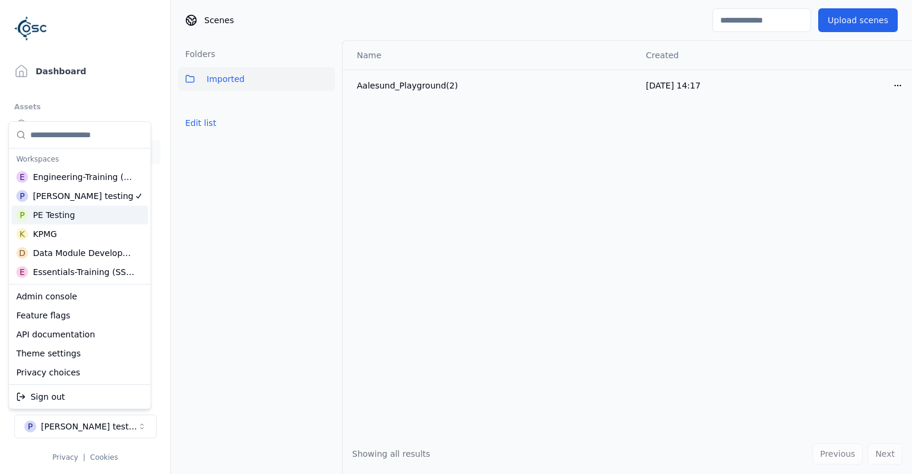
click at [94, 216] on div "P PE Testing" at bounding box center [79, 214] width 137 height 19
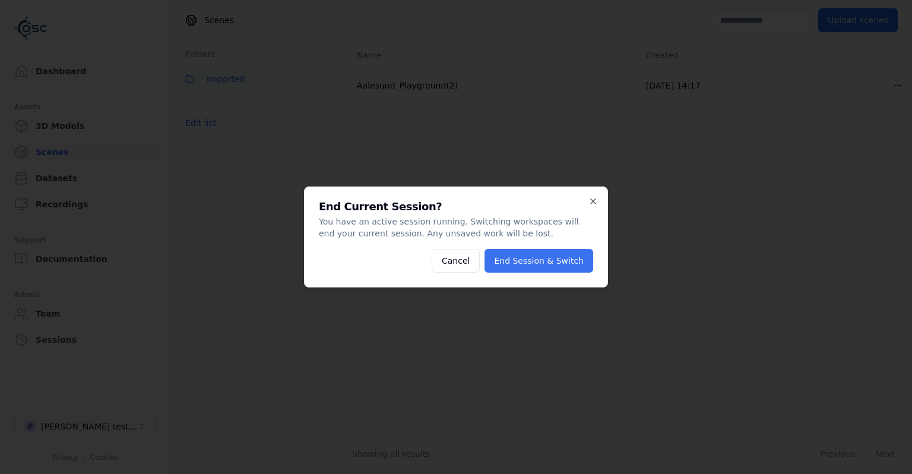
click at [511, 266] on button "End Session & Switch" at bounding box center [539, 261] width 109 height 24
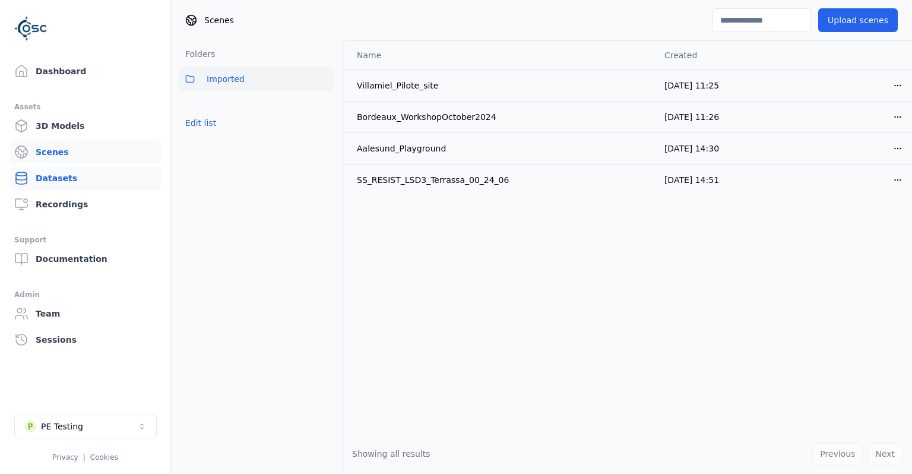
click at [84, 180] on link "Datasets" at bounding box center [85, 178] width 151 height 24
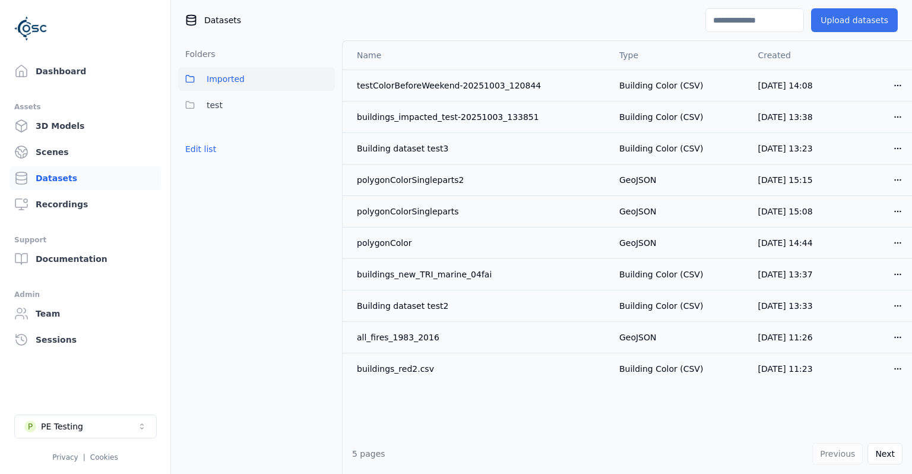
click at [878, 14] on button "Upload datasets" at bounding box center [854, 20] width 87 height 24
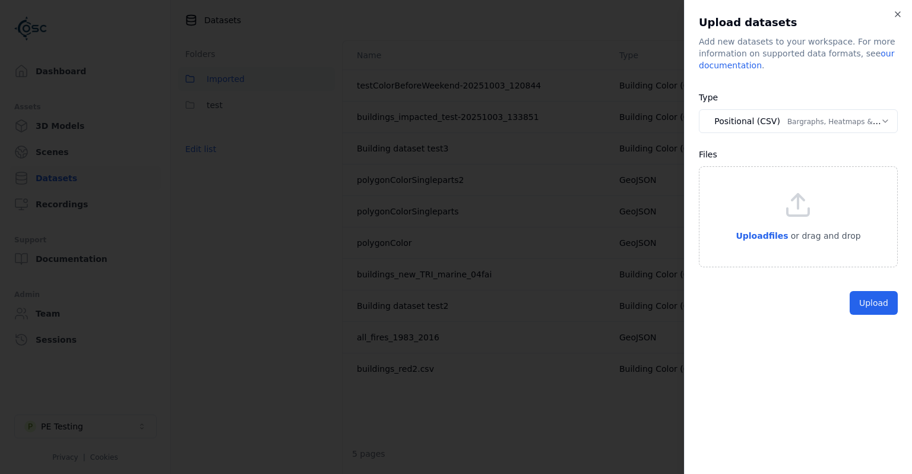
click at [800, 124] on body "Support Dashboard Assets 3D Models Scenes Datasets Recordings Support Documenta…" at bounding box center [456, 237] width 912 height 474
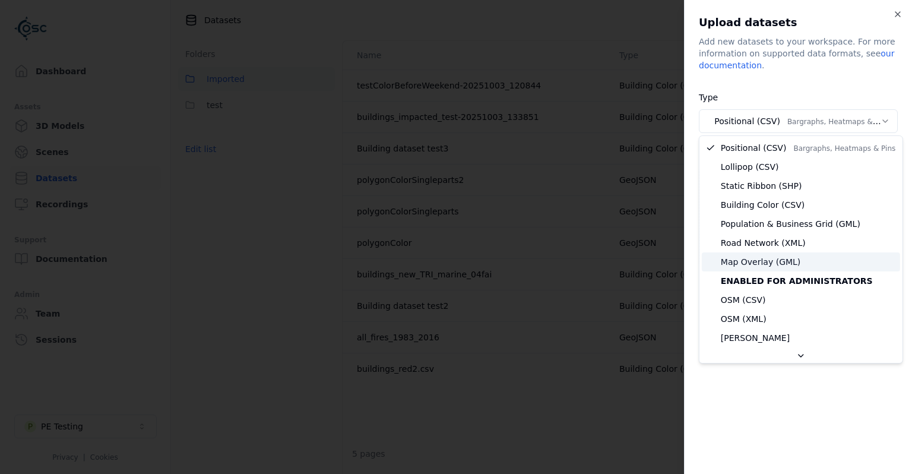
select select "**********"
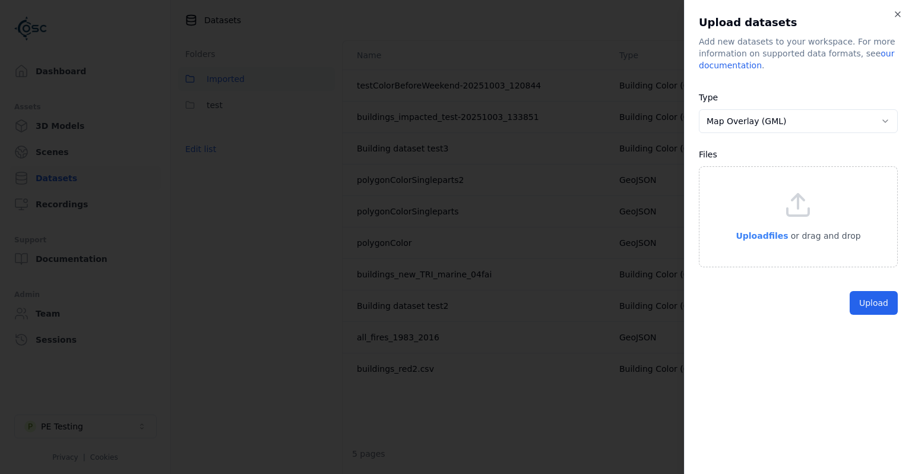
click at [764, 236] on span "Upload files" at bounding box center [762, 236] width 52 height 10
click at [882, 336] on button "Upload" at bounding box center [874, 330] width 48 height 24
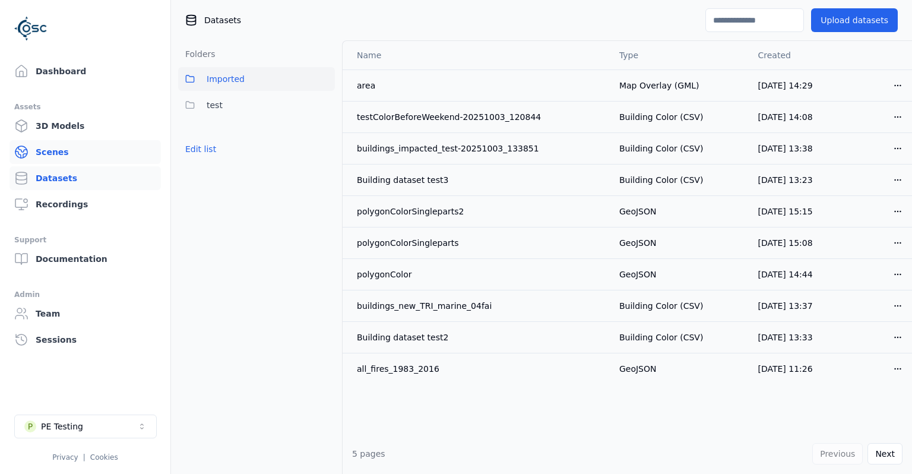
click at [30, 151] on link "Scenes" at bounding box center [85, 152] width 151 height 24
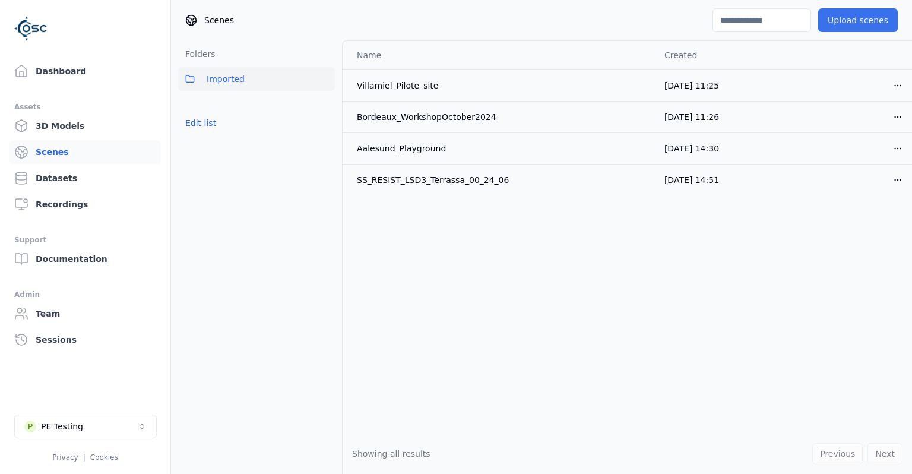
click at [878, 19] on button "Upload scenes" at bounding box center [858, 20] width 80 height 24
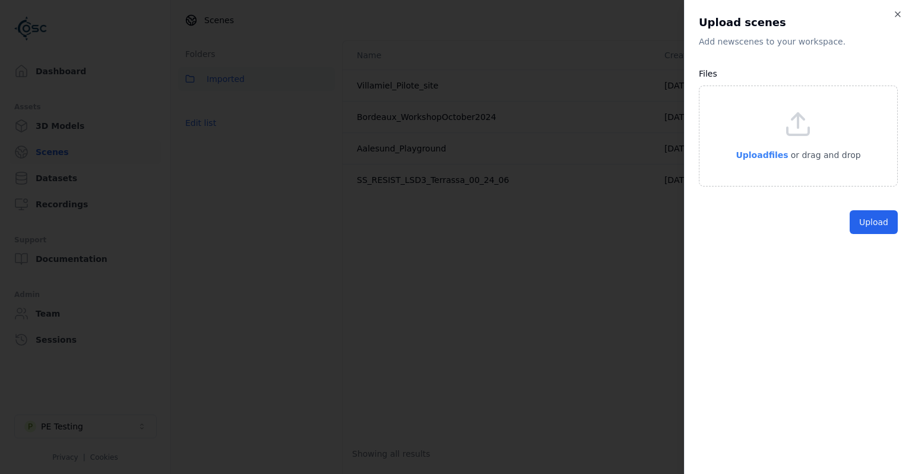
click at [757, 158] on span "Upload files" at bounding box center [762, 155] width 52 height 10
click at [868, 251] on button "Upload" at bounding box center [874, 250] width 48 height 24
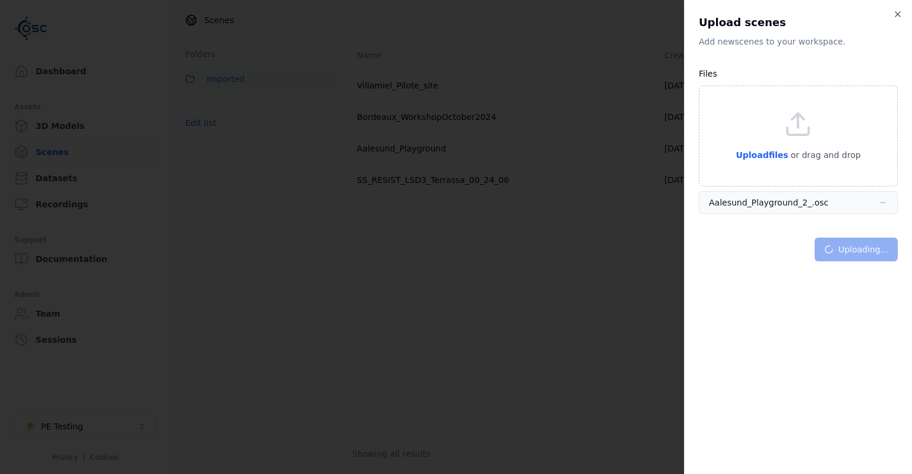
click at [401, 327] on body "Support Dashboard Assets 3D Models Scenes Datasets Recordings Support Documenta…" at bounding box center [456, 237] width 912 height 474
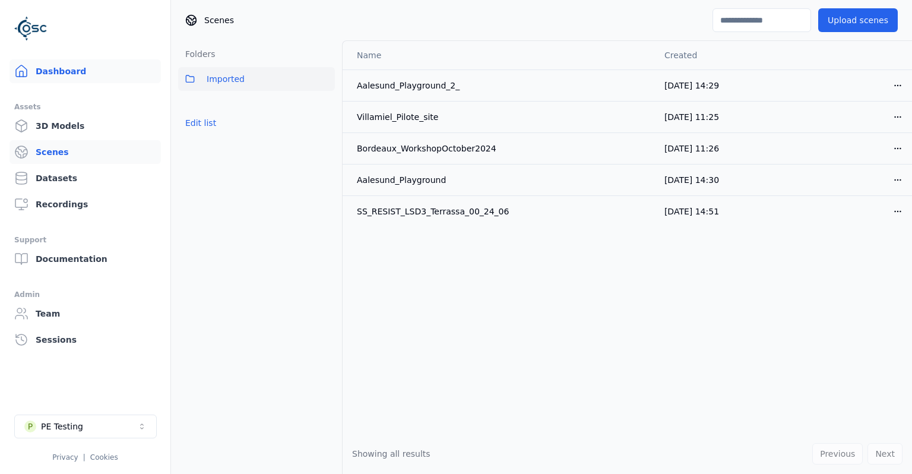
click at [87, 77] on link "Dashboard" at bounding box center [85, 71] width 151 height 24
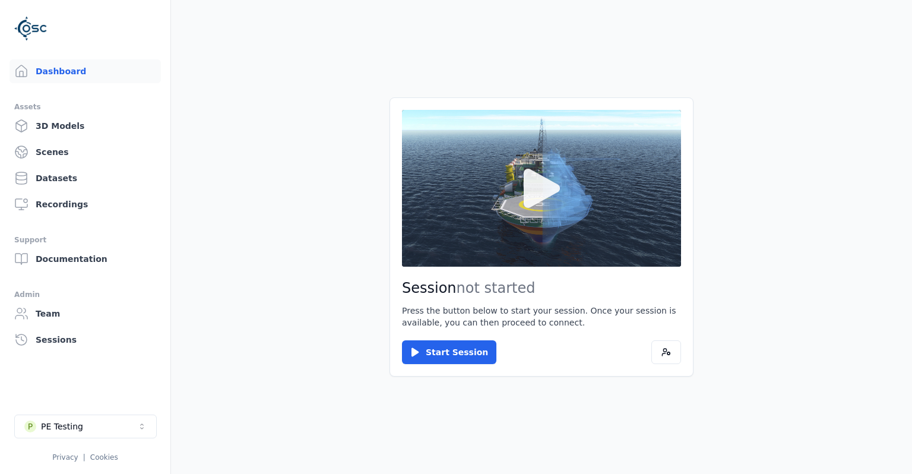
click at [485, 211] on button at bounding box center [541, 188] width 279 height 157
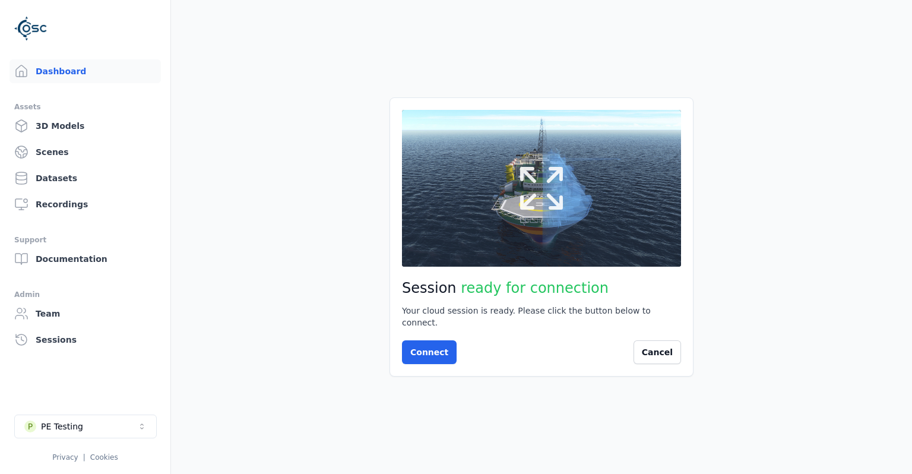
click at [534, 210] on icon at bounding box center [541, 188] width 57 height 57
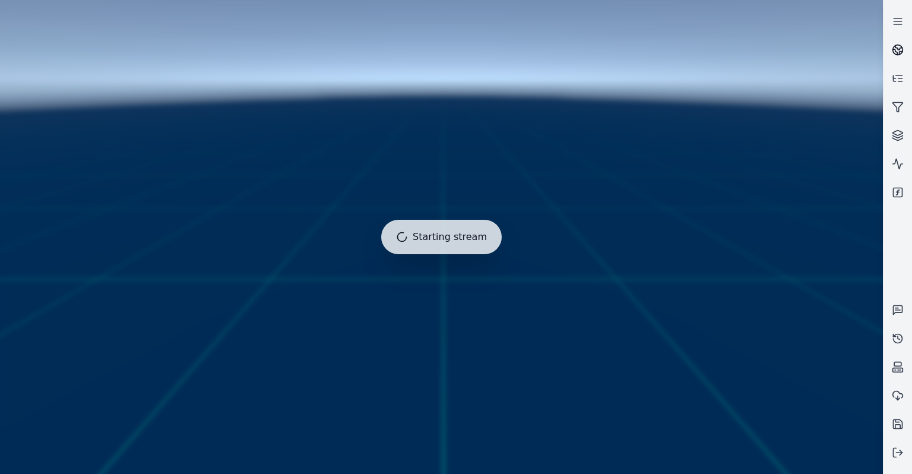
click at [904, 46] on link at bounding box center [898, 50] width 29 height 29
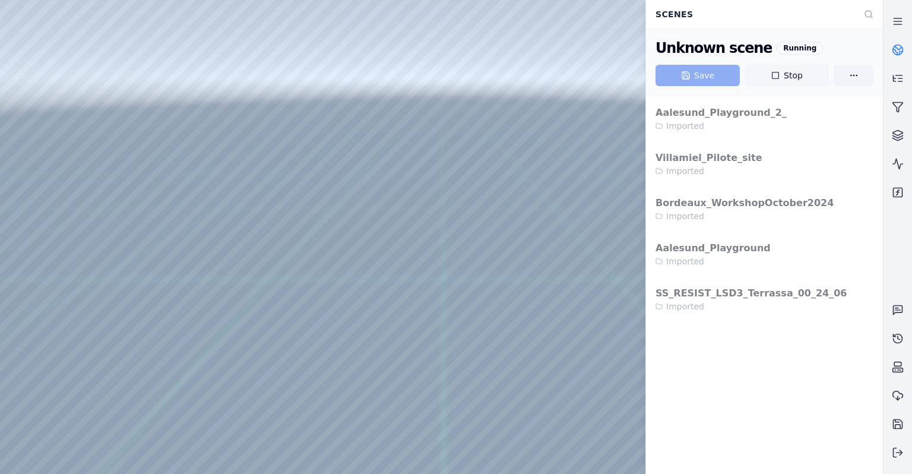
click at [787, 77] on button "Stop" at bounding box center [787, 75] width 84 height 21
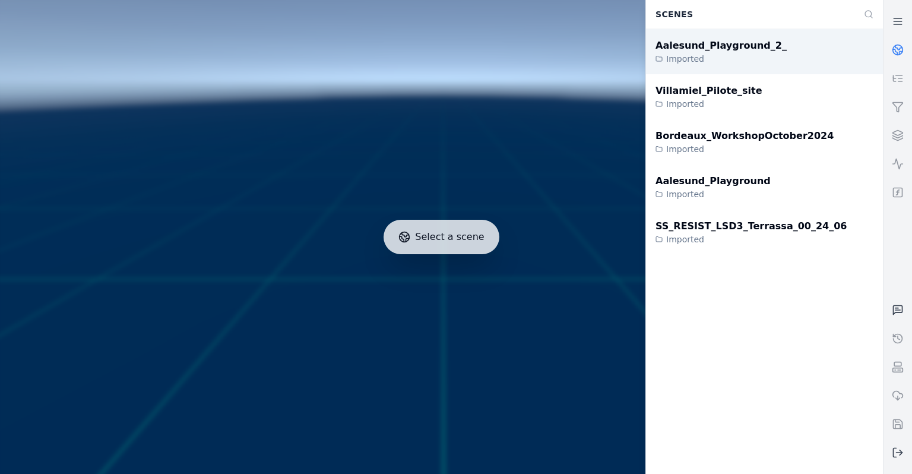
click at [755, 52] on div "Aalesund_Playground_2_" at bounding box center [721, 46] width 131 height 14
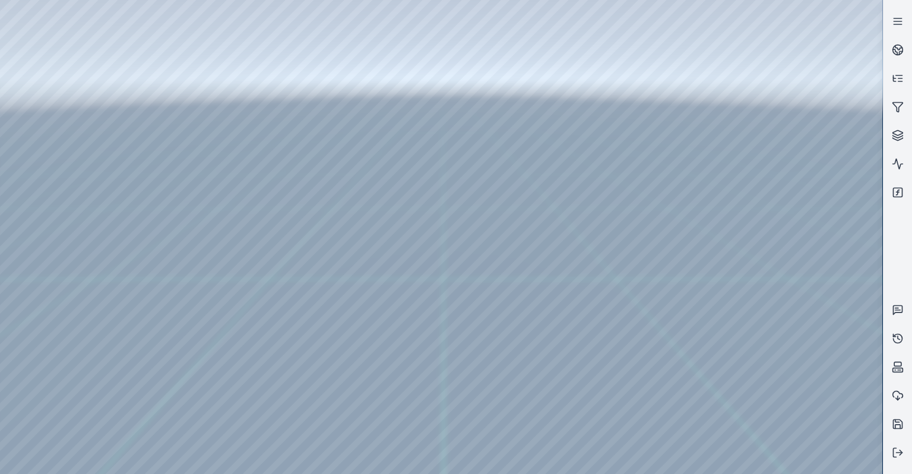
click at [460, 307] on div at bounding box center [441, 237] width 882 height 474
drag, startPoint x: 454, startPoint y: 296, endPoint x: 382, endPoint y: 385, distance: 114.5
click at [28, 99] on div at bounding box center [441, 237] width 882 height 474
click at [38, 137] on div at bounding box center [441, 237] width 882 height 474
click at [192, 379] on div at bounding box center [441, 237] width 882 height 474
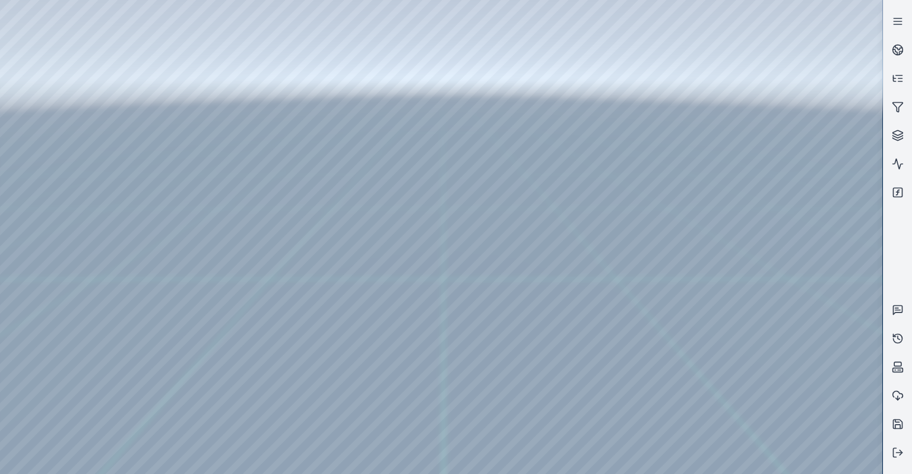
click at [171, 405] on div at bounding box center [441, 237] width 882 height 474
click at [482, 255] on div at bounding box center [441, 237] width 882 height 474
click at [186, 381] on div at bounding box center [441, 237] width 882 height 474
click at [189, 384] on div at bounding box center [441, 237] width 882 height 474
click at [182, 405] on div at bounding box center [441, 237] width 882 height 474
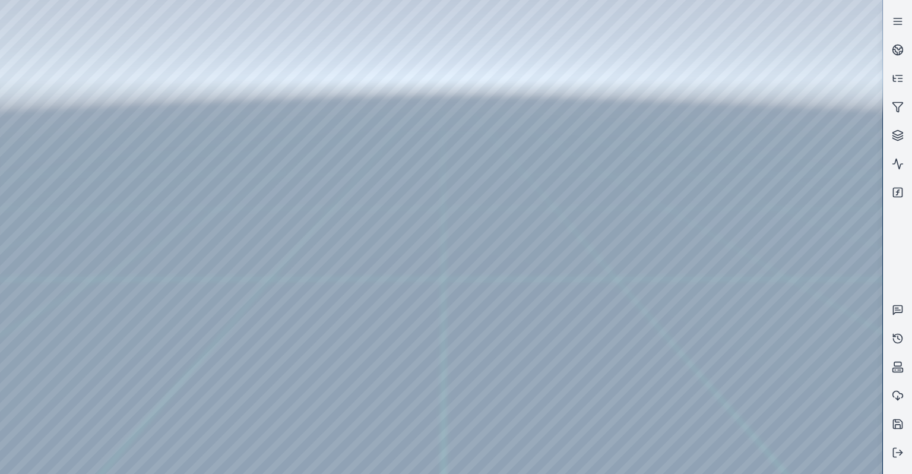
click at [477, 255] on div at bounding box center [441, 237] width 882 height 474
click at [96, 258] on div at bounding box center [441, 237] width 882 height 474
click at [94, 187] on div at bounding box center [441, 237] width 882 height 474
click at [95, 152] on div at bounding box center [441, 237] width 882 height 474
click at [96, 115] on div at bounding box center [441, 237] width 882 height 474
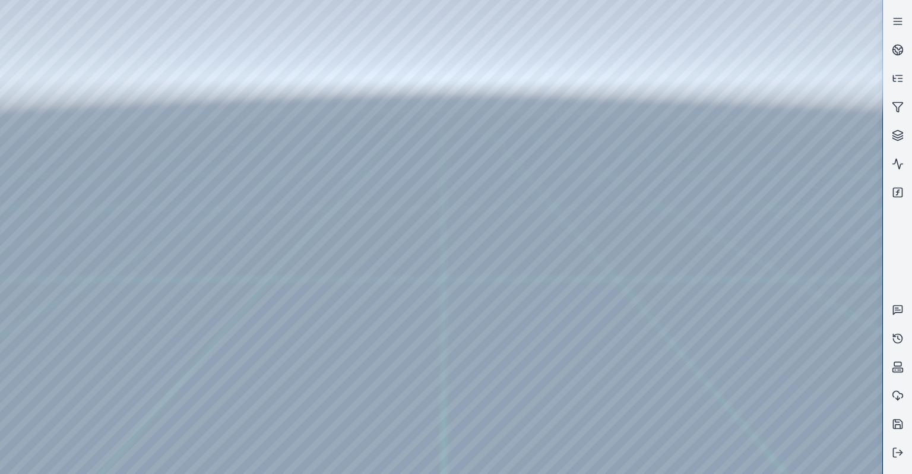
click at [95, 220] on div at bounding box center [441, 237] width 882 height 474
click at [29, 140] on div at bounding box center [441, 237] width 882 height 474
drag, startPoint x: 374, startPoint y: 343, endPoint x: 394, endPoint y: 347, distance: 20.6
click at [704, 462] on div at bounding box center [441, 237] width 882 height 474
click at [601, 397] on div at bounding box center [441, 237] width 882 height 474
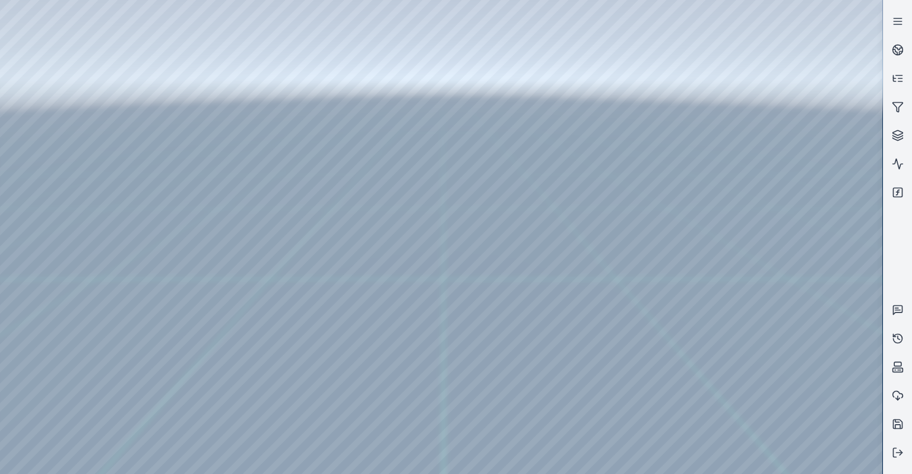
click at [700, 355] on div at bounding box center [441, 237] width 882 height 474
click at [312, 378] on div at bounding box center [441, 237] width 882 height 474
click at [322, 417] on div at bounding box center [441, 237] width 882 height 474
drag, startPoint x: 332, startPoint y: 403, endPoint x: 339, endPoint y: 407, distance: 8.0
click at [352, 357] on div at bounding box center [441, 237] width 882 height 474
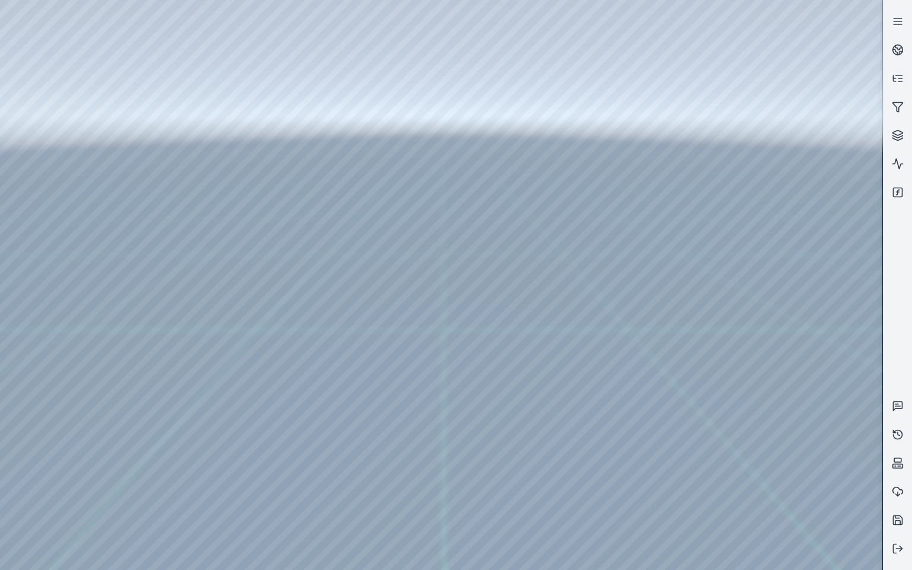
drag, startPoint x: 626, startPoint y: 438, endPoint x: 650, endPoint y: 431, distance: 24.8
click at [39, 165] on div at bounding box center [441, 285] width 882 height 570
click at [260, 246] on div at bounding box center [441, 285] width 882 height 570
click at [56, 164] on div at bounding box center [441, 285] width 882 height 570
drag, startPoint x: 464, startPoint y: 406, endPoint x: 501, endPoint y: 416, distance: 38.0
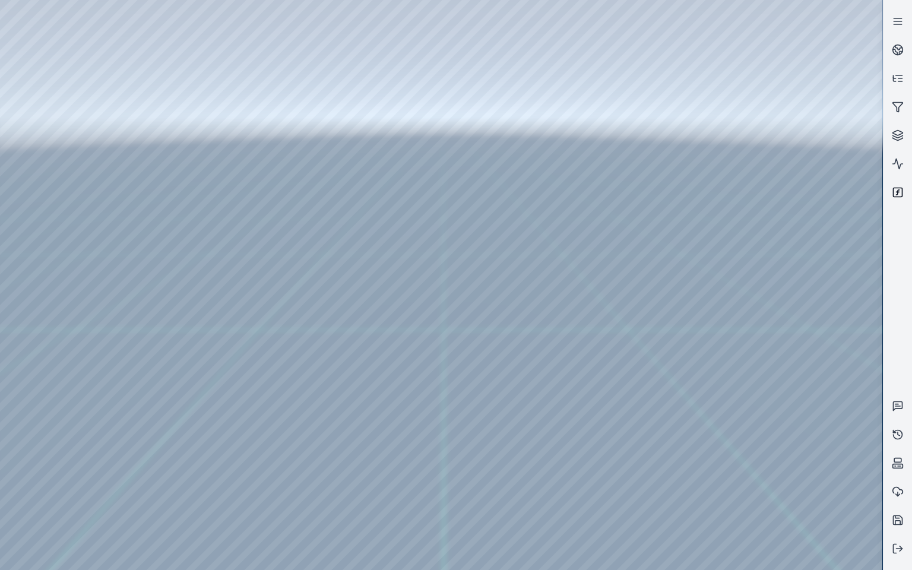
click at [900, 189] on icon at bounding box center [898, 192] width 12 height 12
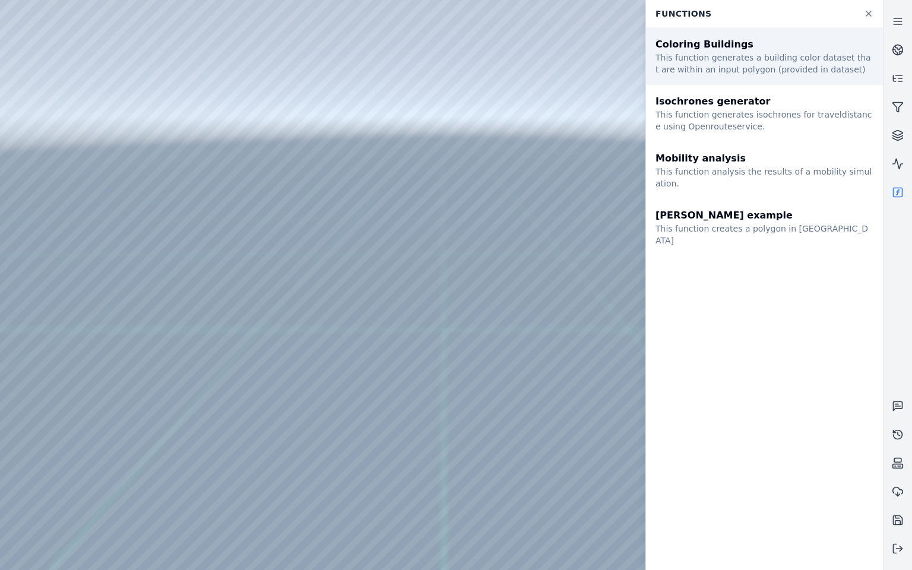
click at [686, 51] on div "Coloring Buildings" at bounding box center [765, 44] width 218 height 14
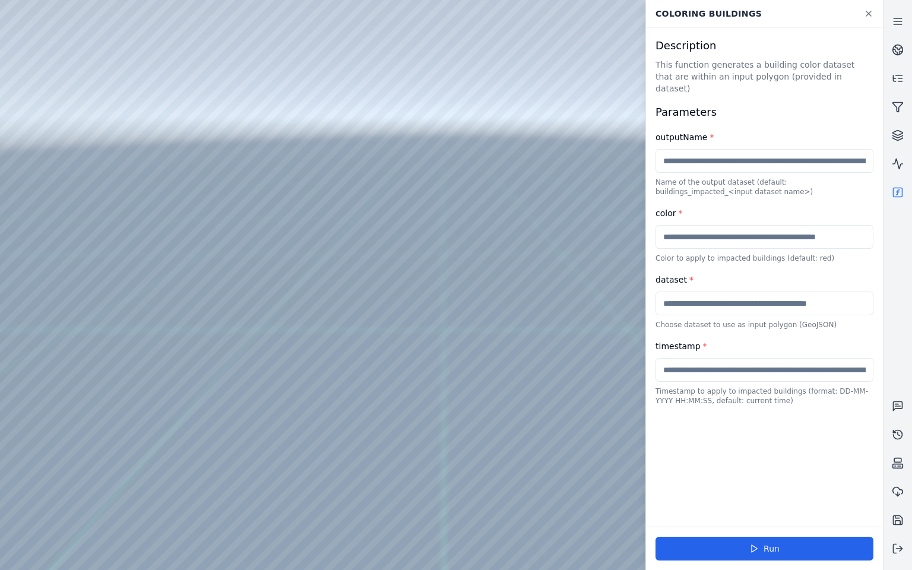
click at [733, 153] on input "text" at bounding box center [765, 161] width 218 height 24
type input "**********"
click at [816, 225] on input "text" at bounding box center [765, 237] width 218 height 24
type input "***"
click at [743, 298] on input "text" at bounding box center [765, 304] width 218 height 24
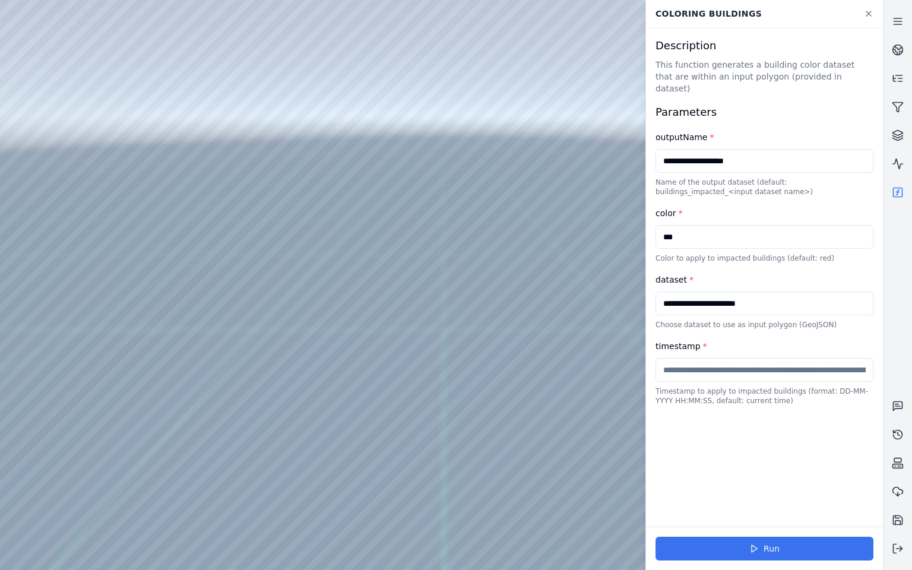
type input "**********"
click at [748, 473] on button "Run" at bounding box center [765, 549] width 218 height 24
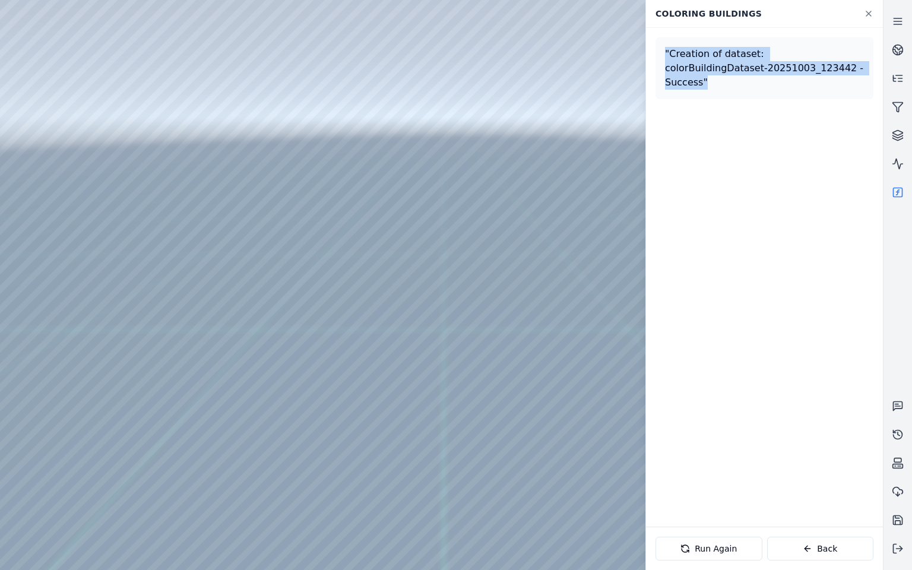
drag, startPoint x: 675, startPoint y: 75, endPoint x: 659, endPoint y: 58, distance: 23.1
click at [659, 58] on div ""Creation of dataset: colorBuildingDataset-20251003_123442 - Success"" at bounding box center [765, 68] width 218 height 62
click at [690, 72] on div ""Creation of dataset: colorBuildingDataset-20251003_123442 - Success"" at bounding box center [764, 68] width 199 height 43
click at [864, 10] on icon at bounding box center [869, 14] width 10 height 10
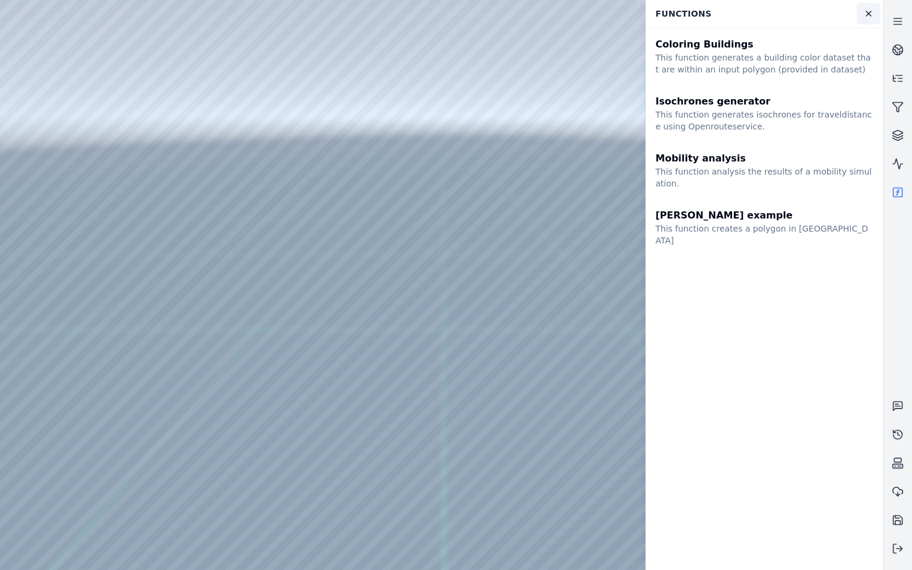
click at [860, 15] on link at bounding box center [869, 13] width 24 height 21
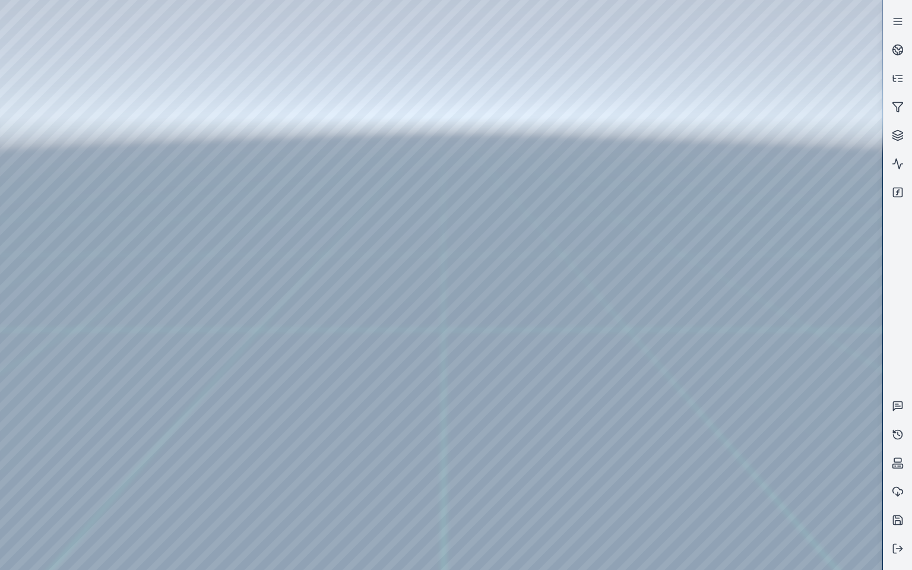
click at [54, 179] on div at bounding box center [441, 285] width 882 height 570
click at [230, 65] on div at bounding box center [441, 285] width 882 height 570
click at [230, 67] on div at bounding box center [441, 285] width 882 height 570
click at [48, 166] on div at bounding box center [441, 285] width 882 height 570
click at [51, 182] on div at bounding box center [441, 285] width 882 height 570
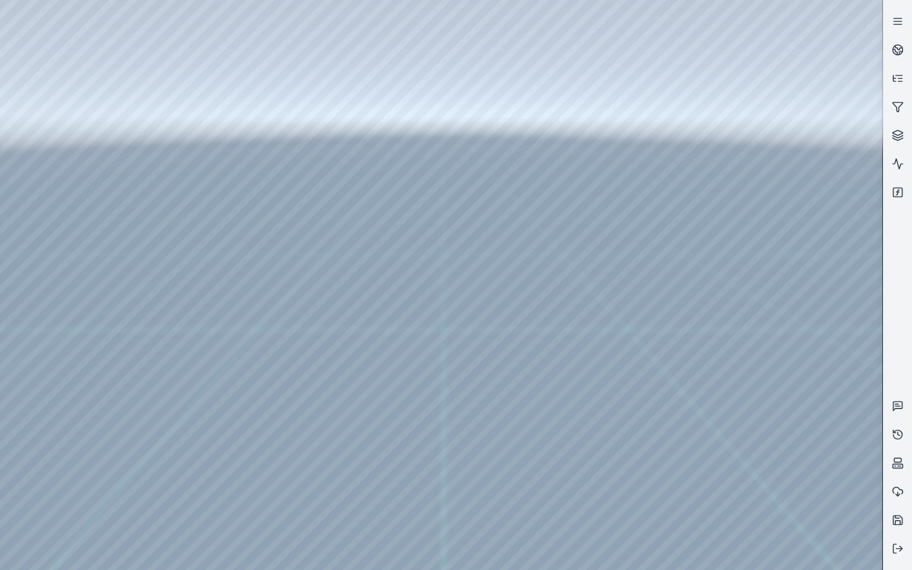
click at [147, 92] on div at bounding box center [441, 285] width 882 height 570
click at [148, 92] on div at bounding box center [441, 285] width 882 height 570
click at [158, 195] on div at bounding box center [441, 285] width 882 height 570
click at [137, 91] on div at bounding box center [441, 285] width 882 height 570
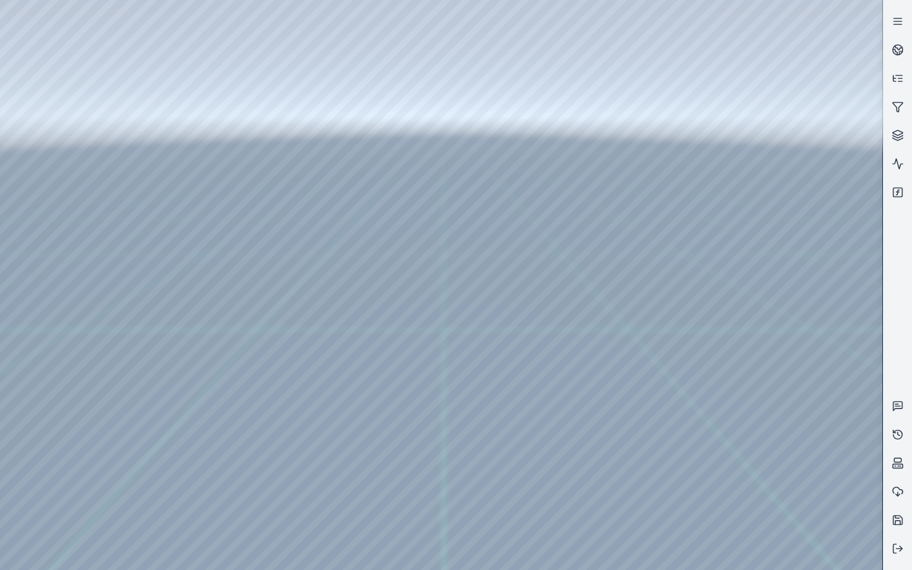
click at [143, 106] on div at bounding box center [441, 285] width 882 height 570
click at [56, 164] on div at bounding box center [441, 285] width 882 height 570
drag, startPoint x: 530, startPoint y: 380, endPoint x: 474, endPoint y: 377, distance: 55.3
click at [253, 289] on div at bounding box center [441, 285] width 882 height 570
click at [252, 246] on div at bounding box center [441, 285] width 882 height 570
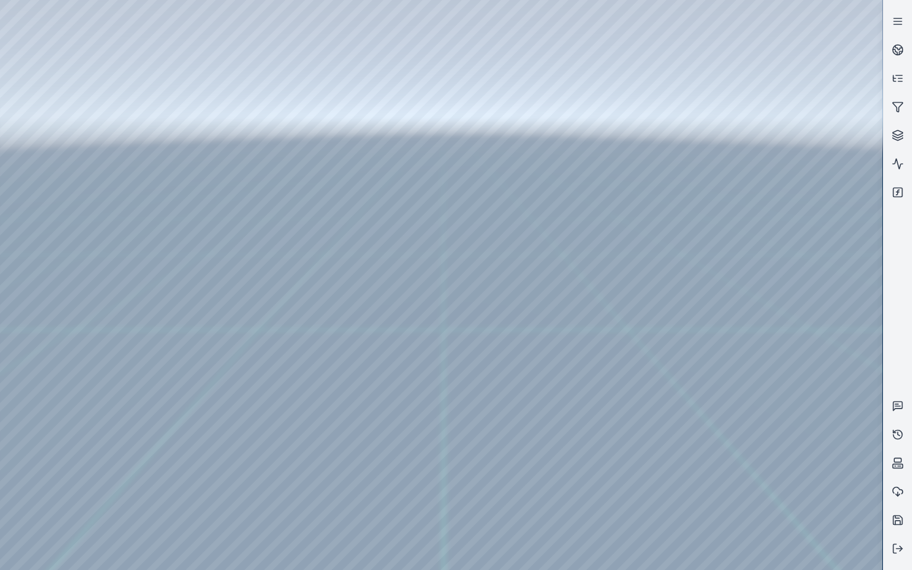
drag, startPoint x: 489, startPoint y: 443, endPoint x: 514, endPoint y: 410, distance: 41.6
drag, startPoint x: 521, startPoint y: 393, endPoint x: 565, endPoint y: 405, distance: 45.5
click at [251, 245] on div at bounding box center [441, 285] width 882 height 570
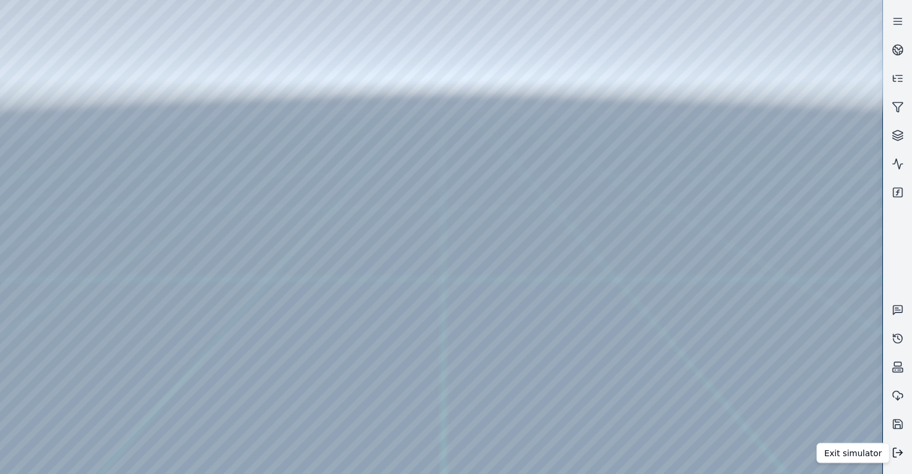
click at [898, 458] on icon at bounding box center [898, 453] width 12 height 12
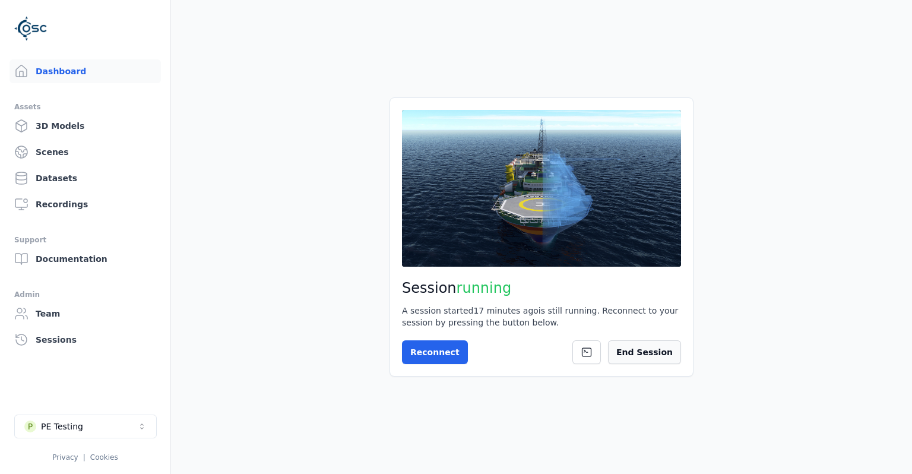
click at [652, 352] on button "End Session" at bounding box center [644, 352] width 73 height 24
